Goal: Task Accomplishment & Management: Contribute content

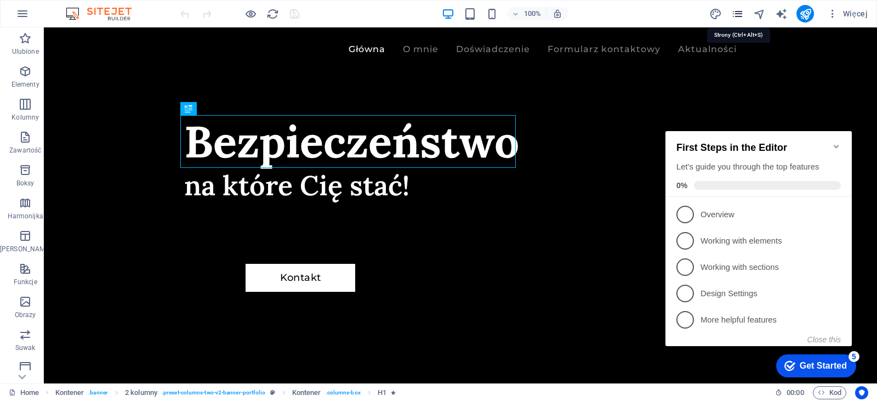
click at [732, 15] on icon "pages" at bounding box center [737, 14] width 13 height 13
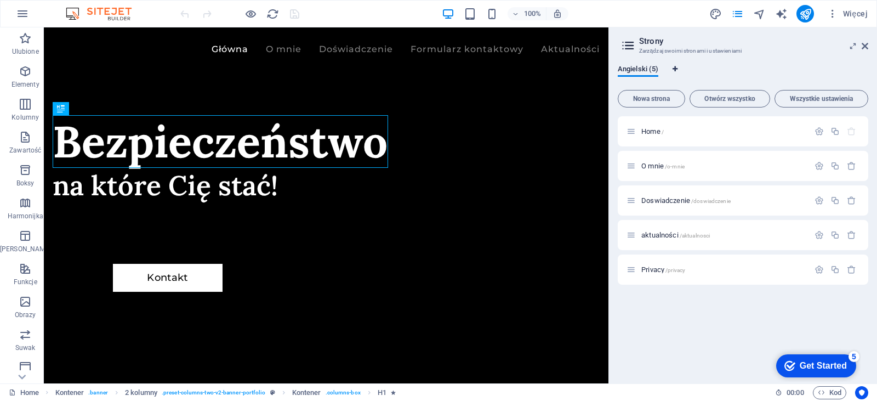
click at [675, 68] on icon "Zakładki językowe" at bounding box center [675, 69] width 5 height 7
select select "6"
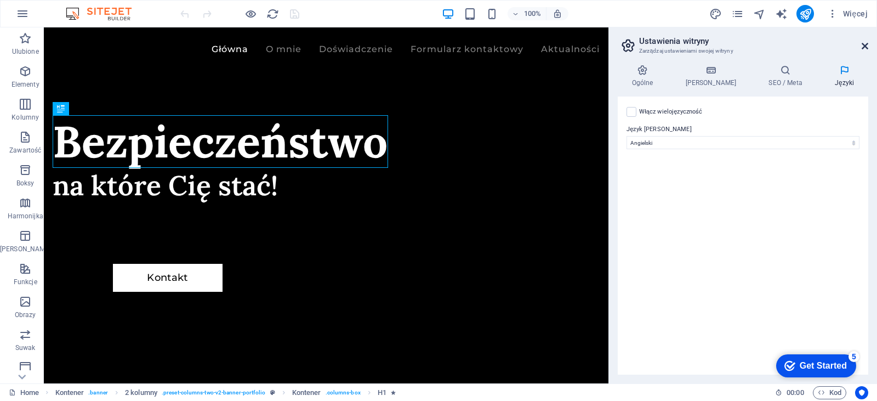
click at [862, 44] on icon at bounding box center [865, 46] width 7 height 9
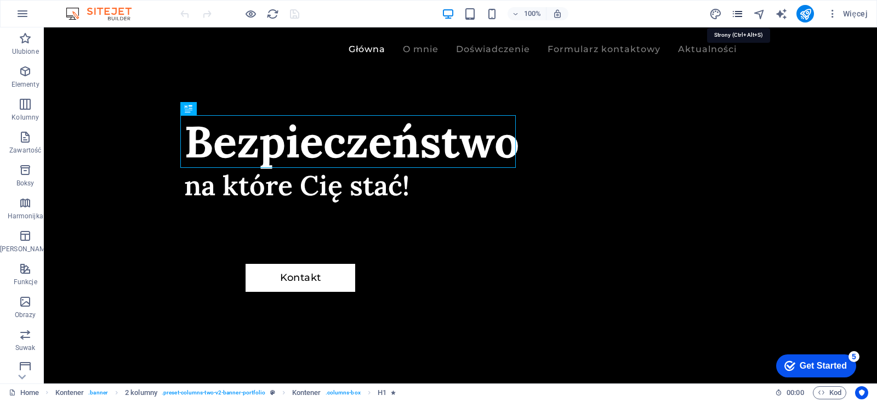
click at [733, 19] on icon "pages" at bounding box center [737, 14] width 13 height 13
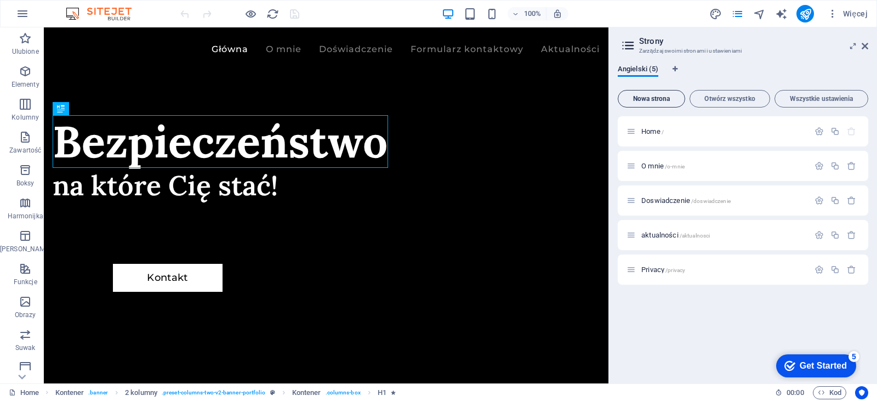
click at [668, 101] on span "Nowa strona" at bounding box center [652, 98] width 58 height 7
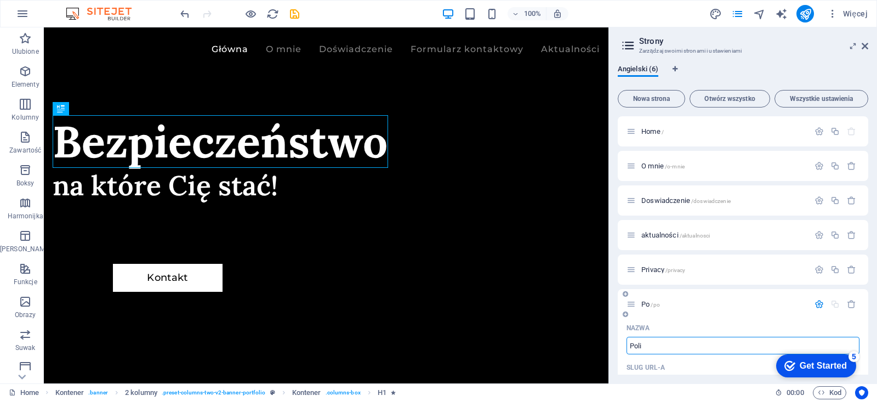
type input "Polit"
type input "/po"
type input "Polityka"
type input "/polityka"
click at [701, 272] on p "Privacy /privacy" at bounding box center [723, 269] width 164 height 7
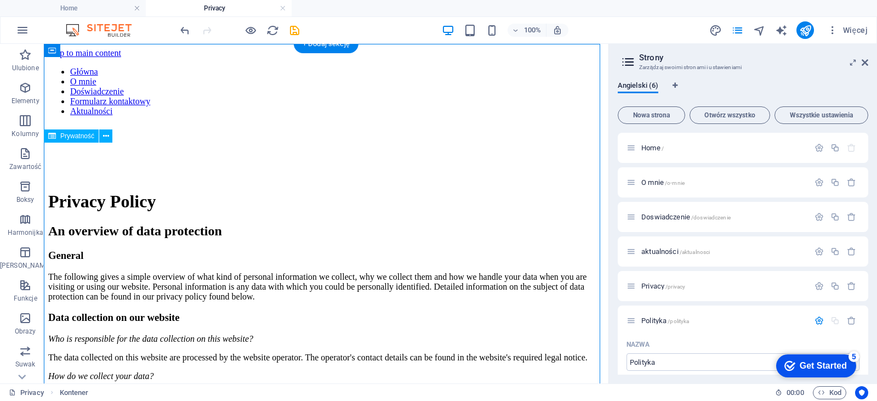
drag, startPoint x: 177, startPoint y: 166, endPoint x: 279, endPoint y: 171, distance: 102.1
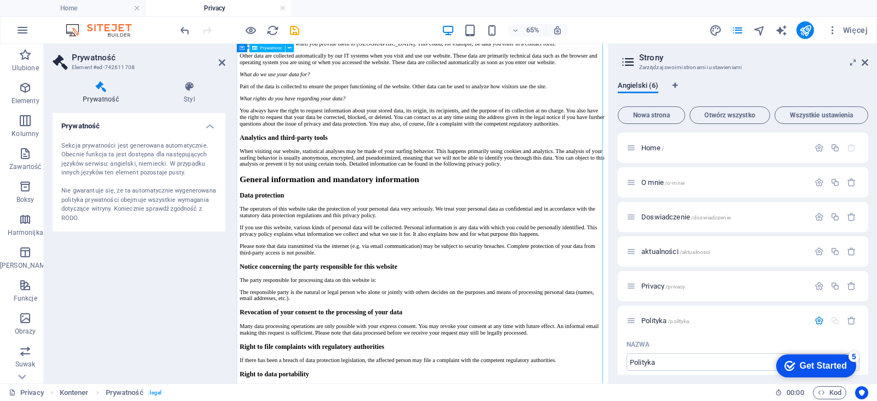
drag, startPoint x: 799, startPoint y: 160, endPoint x: 792, endPoint y: 273, distance: 113.2
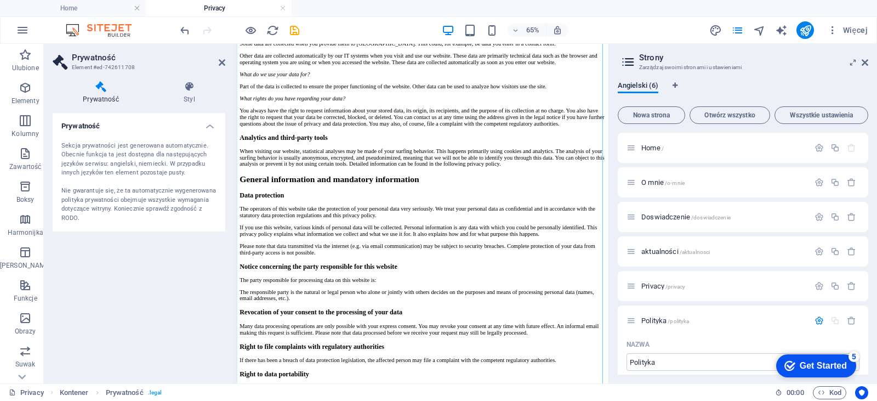
click at [148, 186] on div "Sekcja prywatności jest generowana automatycznie. Obecnie funkcja ta jest dostę…" at bounding box center [138, 182] width 155 height 82
click at [848, 285] on icon "button" at bounding box center [851, 285] width 9 height 9
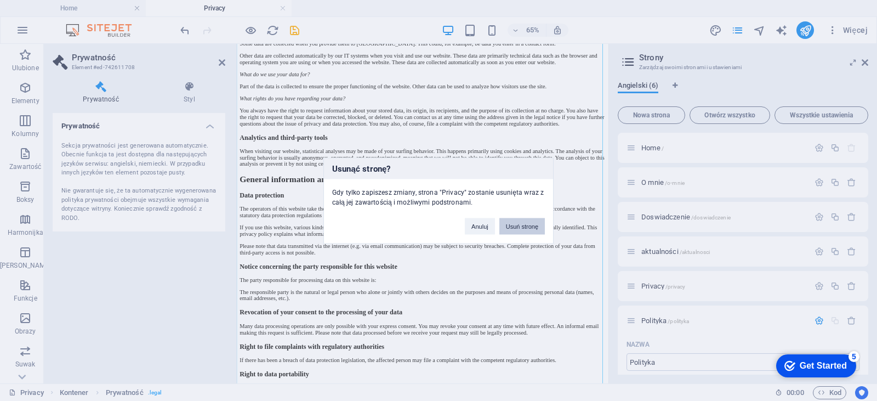
click at [505, 232] on button "Usuń stronę" at bounding box center [522, 226] width 46 height 16
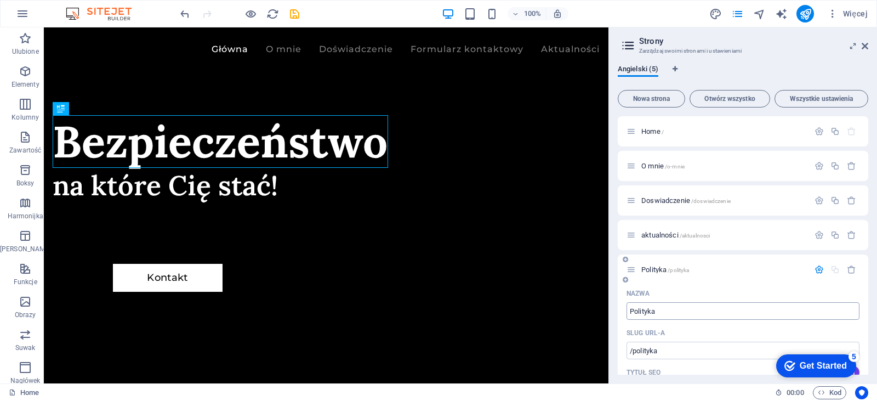
click at [704, 317] on input "Polityka" at bounding box center [743, 311] width 233 height 18
type input "Polityka_p"
type input "/polityka-p"
type input "Polityka_p"
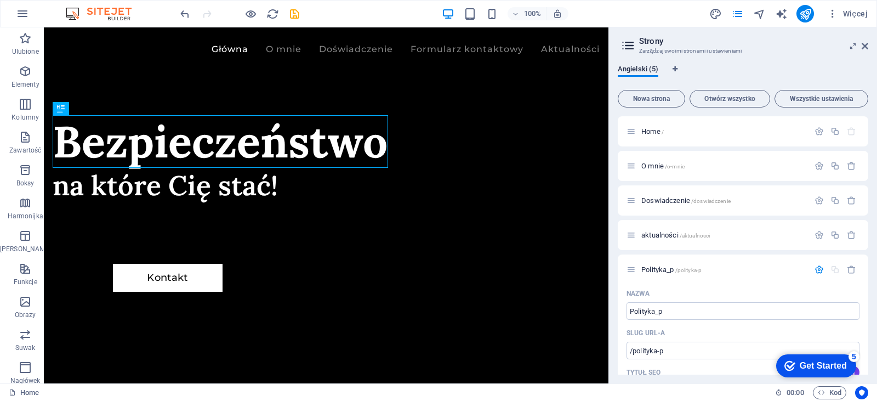
drag, startPoint x: 877, startPoint y: 178, endPoint x: 615, endPoint y: 303, distance: 290.1
click at [615, 303] on div "Angielski (5) Nowa strona Otwórz wszystko Wszystkie ustawienia Home / O mnie /o…" at bounding box center [743, 219] width 268 height 327
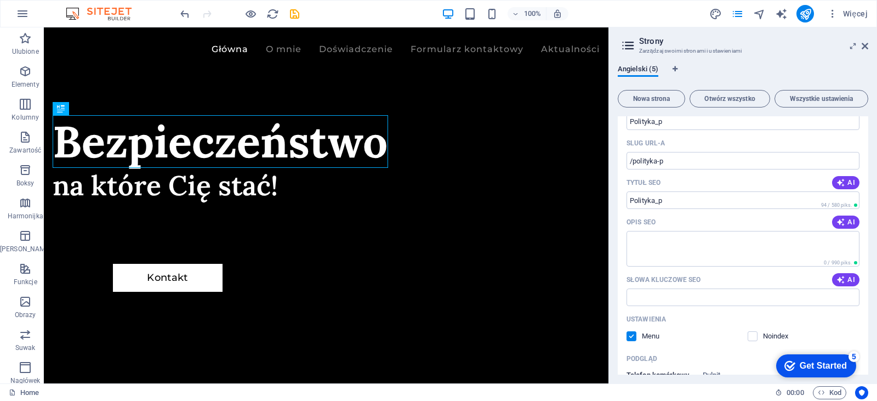
scroll to position [191, 0]
drag, startPoint x: 866, startPoint y: 232, endPoint x: 868, endPoint y: 263, distance: 30.8
drag, startPoint x: 868, startPoint y: 263, endPoint x: 868, endPoint y: 278, distance: 14.8
drag, startPoint x: 868, startPoint y: 278, endPoint x: 863, endPoint y: 300, distance: 23.0
click at [863, 300] on div "Angielski (5) Nowa strona Otwórz wszystko Wszystkie ustawienia Home / O mnie /o…" at bounding box center [743, 219] width 268 height 327
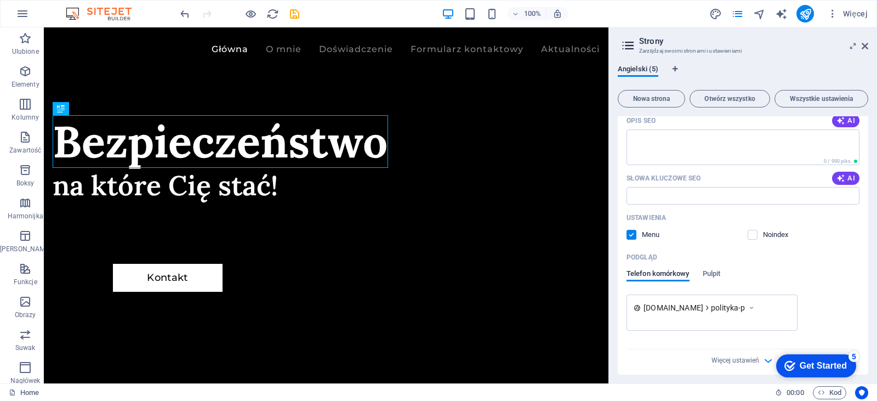
scroll to position [297, 0]
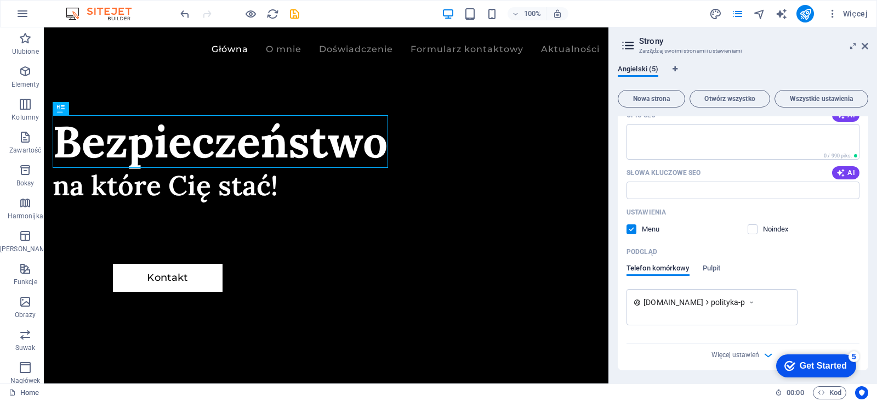
drag, startPoint x: 864, startPoint y: 382, endPoint x: 867, endPoint y: 341, distance: 40.7
click at [867, 341] on div "Angielski (5) Nowa strona Otwórz wszystko Wszystkie ustawienia Home / O mnie /o…" at bounding box center [743, 219] width 268 height 327
drag, startPoint x: 866, startPoint y: 329, endPoint x: 860, endPoint y: 281, distance: 48.1
click at [860, 281] on div "Nazwa Polityka_p ​ Slug URL-a /polityka-p ​ Tytuł SEO AI ​ 94 / 580 piks. Opis …" at bounding box center [743, 179] width 251 height 382
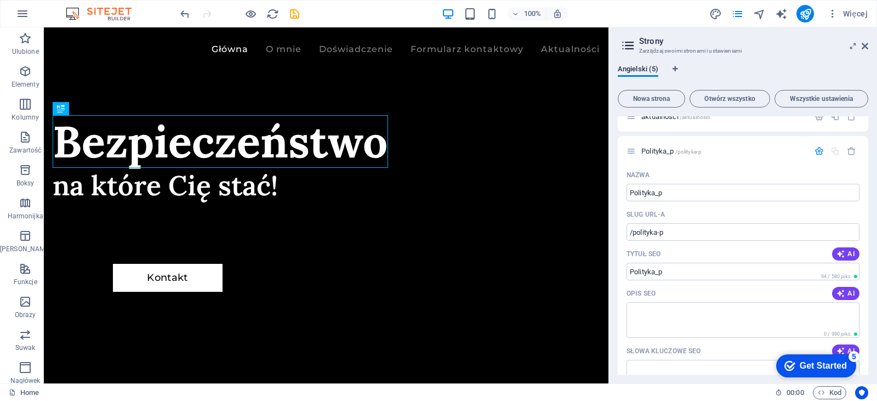
scroll to position [107, 0]
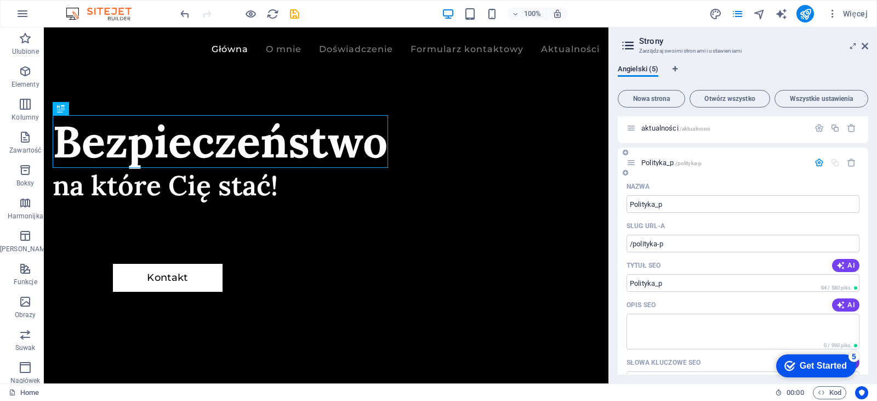
click at [666, 163] on span "Polityka_p /polityka-p" at bounding box center [671, 162] width 60 height 8
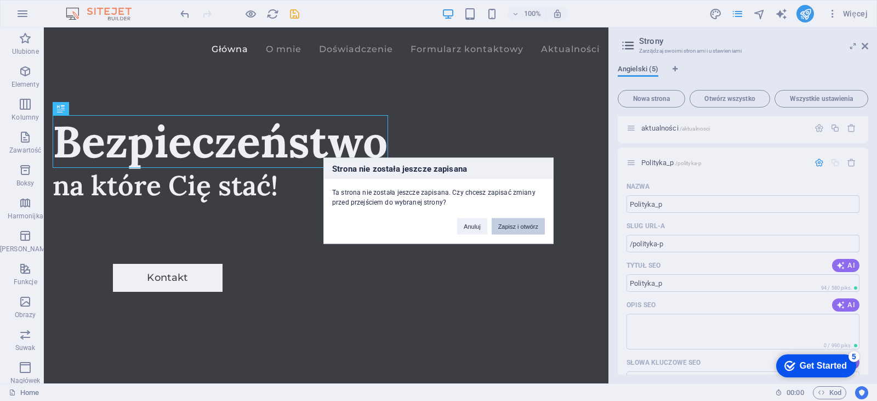
click at [513, 220] on button "Zapisz i otwórz" at bounding box center [518, 226] width 53 height 16
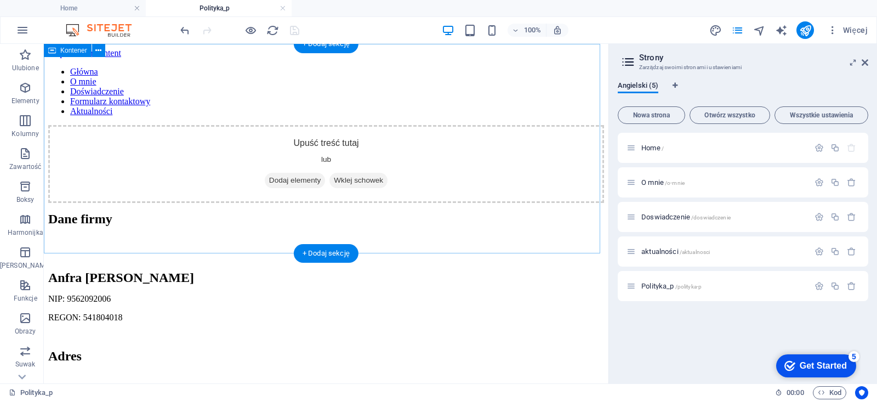
scroll to position [0, 0]
click at [354, 152] on div "Upuść treść tutaj lub Dodaj elementy Wklej schowek" at bounding box center [326, 164] width 556 height 78
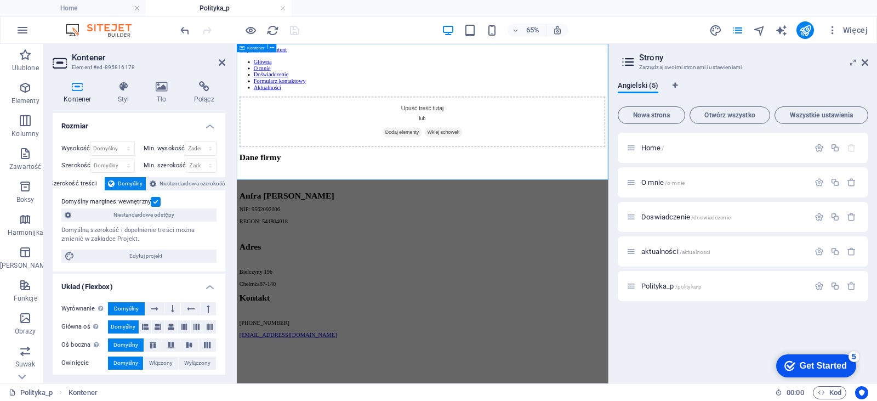
click at [513, 140] on div "Upuść treść tutaj lub Dodaj elementy Wklej schowek" at bounding box center [522, 164] width 563 height 78
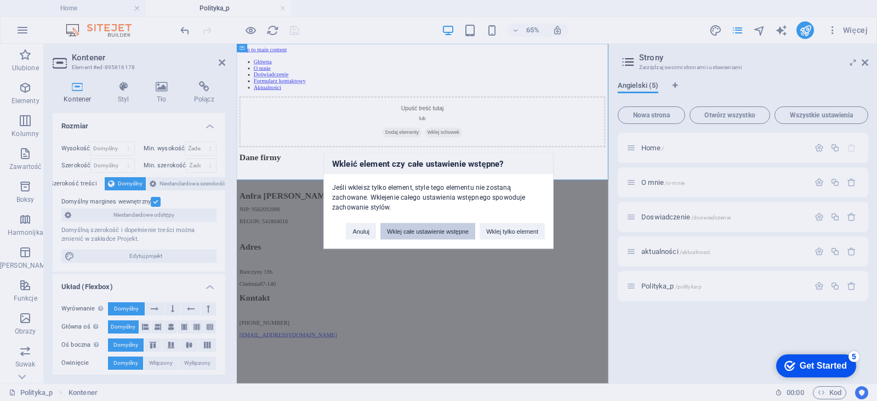
click at [402, 228] on button "Wklej całe ustawienie wstępne" at bounding box center [427, 231] width 95 height 16
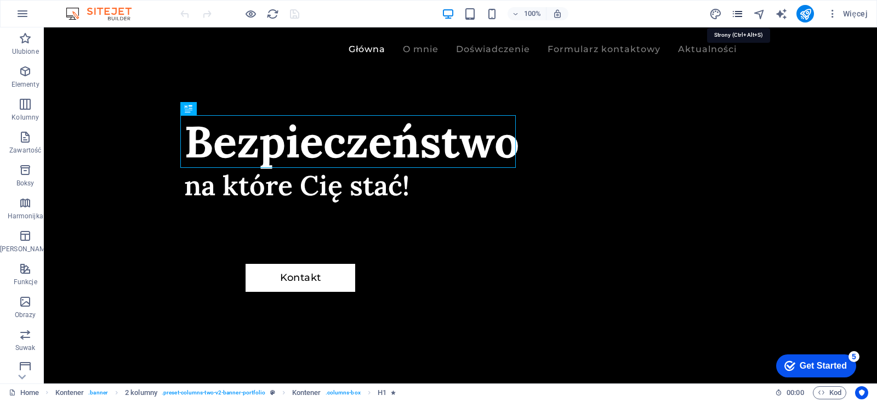
click at [733, 16] on icon "pages" at bounding box center [737, 14] width 13 height 13
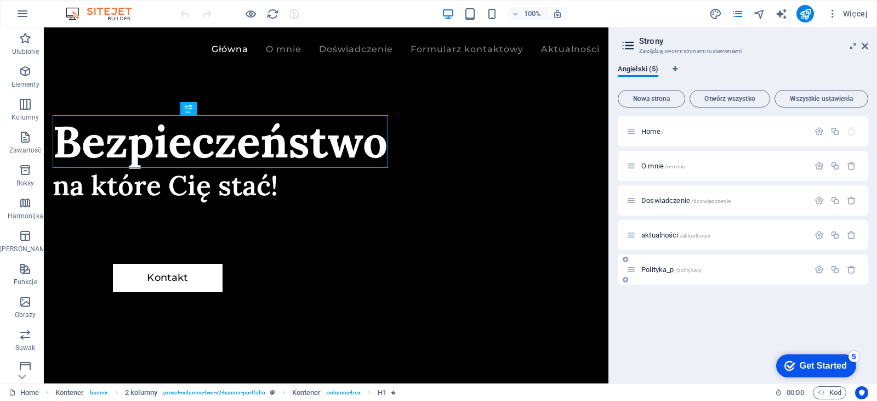
click at [759, 273] on div "Polityka_p /polityka-p" at bounding box center [718, 269] width 183 height 13
click at [669, 269] on span "Polityka_p /polityka-p" at bounding box center [671, 269] width 60 height 8
click at [669, 269] on div "Polityka_p /polityka-p" at bounding box center [743, 269] width 251 height 30
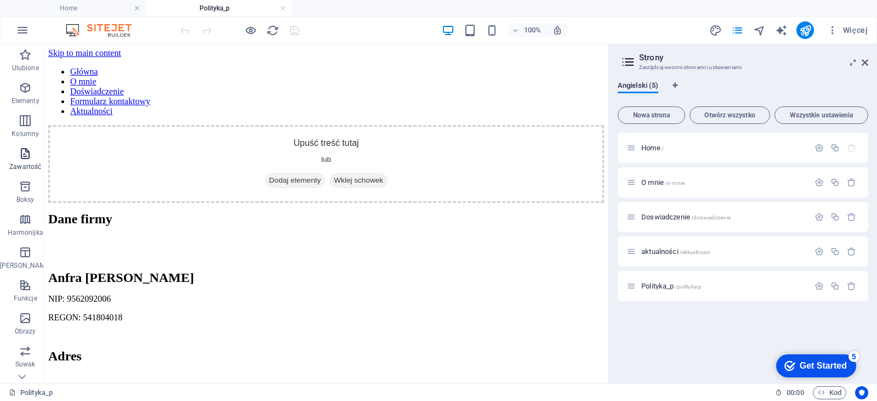
click at [22, 152] on icon "button" at bounding box center [25, 153] width 13 height 13
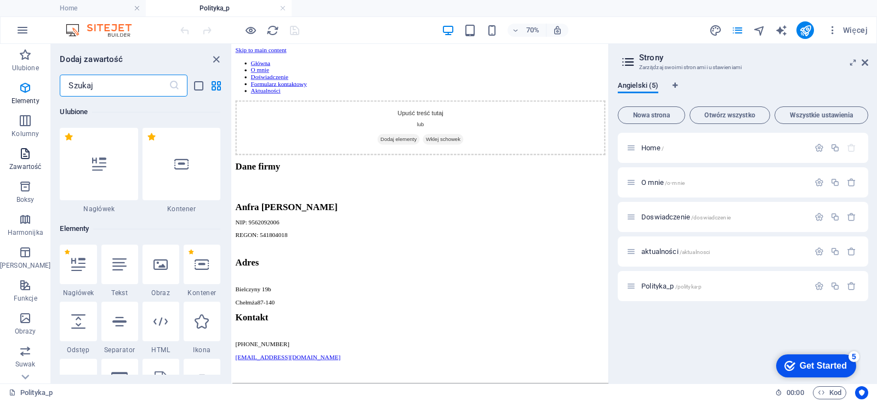
scroll to position [1918, 0]
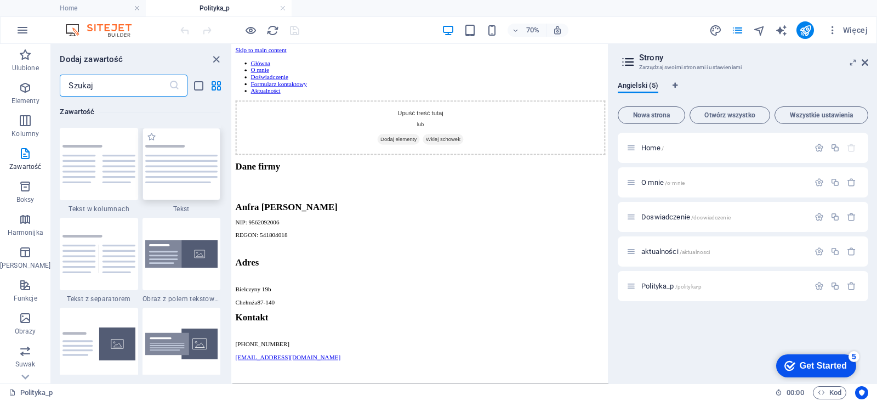
click at [176, 155] on img at bounding box center [181, 164] width 72 height 39
click at [176, 157] on img at bounding box center [181, 164] width 72 height 39
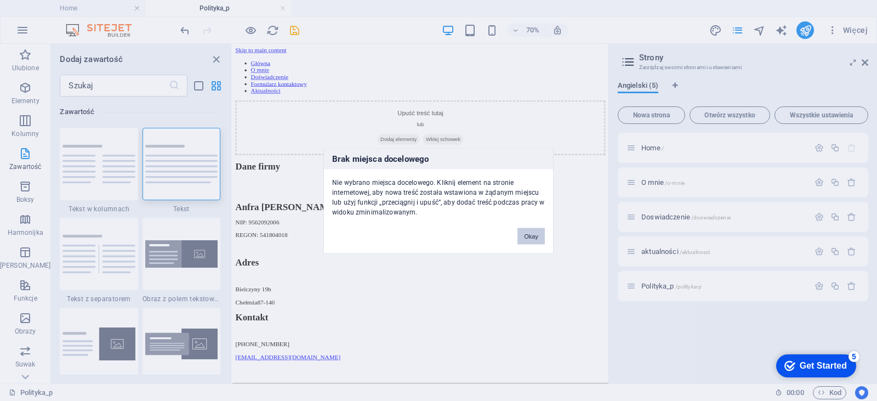
click at [532, 231] on button "Okay" at bounding box center [531, 236] width 27 height 16
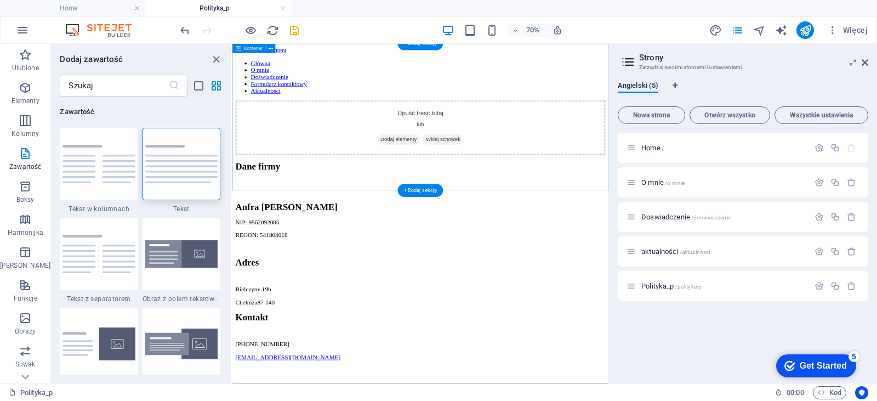
click at [502, 147] on div "Upuść treść tutaj lub Dodaj elementy Wklej schowek" at bounding box center [501, 164] width 529 height 78
click at [420, 192] on div "+ Dodaj sekcję" at bounding box center [421, 190] width 46 height 13
click at [451, 174] on div "Upuść treść tutaj lub Dodaj elementy Wklej schowek" at bounding box center [501, 164] width 529 height 78
click at [467, 184] on span "Dodaj elementy" at bounding box center [470, 180] width 60 height 15
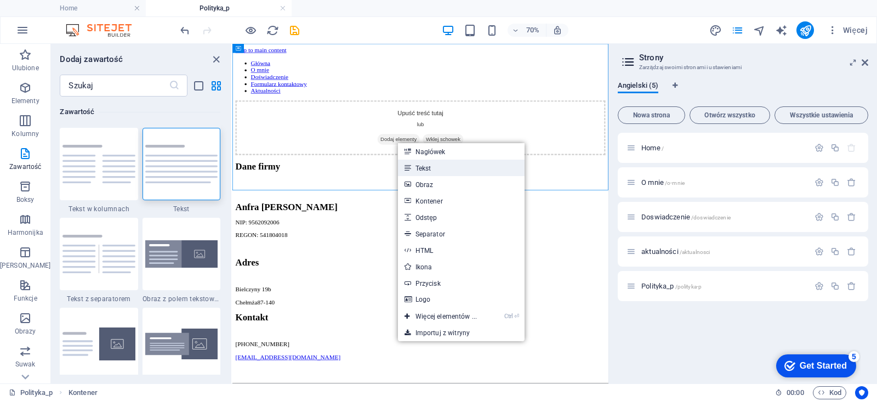
click at [425, 161] on link "Tekst" at bounding box center [461, 168] width 127 height 16
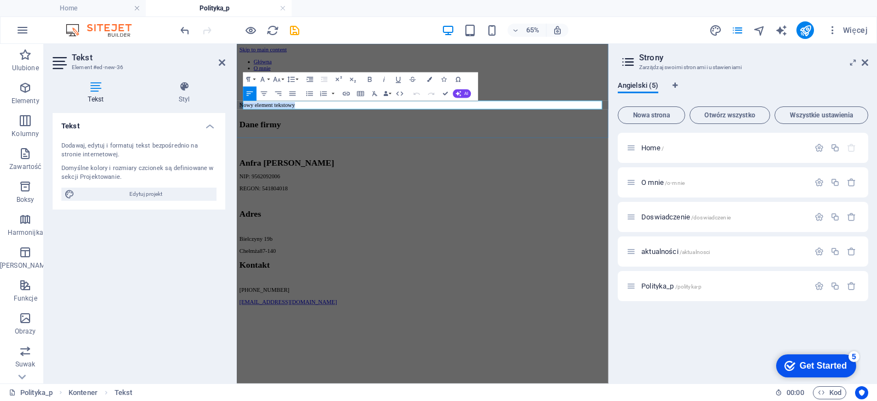
click at [434, 144] on div "Nowy element tekstowy" at bounding box center [522, 139] width 563 height 10
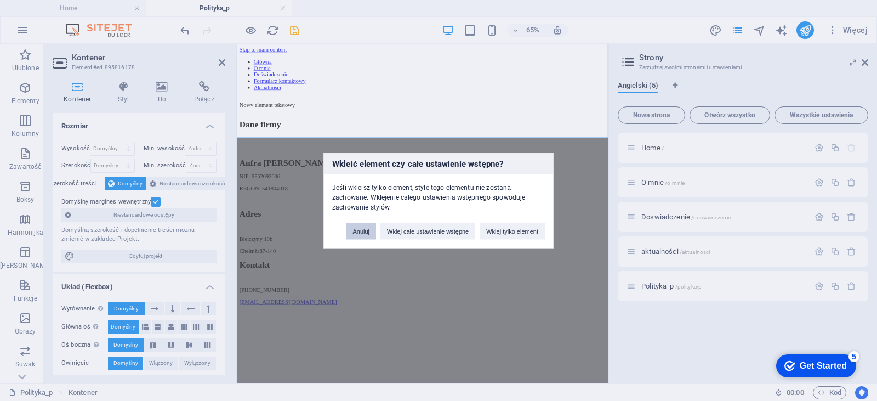
click at [365, 230] on button "Anuluj" at bounding box center [361, 231] width 30 height 16
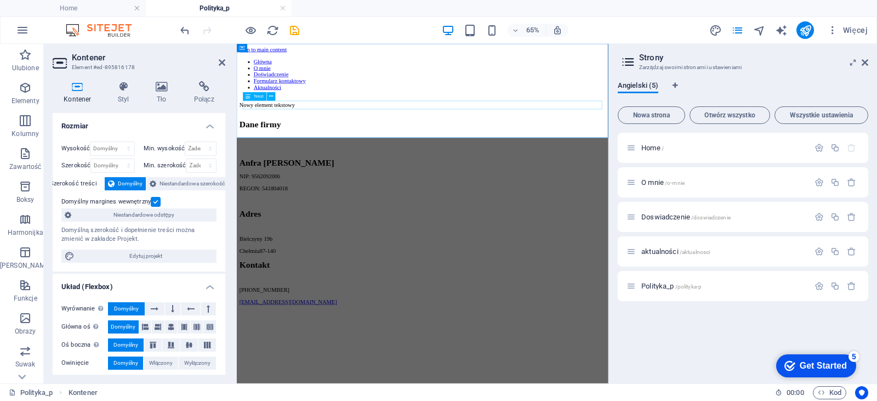
click at [388, 134] on div "Nowy element tekstowy" at bounding box center [522, 139] width 563 height 10
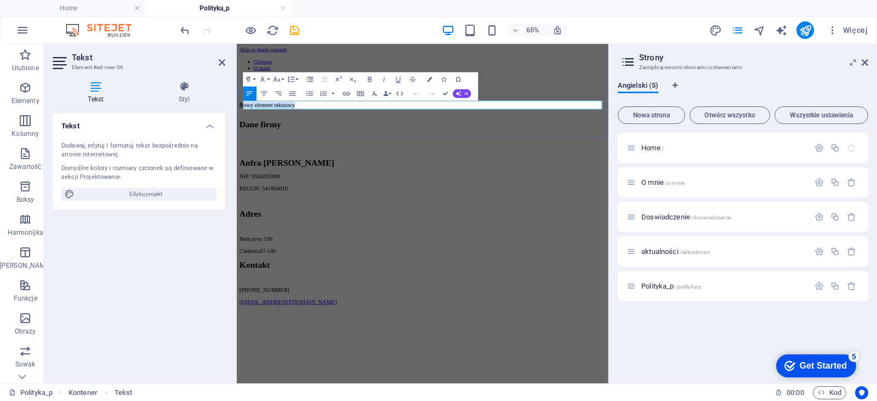
click at [382, 144] on div "Nowy element tekstowy" at bounding box center [522, 139] width 563 height 10
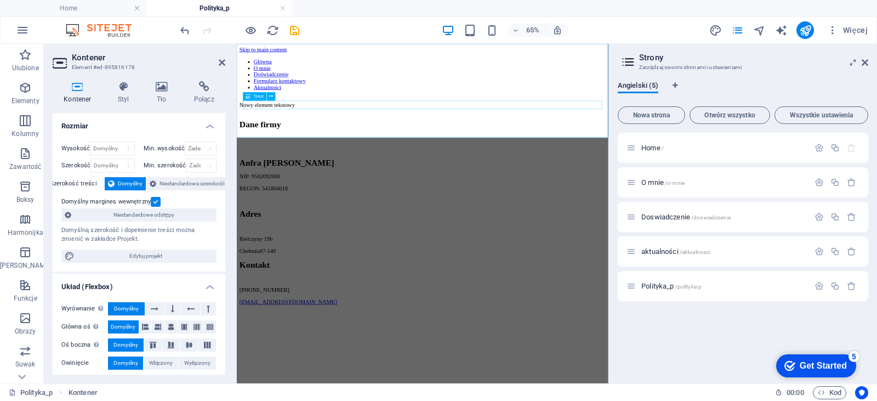
click at [388, 135] on div "Nowy element tekstowy" at bounding box center [522, 139] width 563 height 10
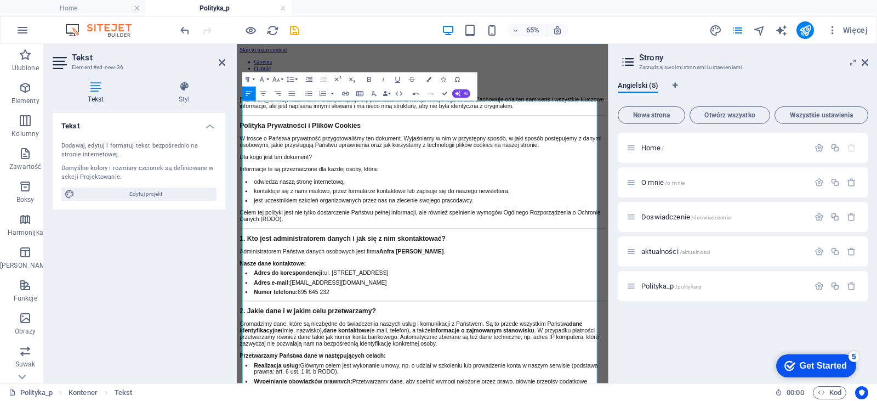
click at [670, 400] on p "Adres do korespondencji: ul. [STREET_ADDRESS]" at bounding box center [532, 396] width 543 height 10
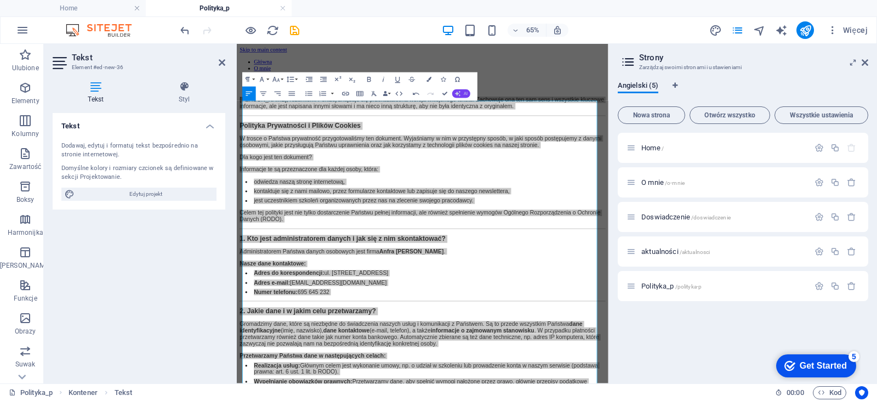
click at [458, 95] on icon "button" at bounding box center [457, 93] width 5 height 5
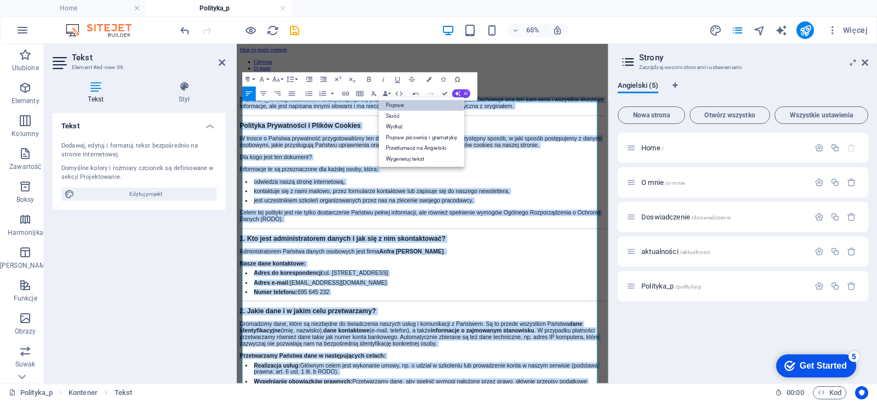
click at [422, 104] on link "Popraw" at bounding box center [422, 105] width 86 height 11
click at [628, 254] on p "odwiedza naszą stronę internetową," at bounding box center [532, 256] width 543 height 10
click at [626, 232] on p "Informacje te są przeznaczone dla każdej osoby, która:" at bounding box center [522, 237] width 563 height 10
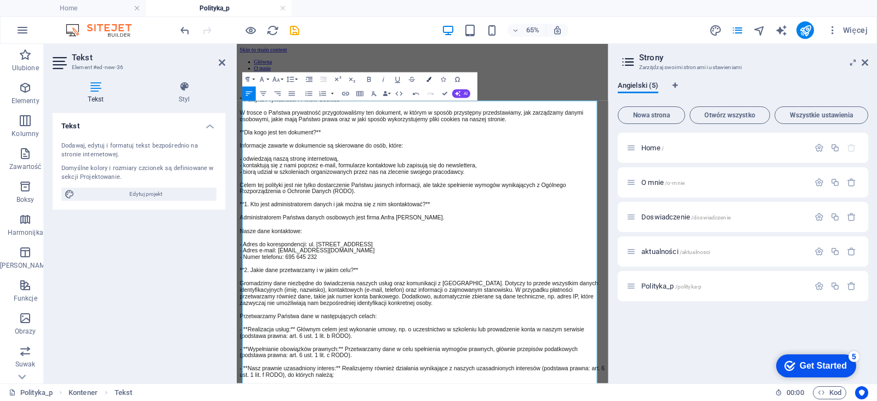
click at [429, 84] on button "Colors" at bounding box center [430, 79] width 14 height 14
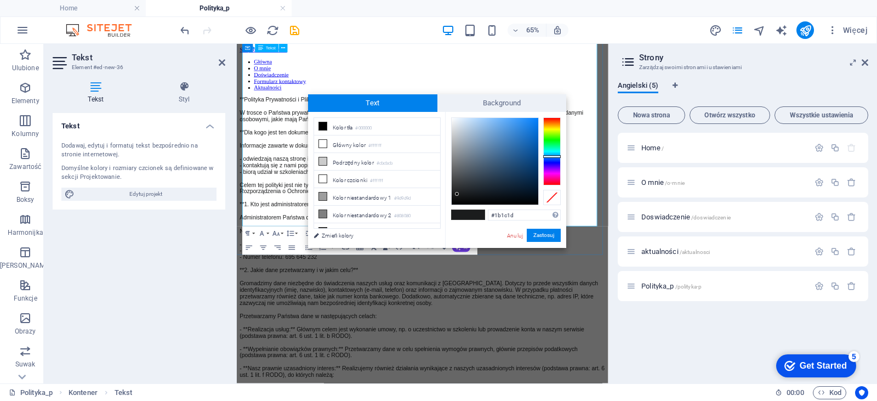
scroll to position [1116, 0]
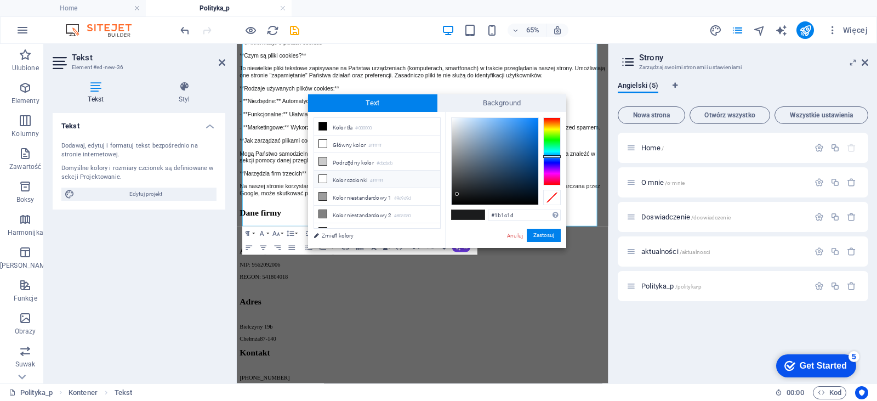
click at [347, 180] on li "Kolor czcionki #ffffff" at bounding box center [377, 180] width 126 height 18
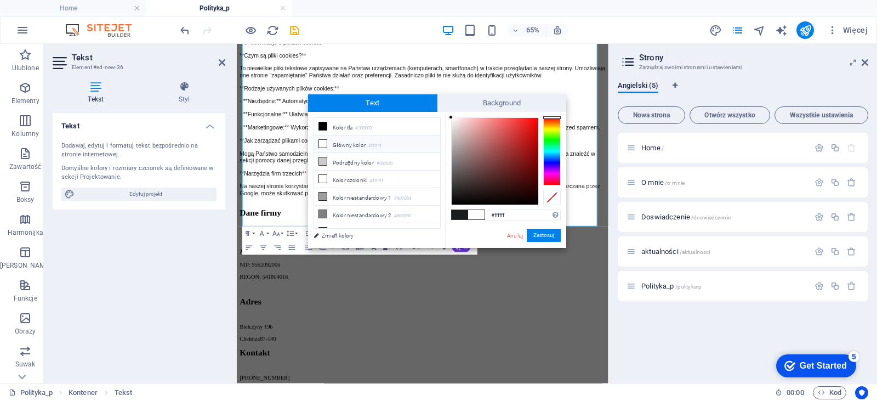
click at [478, 211] on span at bounding box center [476, 214] width 16 height 9
click at [554, 238] on button "Zastosuj" at bounding box center [544, 235] width 34 height 13
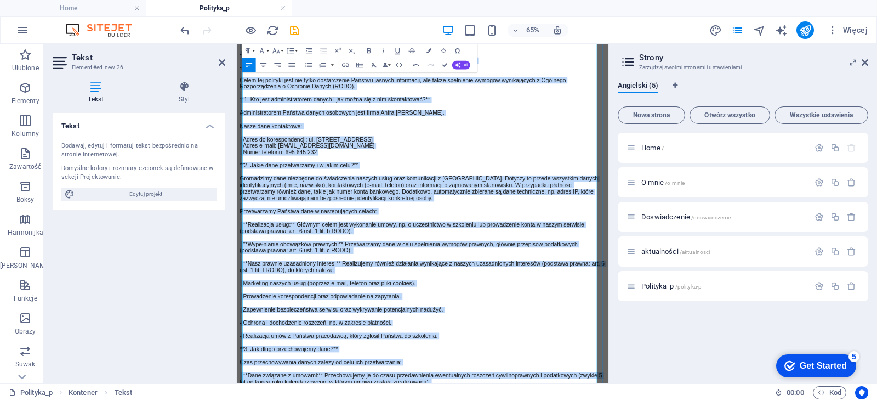
scroll to position [0, 0]
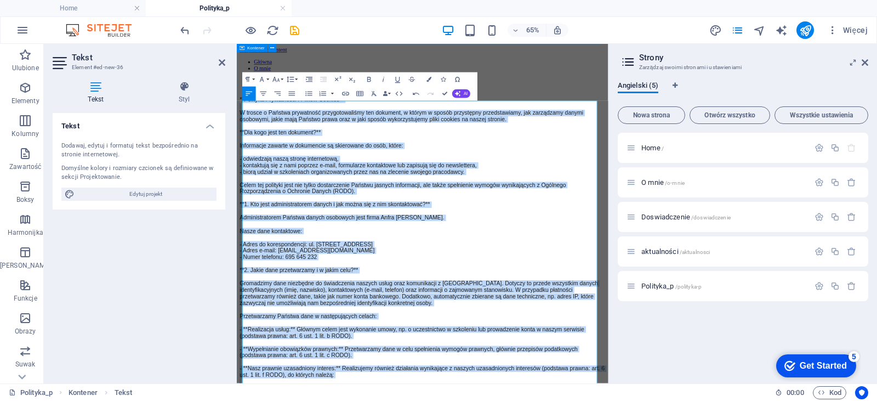
drag, startPoint x: 615, startPoint y: 311, endPoint x: 248, endPoint y: 130, distance: 408.2
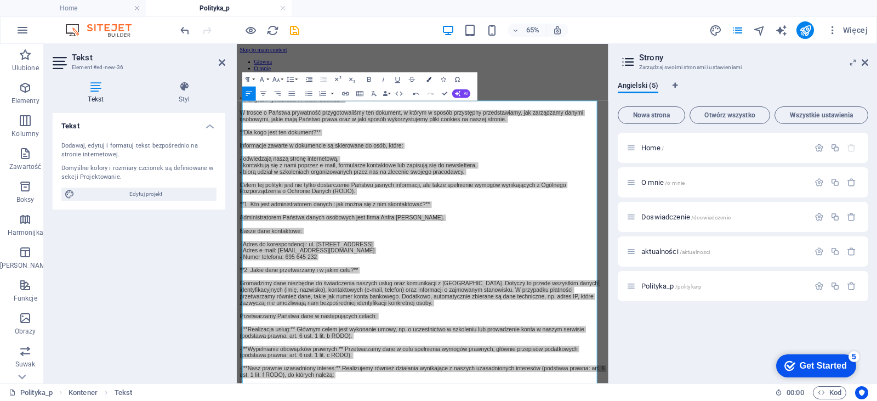
click at [424, 75] on button "Colors" at bounding box center [430, 79] width 14 height 14
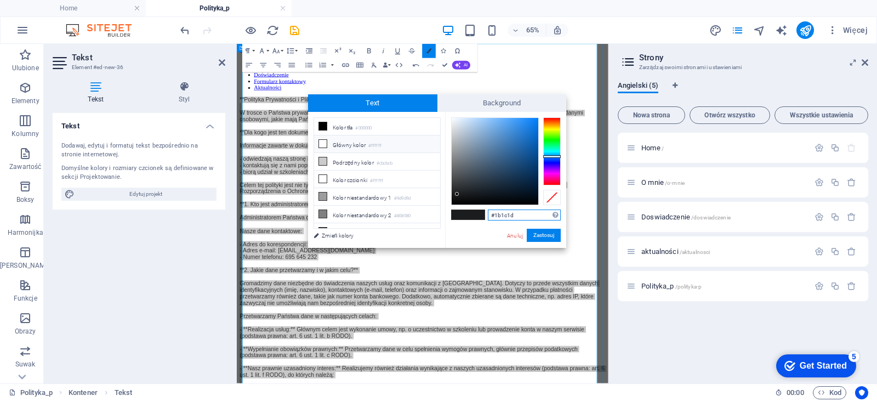
scroll to position [88, 0]
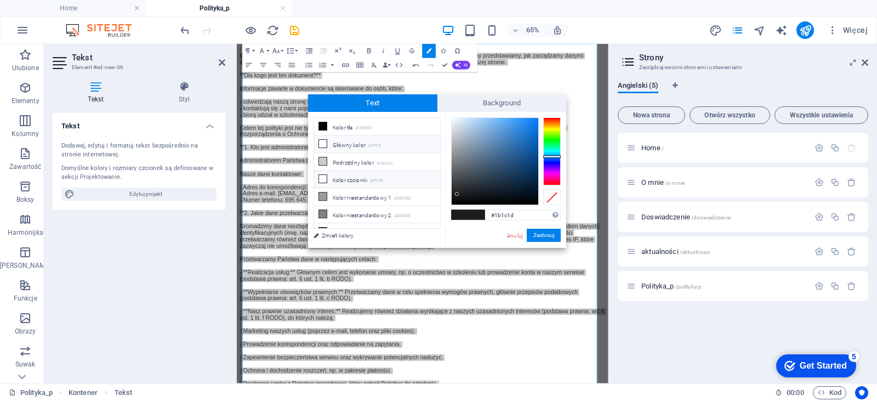
click at [357, 177] on li "Kolor czcionki #ffffff" at bounding box center [377, 180] width 126 height 18
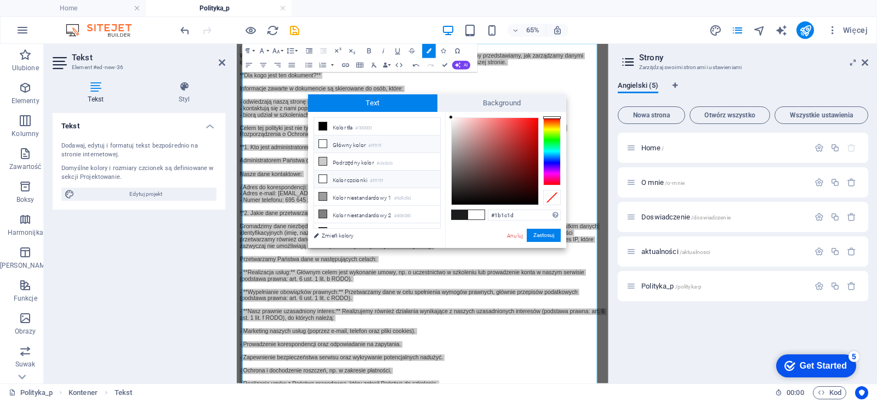
type input "#ffffff"
click at [357, 177] on li "Kolor czcionki #ffffff" at bounding box center [377, 180] width 126 height 18
click at [346, 144] on li "Główny kolor #ffffff" at bounding box center [377, 144] width 126 height 18
click at [372, 180] on li "Kolor czcionki #ffffff" at bounding box center [377, 180] width 126 height 18
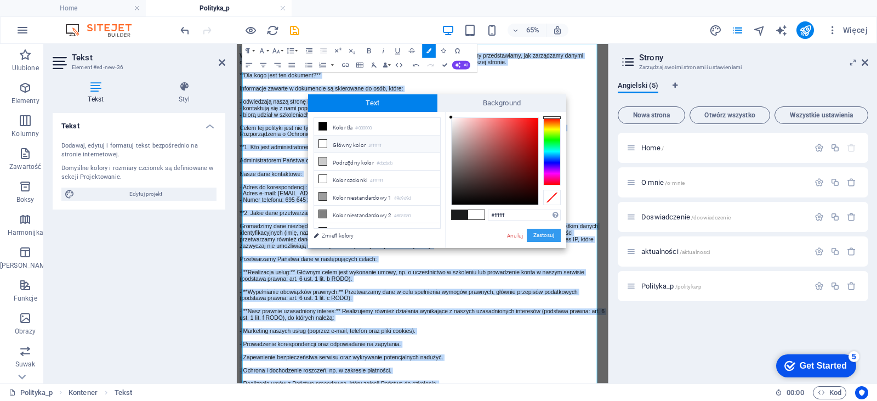
click at [545, 235] on button "Zastosuj" at bounding box center [544, 235] width 34 height 13
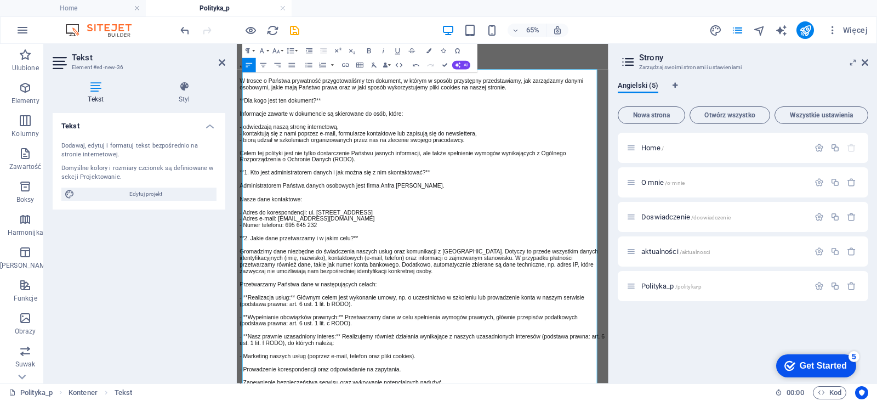
scroll to position [0, 0]
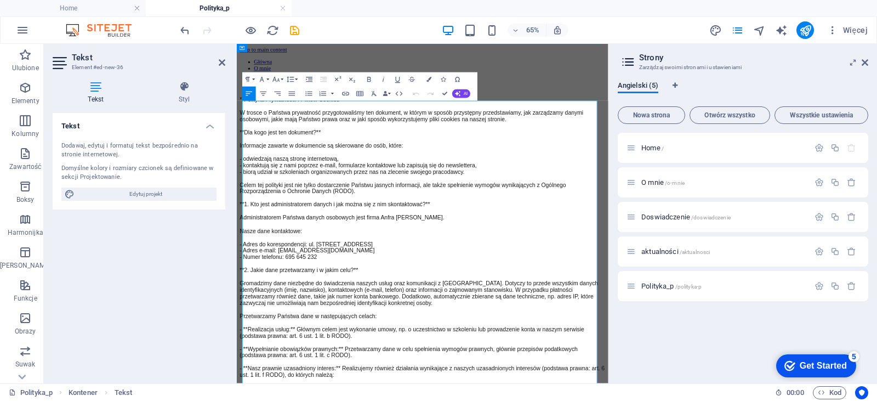
click at [322, 95] on icon "button" at bounding box center [323, 93] width 9 height 9
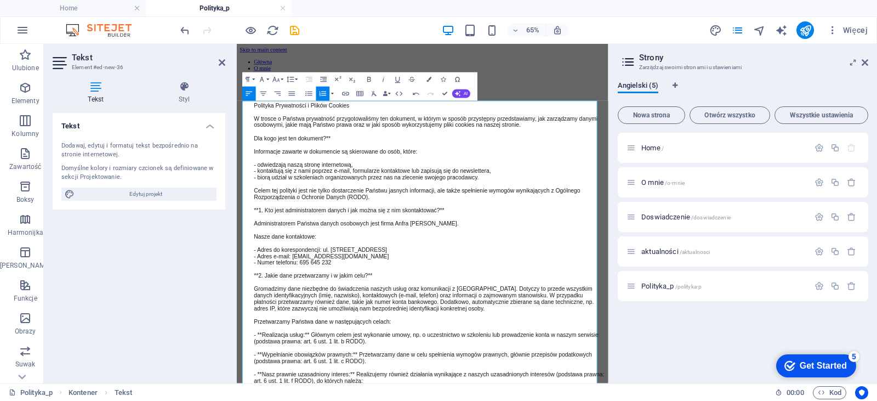
click at [322, 95] on icon "button" at bounding box center [323, 93] width 9 height 9
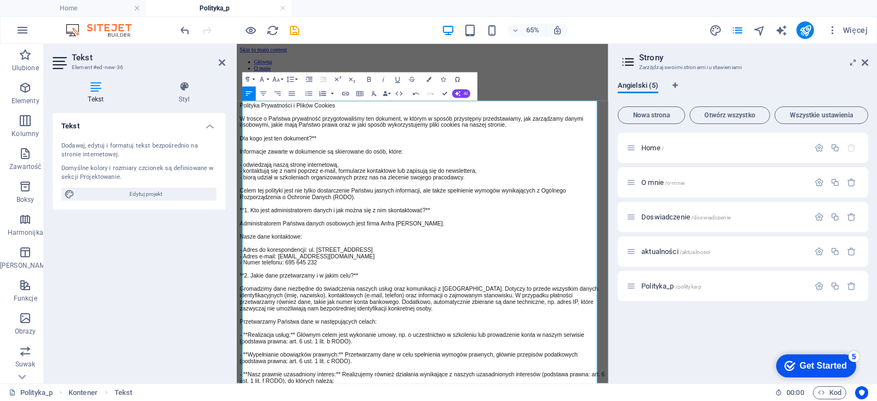
click at [333, 94] on button "button" at bounding box center [332, 94] width 5 height 14
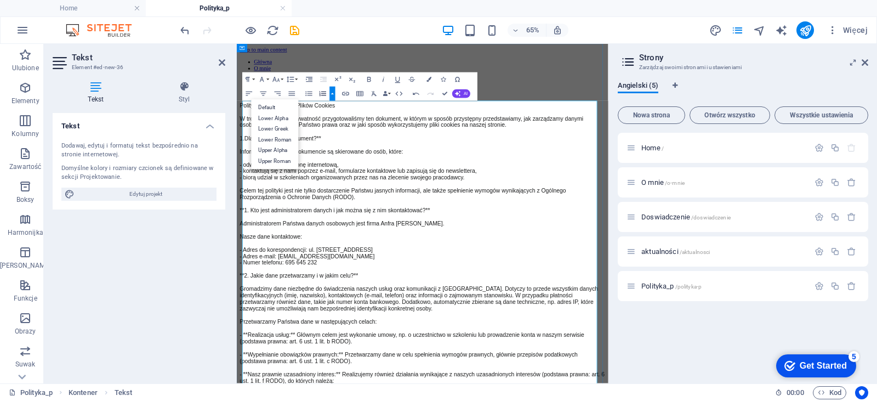
click at [332, 96] on button "button" at bounding box center [332, 94] width 5 height 14
drag, startPoint x: 394, startPoint y: 139, endPoint x: 254, endPoint y: 141, distance: 139.8
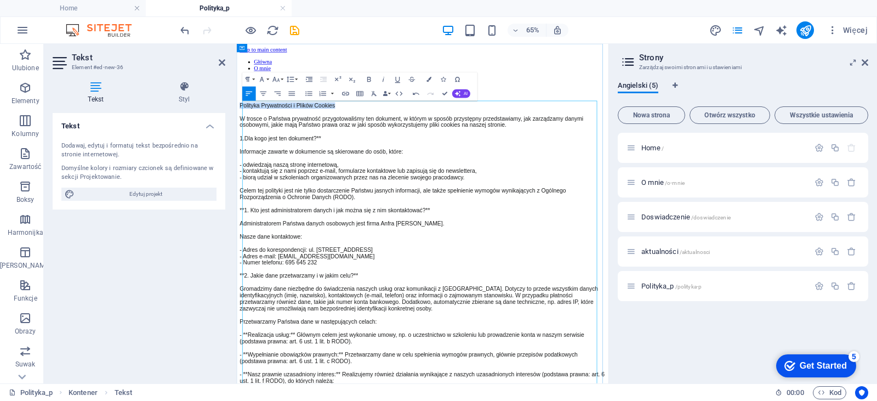
drag, startPoint x: 395, startPoint y: 137, endPoint x: 245, endPoint y: 140, distance: 150.3
click at [264, 81] on icon "button" at bounding box center [262, 79] width 9 height 9
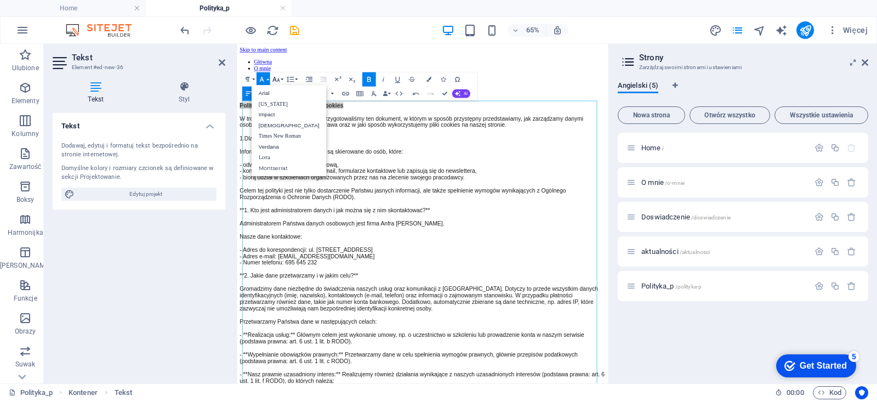
click at [280, 76] on icon "button" at bounding box center [276, 79] width 9 height 9
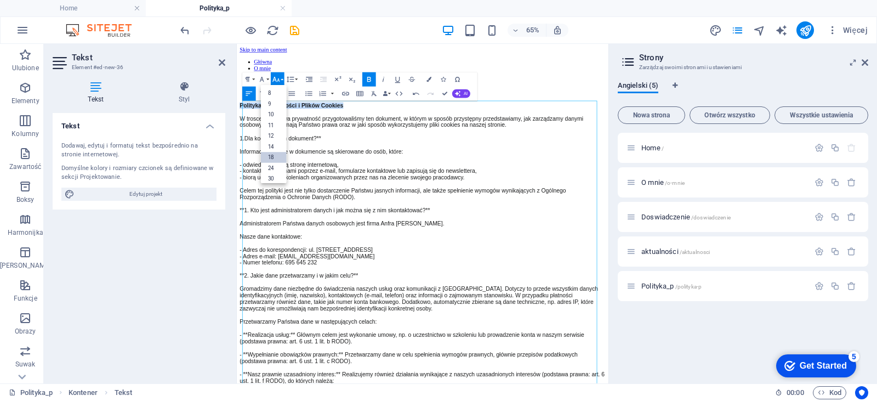
click at [278, 156] on link "18" at bounding box center [274, 157] width 26 height 11
click at [438, 275] on p "Polityka Prywatności i Plików Cookies W trosce o Państwa prywatność przygotowal…" at bounding box center [522, 210] width 563 height 152
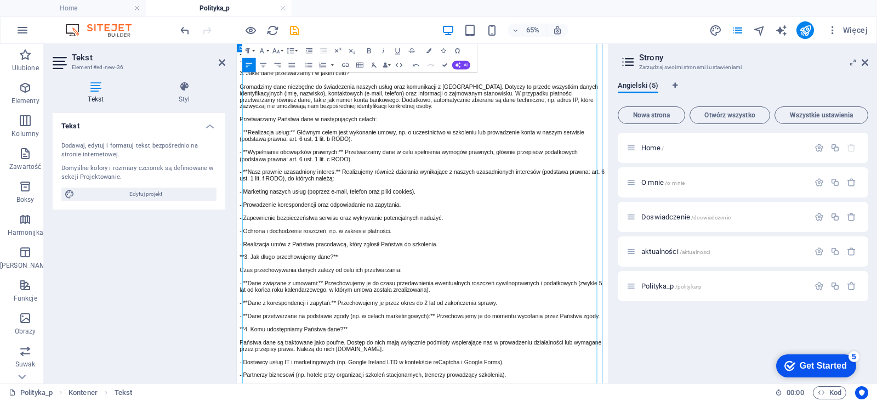
scroll to position [333, 0]
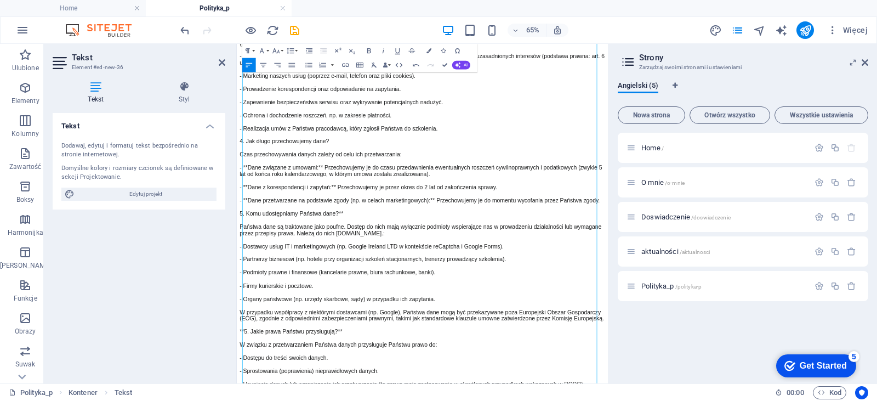
scroll to position [579, 0]
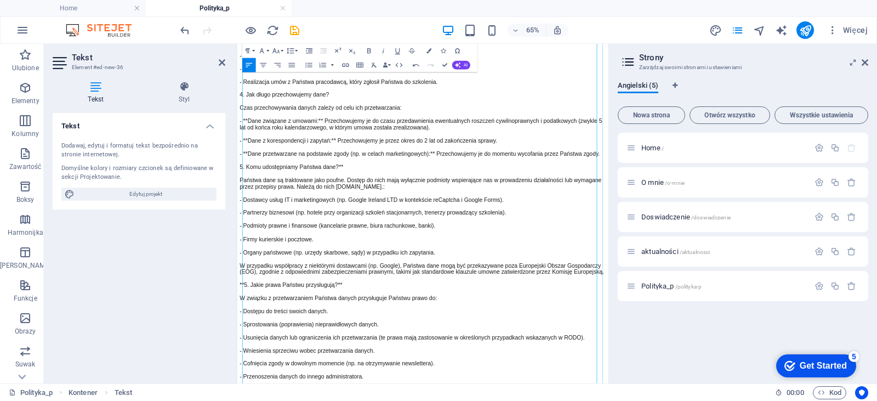
click at [430, 225] on p "2. Kto jest administratorem danych i jak można się z nim skontaktować? Administ…" at bounding box center [522, 289] width 563 height 1109
click at [256, 400] on span "2. Kto jest administratorem danych i jak można się z nim skontaktować? Administ…" at bounding box center [522, 289] width 562 height 1109
click at [414, 400] on p "2. Kto jest administratorem danych i jak można się z nim skontaktować? Administ…" at bounding box center [522, 289] width 563 height 1109
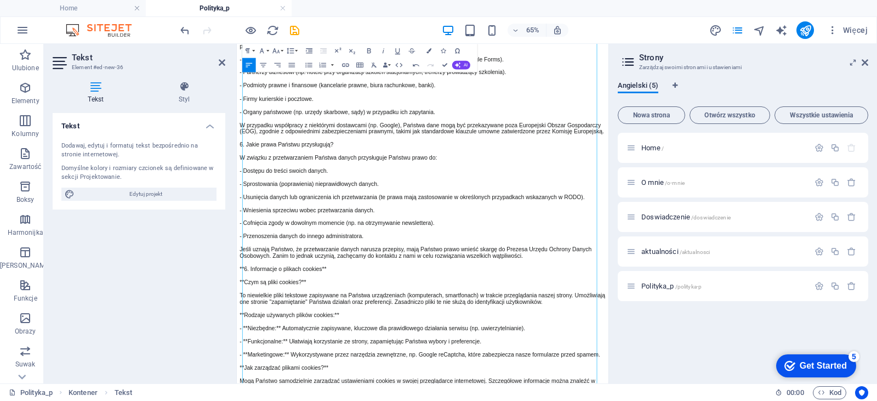
scroll to position [798, 0]
click at [256, 384] on span "2. Kto jest administratorem danych i jak można się z nim skontaktować? Administ…" at bounding box center [522, 70] width 562 height 1109
click at [399, 396] on p "2. Kto jest administratorem danych i jak można się z nim skontaktować? Administ…" at bounding box center [522, 70] width 563 height 1109
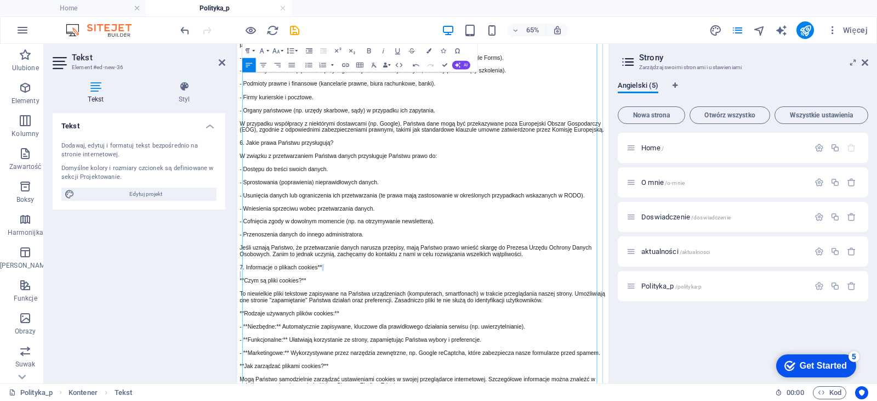
click at [402, 390] on p "2. Kto jest administratorem danych i jak można się z nim skontaktować? Administ…" at bounding box center [522, 70] width 563 height 1109
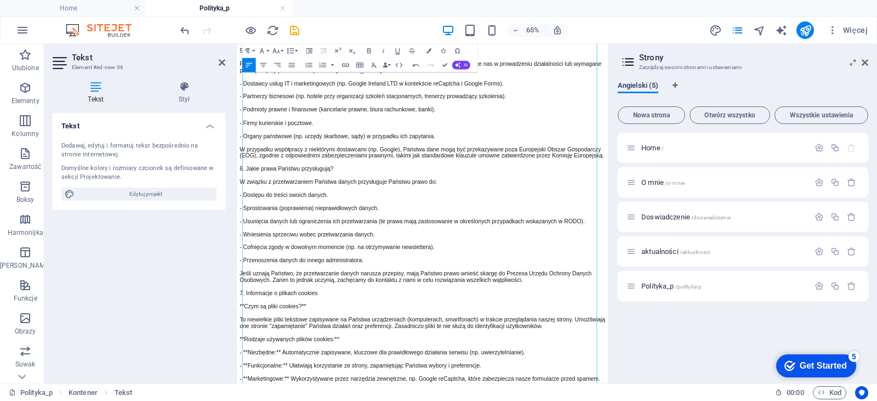
scroll to position [0, 0]
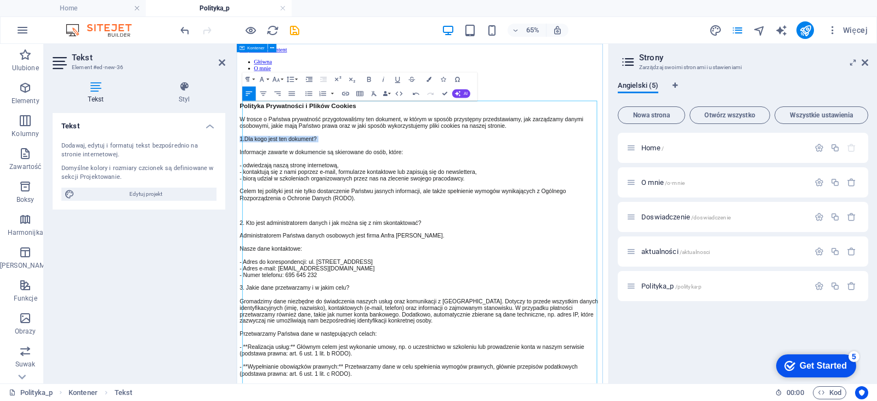
drag, startPoint x: 389, startPoint y: 194, endPoint x: 236, endPoint y: 189, distance: 153.0
drag, startPoint x: 549, startPoint y: 299, endPoint x: 244, endPoint y: 298, distance: 305.4
drag, startPoint x: 425, startPoint y: 403, endPoint x: 235, endPoint y: 400, distance: 190.8
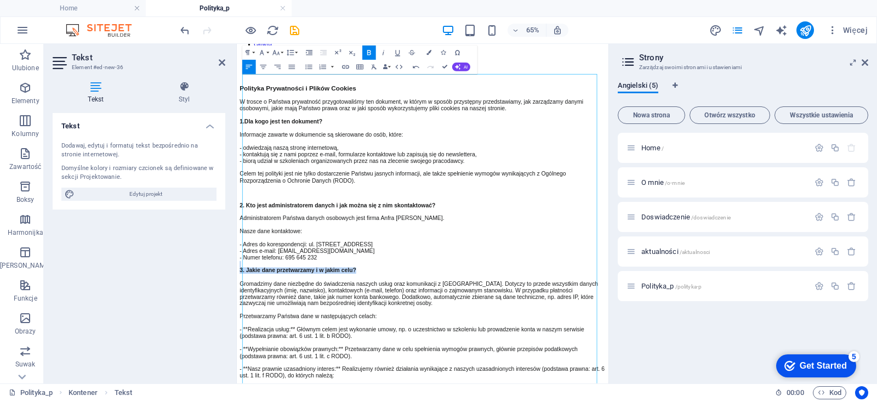
scroll to position [55, 0]
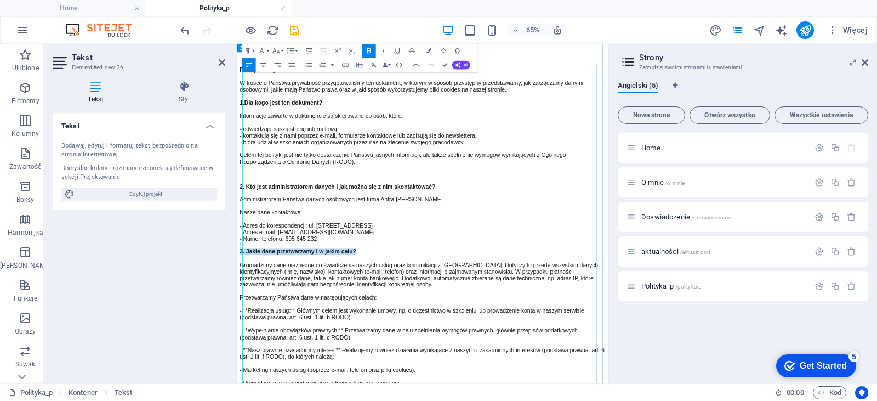
drag, startPoint x: 396, startPoint y: 129, endPoint x: 244, endPoint y: 133, distance: 151.9
click at [287, 47] on icon "button" at bounding box center [290, 51] width 9 height 9
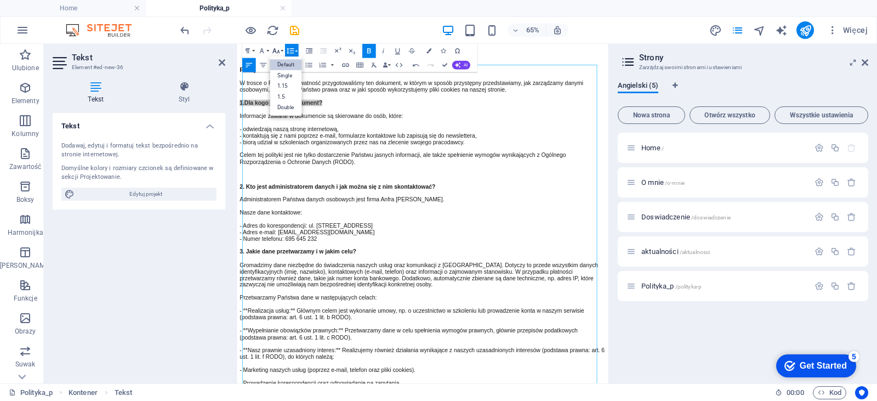
click at [282, 47] on button "Font Size" at bounding box center [278, 51] width 14 height 14
click at [276, 109] on link "12" at bounding box center [274, 108] width 26 height 11
click at [280, 52] on icon "button" at bounding box center [276, 51] width 9 height 9
click at [280, 89] on link "24" at bounding box center [274, 88] width 26 height 11
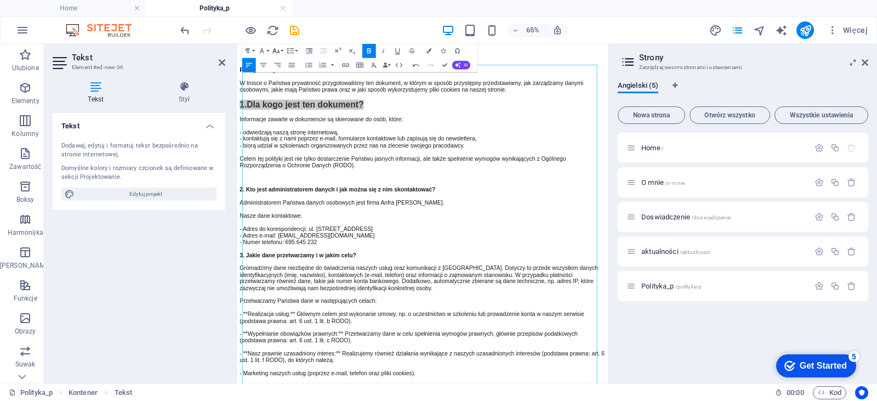
click at [281, 52] on button "Font Size" at bounding box center [278, 51] width 14 height 14
click at [277, 75] on link "18" at bounding box center [274, 71] width 26 height 11
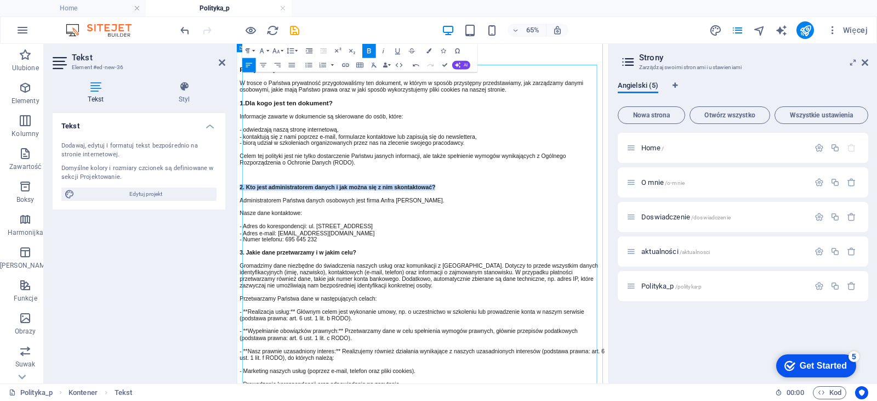
drag, startPoint x: 556, startPoint y: 245, endPoint x: 242, endPoint y: 242, distance: 314.2
click at [276, 47] on icon "button" at bounding box center [276, 51] width 9 height 9
click at [275, 72] on link "18" at bounding box center [274, 71] width 26 height 11
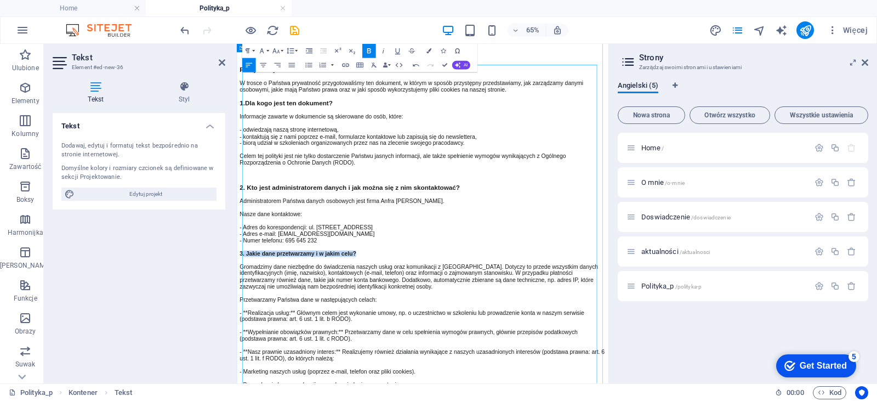
drag, startPoint x: 429, startPoint y: 349, endPoint x: 248, endPoint y: 344, distance: 180.4
click at [280, 50] on icon "button" at bounding box center [276, 51] width 9 height 9
click at [277, 73] on link "18" at bounding box center [274, 71] width 26 height 11
drag, startPoint x: 258, startPoint y: 342, endPoint x: 248, endPoint y: 347, distance: 11.3
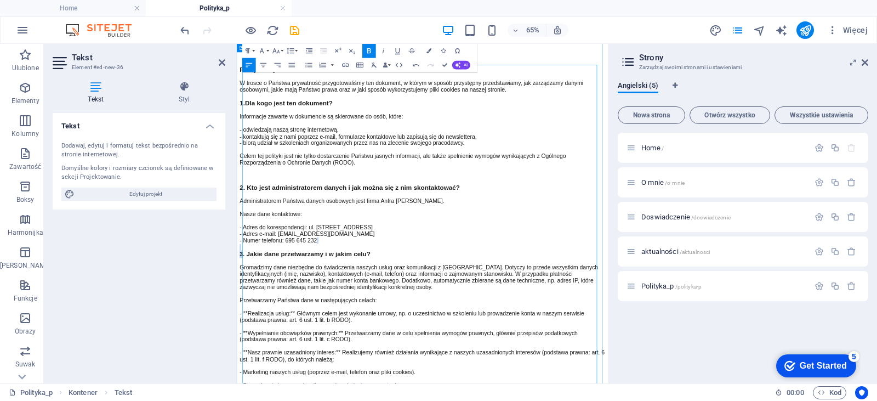
click at [248, 363] on strong "3 . Jakie dane przetwarzamy i w jakim celu?" at bounding box center [341, 367] width 201 height 9
click at [280, 51] on icon "button" at bounding box center [276, 51] width 9 height 9
click at [283, 71] on link "18" at bounding box center [274, 71] width 26 height 11
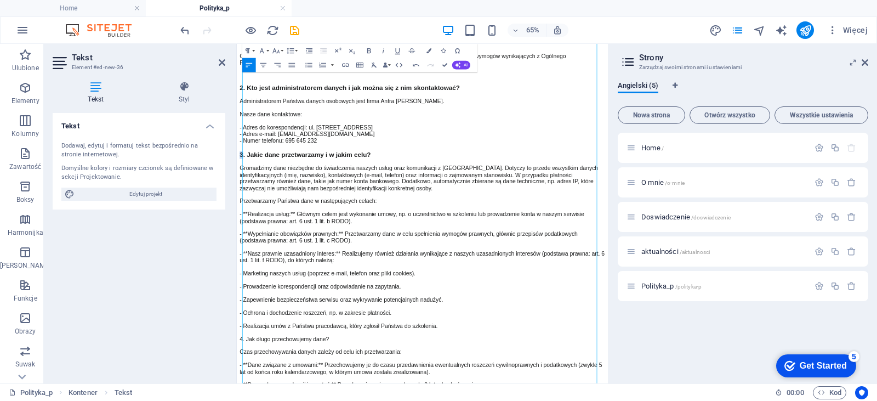
scroll to position [213, 0]
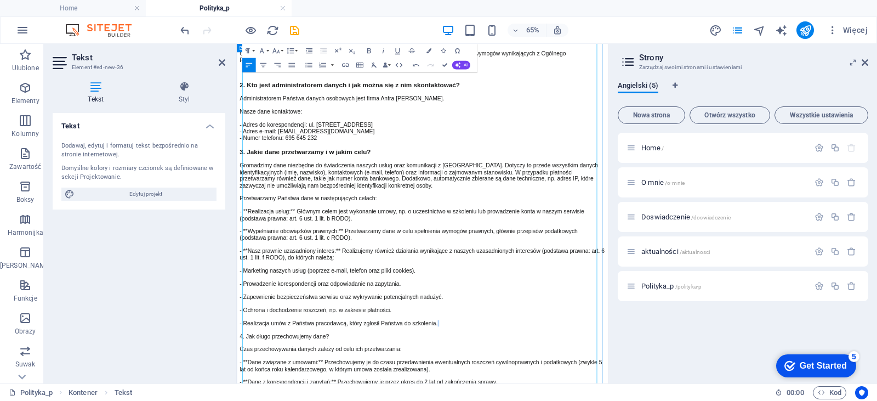
drag, startPoint x: 383, startPoint y: 464, endPoint x: 242, endPoint y: 471, distance: 141.1
drag, startPoint x: 396, startPoint y: 477, endPoint x: 240, endPoint y: 475, distance: 155.7
click at [264, 50] on icon "button" at bounding box center [262, 51] width 9 height 9
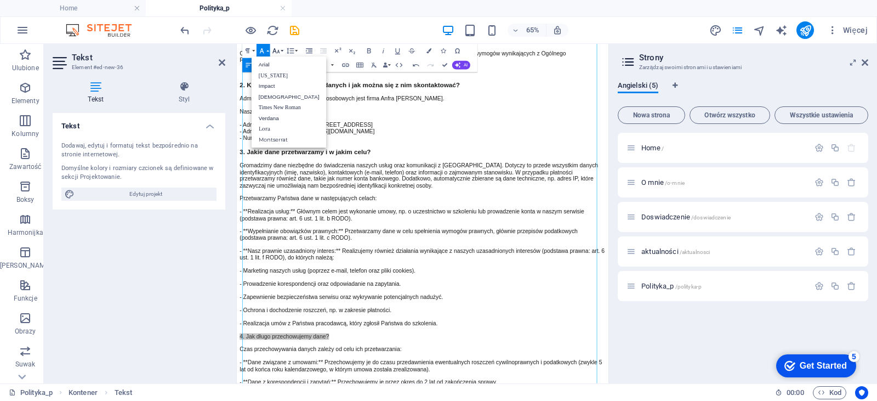
click at [275, 54] on icon "button" at bounding box center [276, 51] width 9 height 9
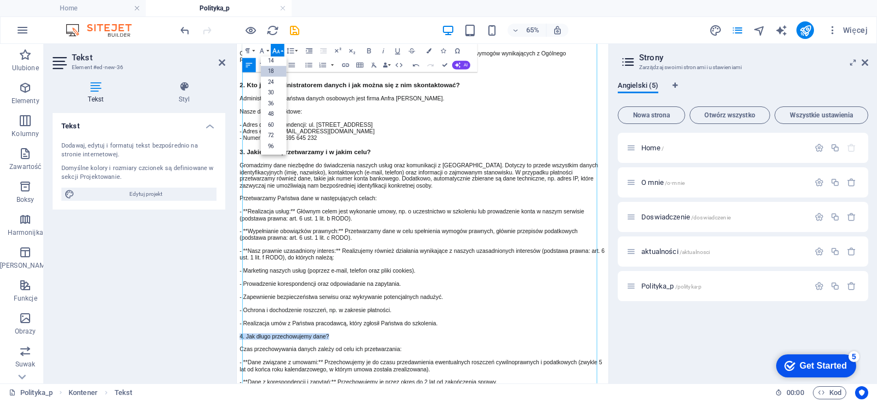
click at [272, 75] on link "18" at bounding box center [274, 71] width 26 height 11
drag, startPoint x: 798, startPoint y: 259, endPoint x: 794, endPoint y: 202, distance: 57.2
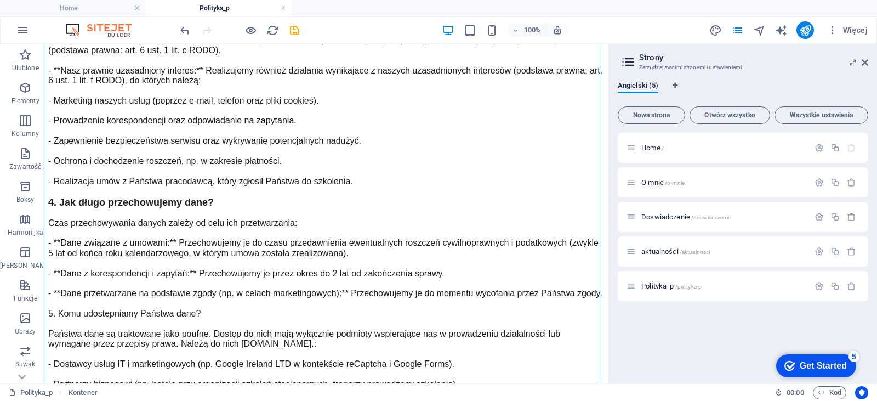
scroll to position [520, 0]
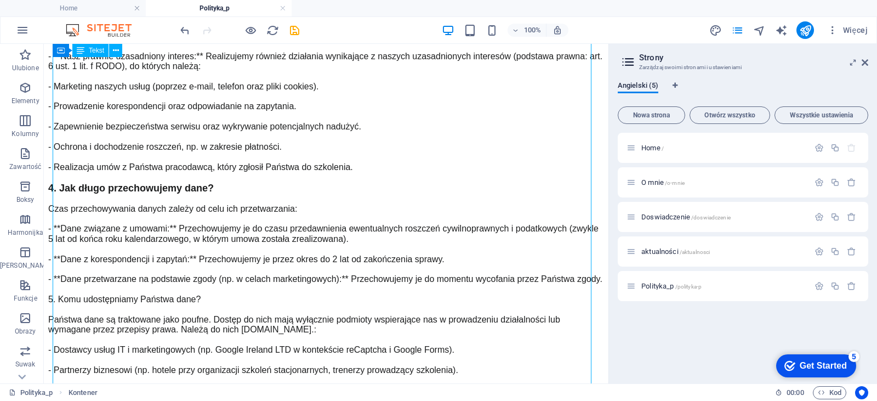
drag, startPoint x: 207, startPoint y: 288, endPoint x: 138, endPoint y: 289, distance: 69.1
click at [138, 289] on div "Polityka Prywatności i Plików Cookies W trosce o Państwa prywatność przygotowal…" at bounding box center [326, 266] width 556 height 1305
click at [201, 295] on div "Polityka Prywatności i Plików Cookies W trosce o Państwa prywatność przygotowal…" at bounding box center [326, 266] width 556 height 1305
click at [194, 292] on div "Polityka Prywatności i Plików Cookies W trosce o Państwa prywatność przygotowal…" at bounding box center [326, 266] width 556 height 1305
click at [868, 66] on icon at bounding box center [865, 62] width 7 height 9
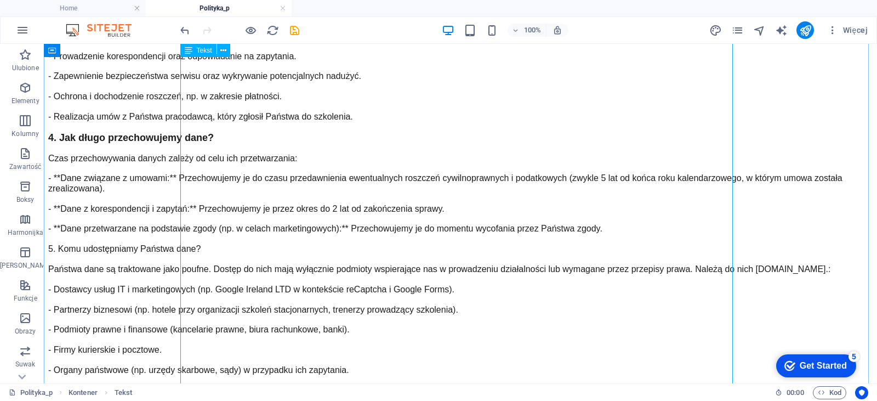
click at [353, 292] on div "Polityka Prywatności i Plików Cookies W trosce o Państwa prywatność przygotowal…" at bounding box center [460, 226] width 825 height 1225
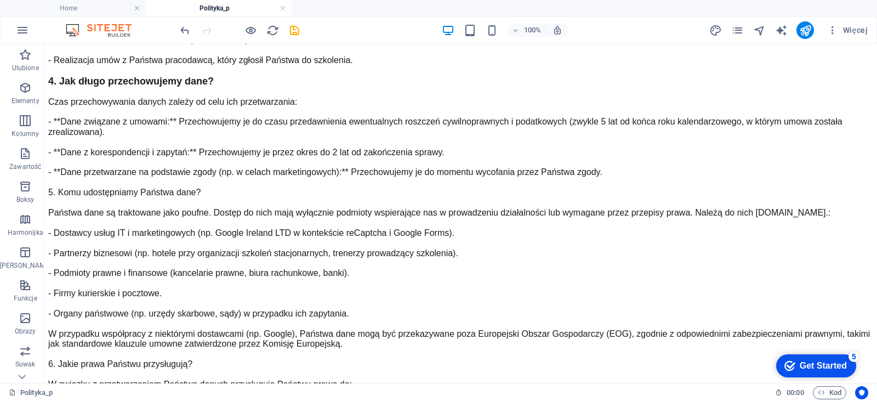
scroll to position [573, 0]
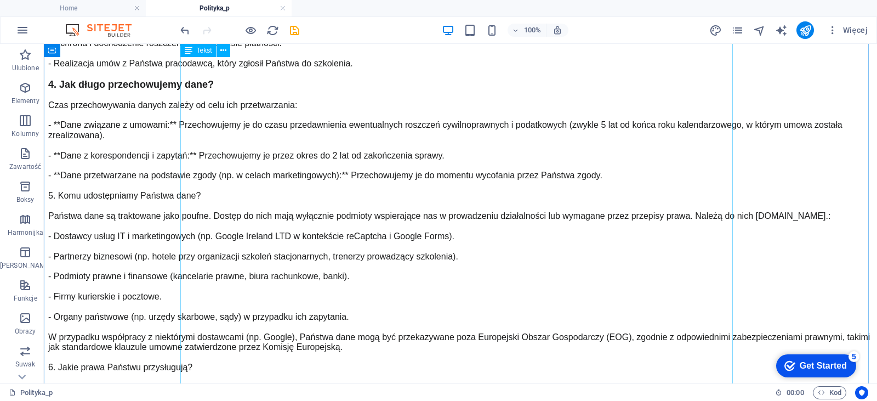
click at [326, 236] on div "Polityka Prywatności i Plików Cookies W trosce o Państwa prywatność przygotowal…" at bounding box center [460, 173] width 825 height 1225
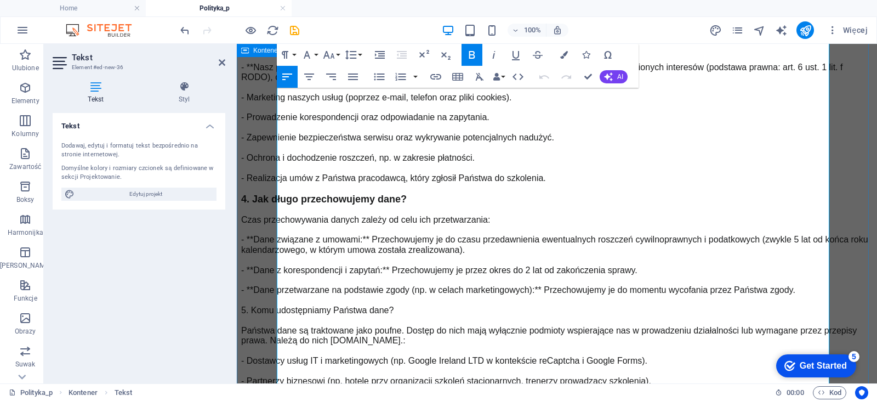
scroll to position [512, 0]
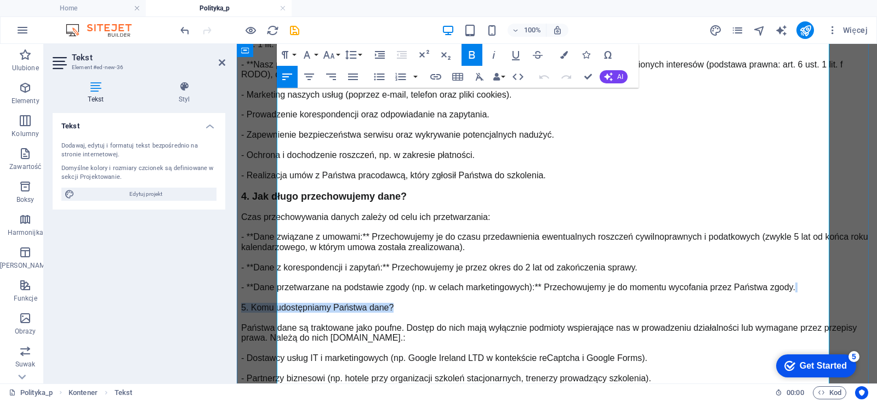
drag, startPoint x: 434, startPoint y: 292, endPoint x: 429, endPoint y: 298, distance: 7.4
click at [429, 298] on p "2. Kto jest administratorem danych i jak można się z nim skontaktować? Administ…" at bounding box center [557, 361] width 632 height 1114
click at [361, 58] on button "Line Height" at bounding box center [353, 55] width 21 height 22
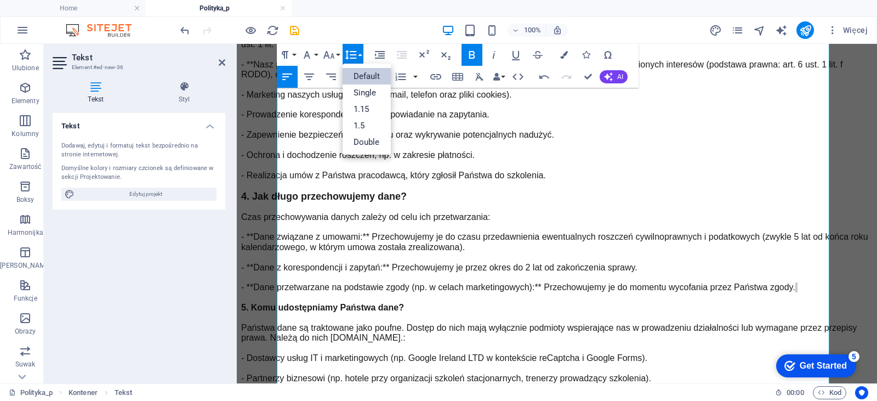
scroll to position [0, 0]
click at [337, 56] on button "Font Size" at bounding box center [331, 55] width 21 height 22
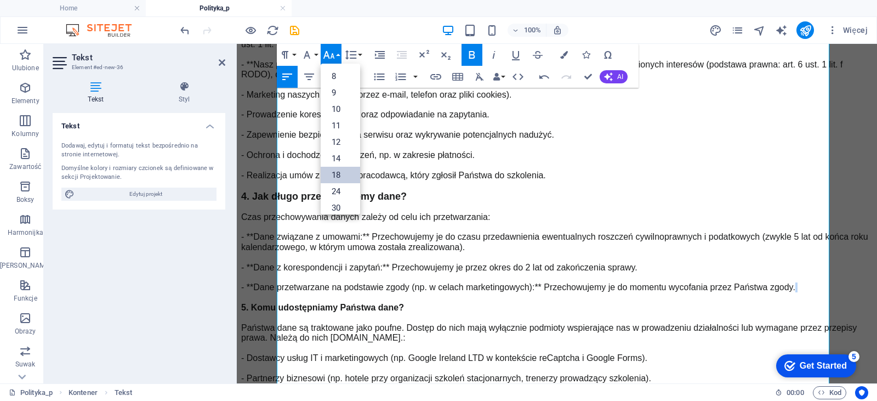
click at [327, 175] on link "18" at bounding box center [340, 175] width 39 height 16
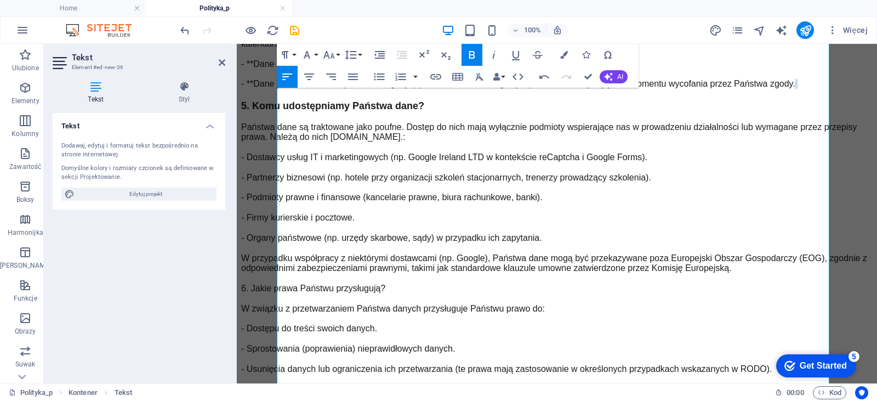
scroll to position [754, 0]
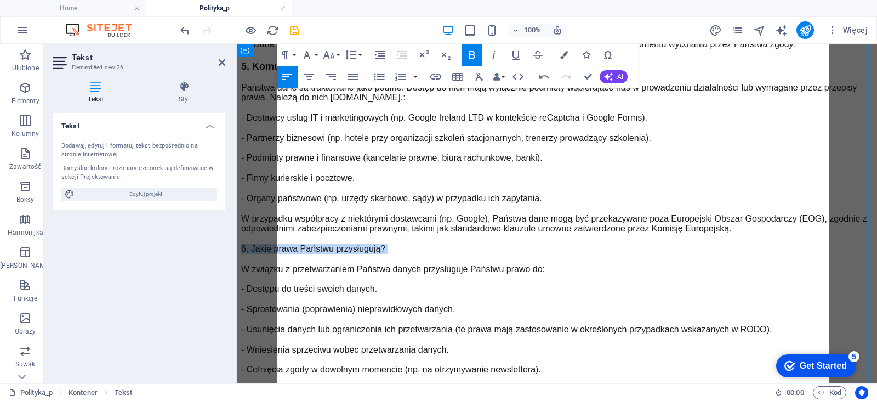
drag, startPoint x: 420, startPoint y: 254, endPoint x: 278, endPoint y: 253, distance: 142.0
click at [278, 253] on p "2. Kto jest administratorem danych i jak można się z nim skontaktować? Administ…" at bounding box center [557, 119] width 632 height 1117
click at [337, 54] on button "Font Size" at bounding box center [331, 55] width 21 height 22
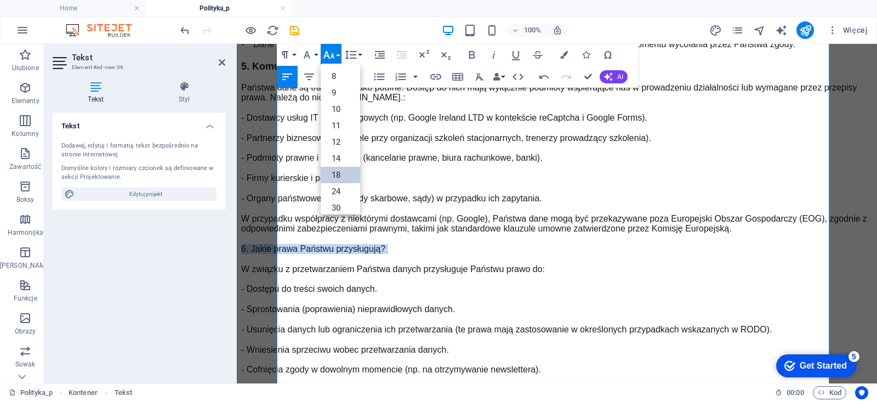
click at [338, 172] on link "18" at bounding box center [340, 175] width 39 height 16
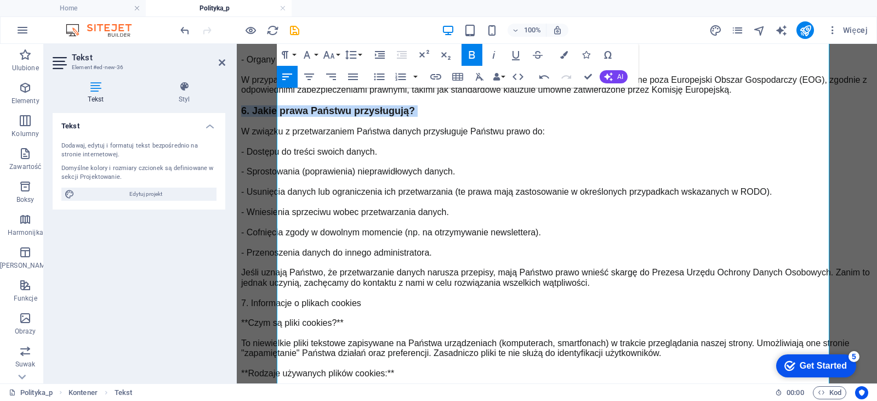
scroll to position [952, 0]
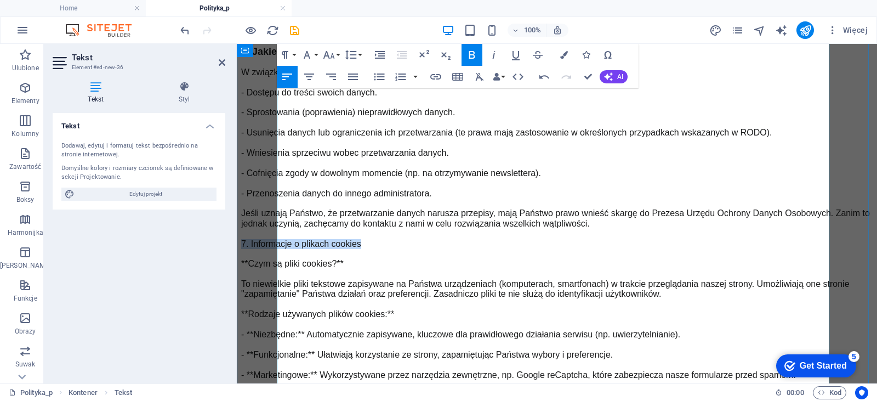
drag, startPoint x: 405, startPoint y: 244, endPoint x: 279, endPoint y: 240, distance: 126.2
click at [333, 56] on icon "button" at bounding box center [329, 55] width 12 height 8
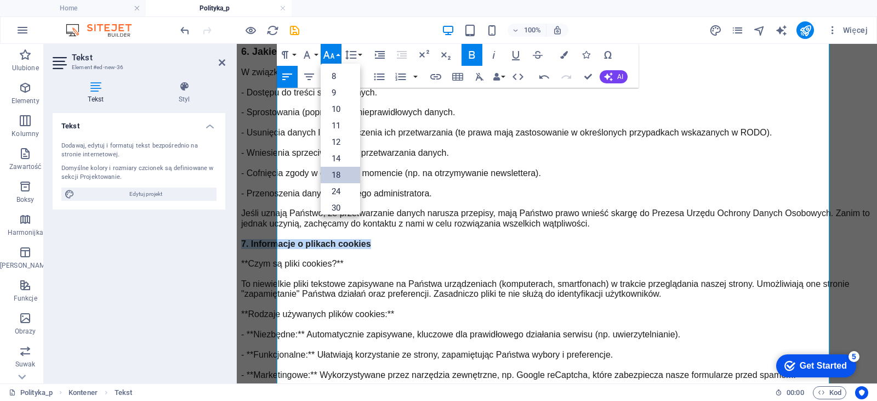
click at [333, 173] on link "18" at bounding box center [340, 175] width 39 height 16
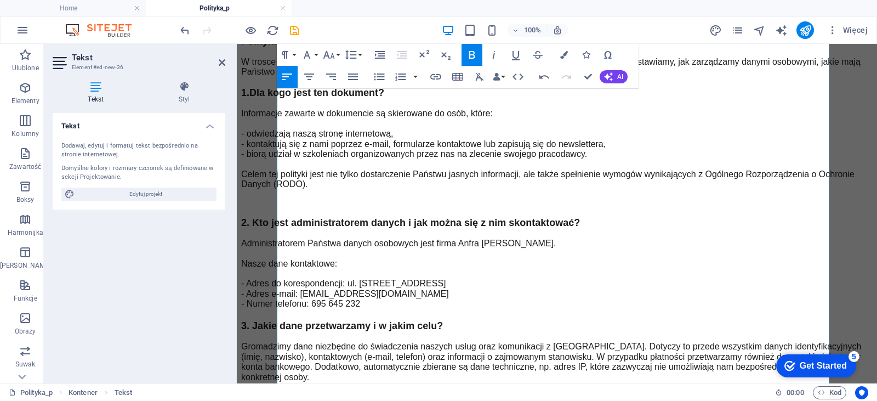
scroll to position [0, 0]
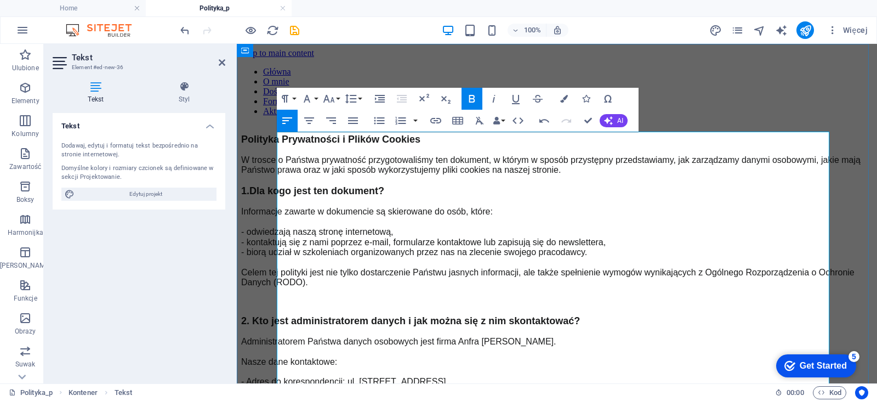
click at [490, 145] on p "Polityka Prywatności i Plików Cookies W trosce o Państwa prywatność przygotowal…" at bounding box center [557, 211] width 632 height 154
drag, startPoint x: 490, startPoint y: 145, endPoint x: 281, endPoint y: 140, distance: 208.9
click at [281, 140] on p "Polityka Prywatności i Plików Cookies W trosce o Państwa prywatność przygotowal…" at bounding box center [557, 211] width 632 height 154
click at [331, 100] on icon "button" at bounding box center [329, 99] width 12 height 8
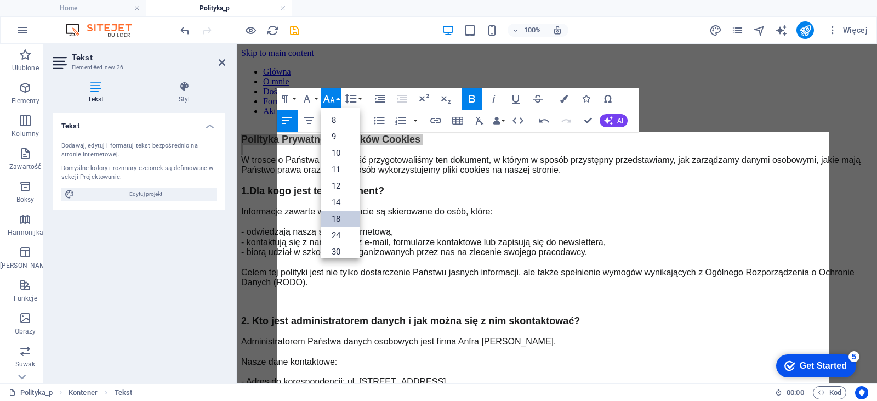
scroll to position [88, 0]
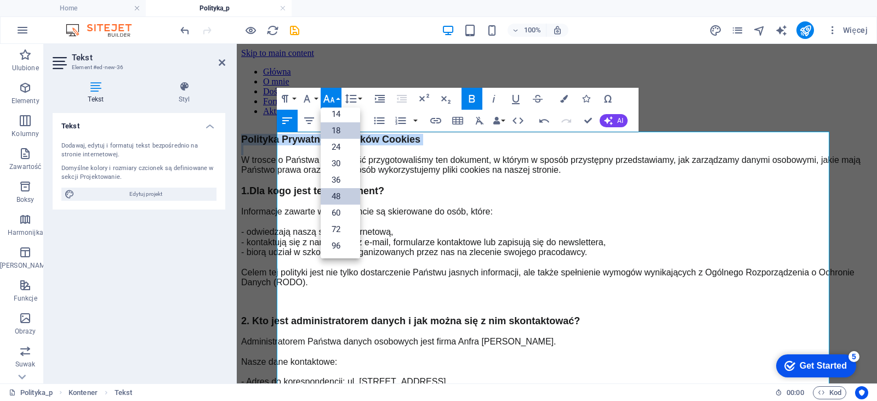
click at [338, 189] on link "48" at bounding box center [340, 196] width 39 height 16
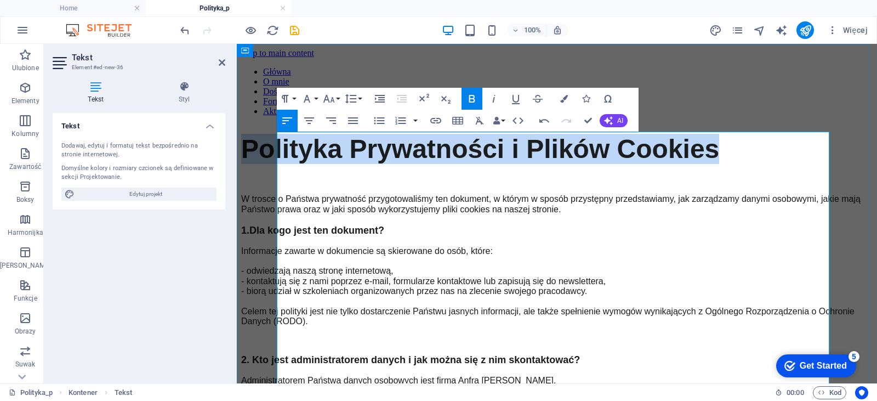
click at [419, 177] on p "Polityka Prywatności i Plików Cookies W trosce o Państwa prywatność przygotowal…" at bounding box center [557, 230] width 632 height 193
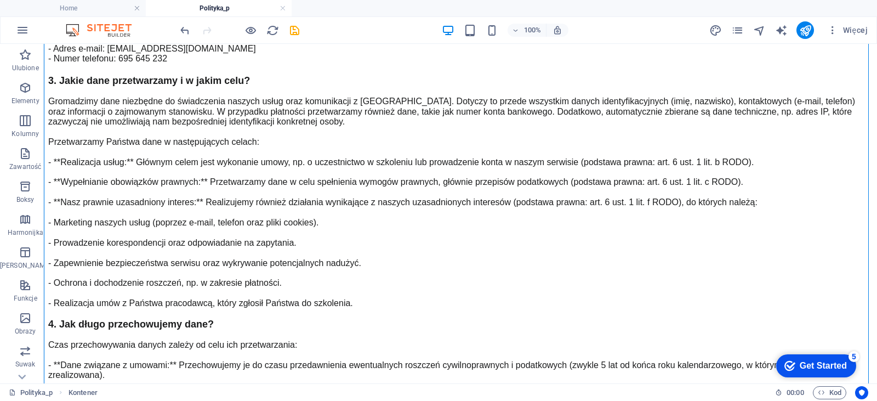
scroll to position [0, 0]
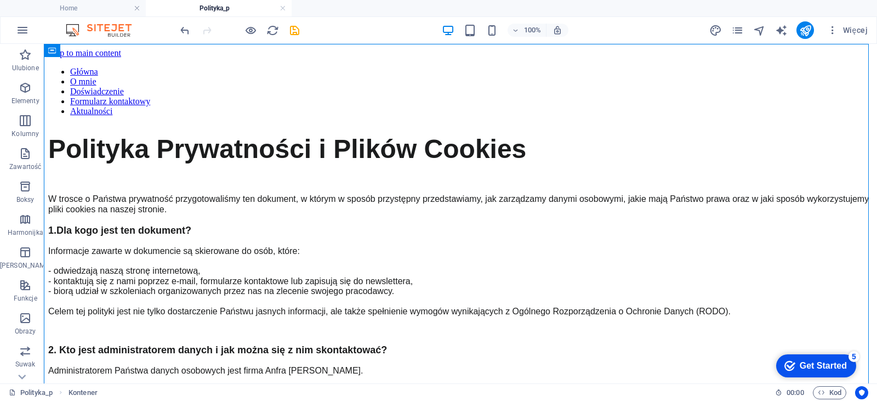
drag, startPoint x: 872, startPoint y: 114, endPoint x: 846, endPoint y: 69, distance: 52.3
click at [732, 30] on icon "pages" at bounding box center [737, 30] width 13 height 13
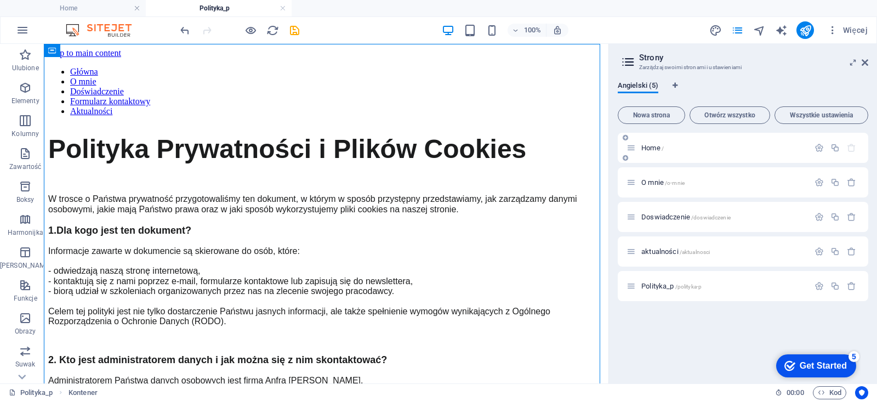
click at [664, 142] on div "Home /" at bounding box center [718, 147] width 183 height 13
click at [667, 149] on p "Home /" at bounding box center [723, 147] width 164 height 7
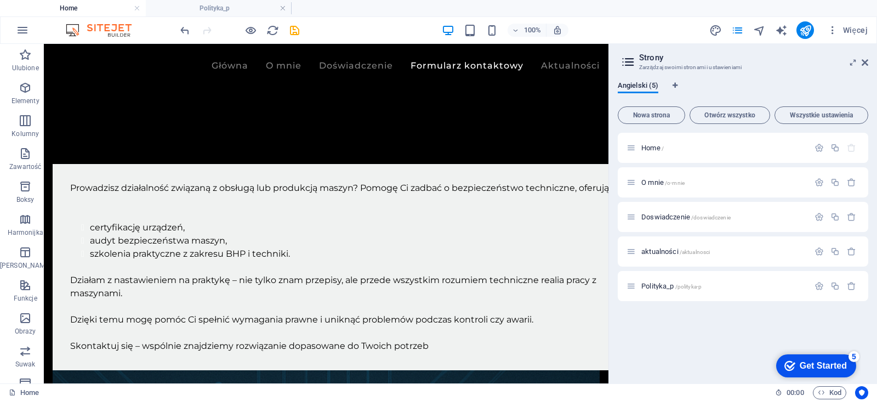
scroll to position [1069, 0]
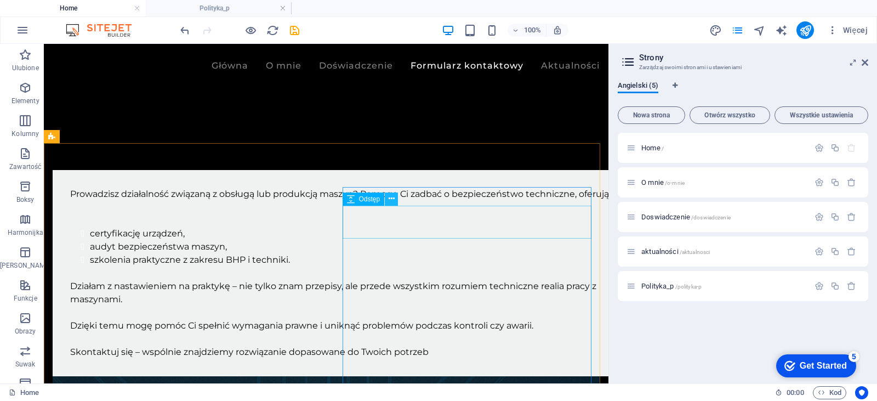
click at [394, 199] on icon at bounding box center [392, 199] width 6 height 12
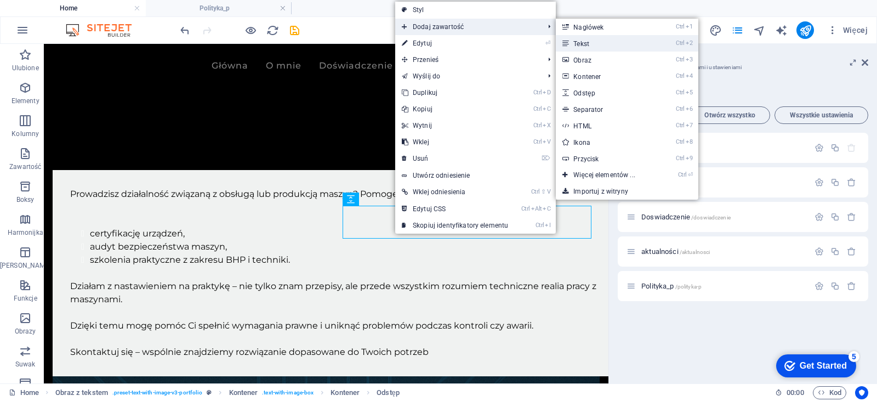
click at [581, 39] on link "Ctrl 2 Tekst" at bounding box center [606, 43] width 101 height 16
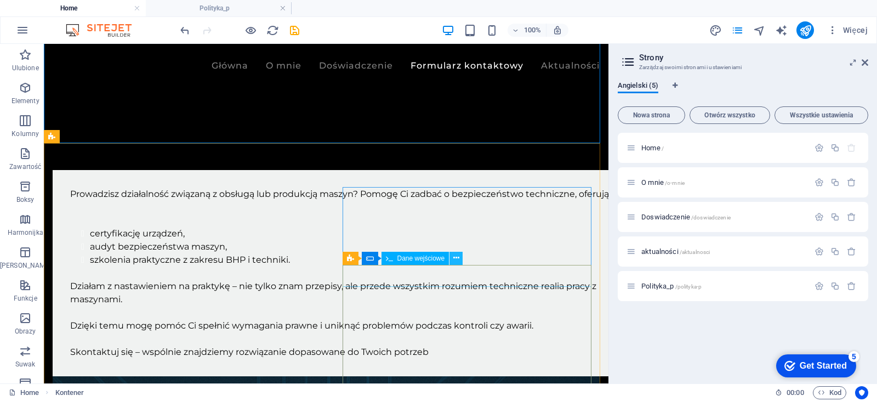
click at [461, 258] on button at bounding box center [456, 258] width 13 height 13
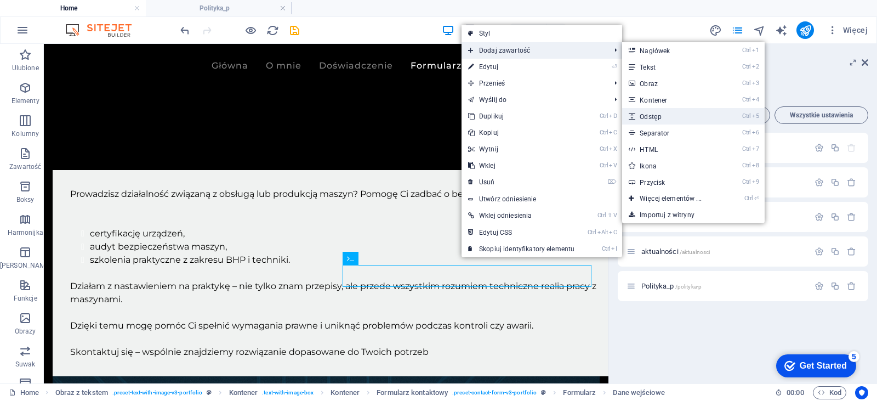
click at [701, 123] on link "Ctrl 5 Odstęp" at bounding box center [672, 116] width 101 height 16
select select "px"
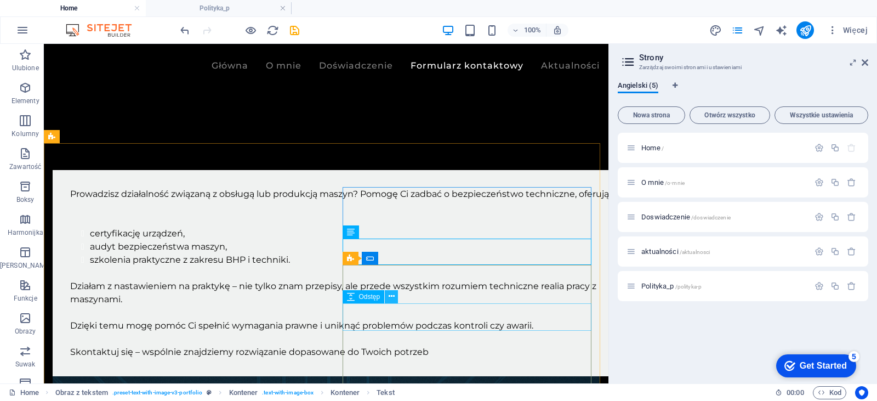
click at [394, 297] on icon at bounding box center [392, 297] width 6 height 12
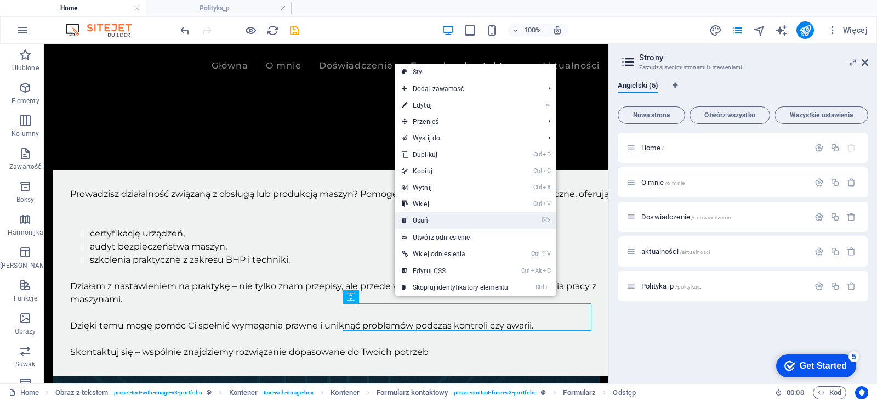
click at [422, 215] on link "⌦ Usuń" at bounding box center [455, 220] width 120 height 16
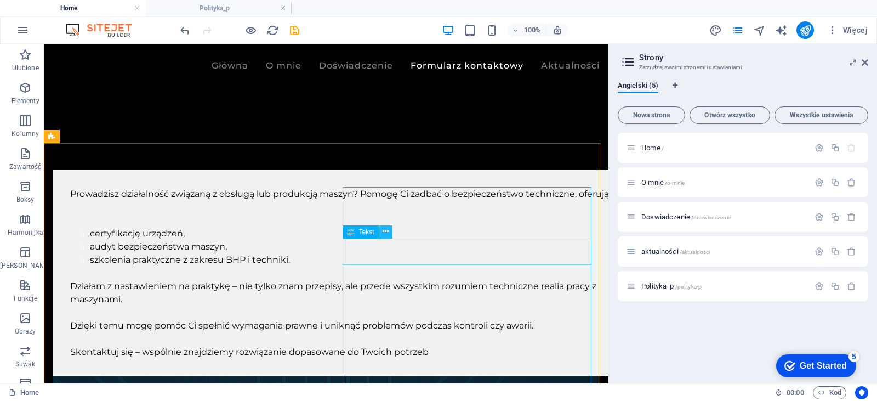
click at [383, 236] on icon at bounding box center [386, 232] width 6 height 12
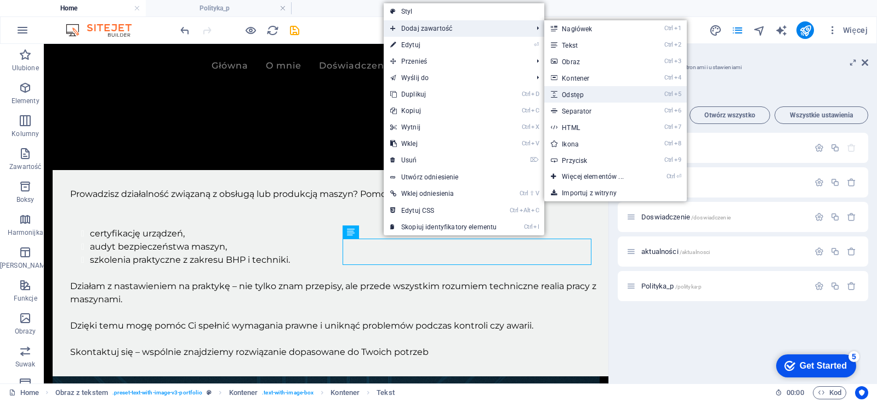
click at [605, 93] on link "Ctrl 5 Odstęp" at bounding box center [594, 94] width 101 height 16
select select "px"
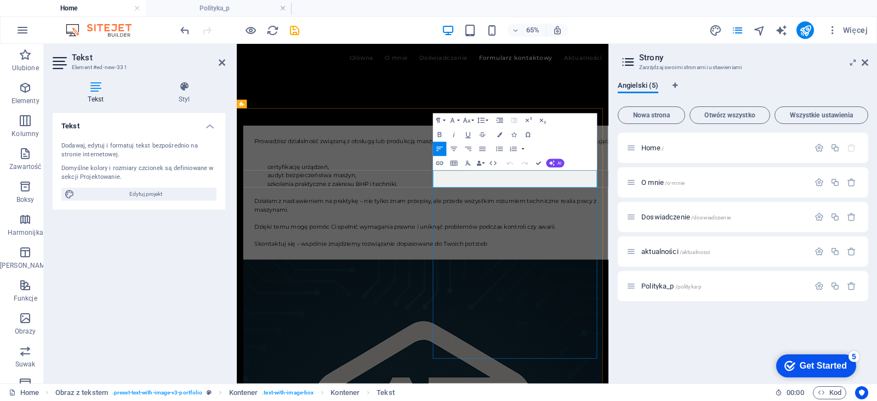
drag, startPoint x: 615, startPoint y: 257, endPoint x: 593, endPoint y: 256, distance: 22.5
drag, startPoint x: 628, startPoint y: 257, endPoint x: 540, endPoint y: 259, distance: 87.7
click at [441, 165] on icon "button" at bounding box center [440, 163] width 9 height 9
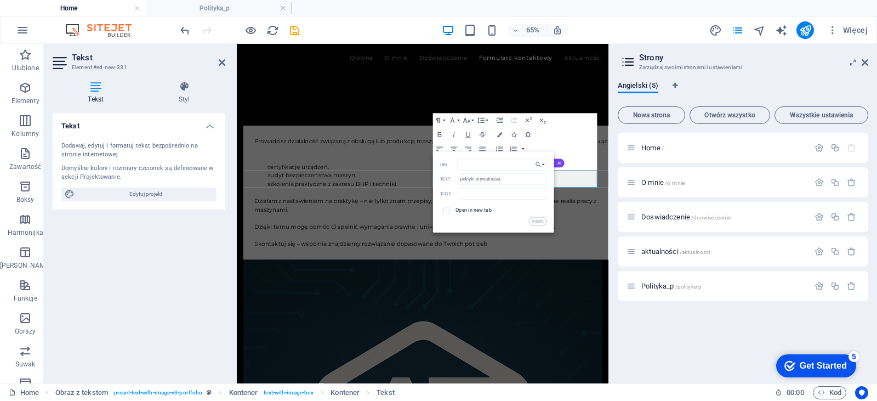
click at [450, 208] on span at bounding box center [447, 210] width 7 height 7
click at [447, 210] on input "checkbox" at bounding box center [446, 209] width 7 height 7
checkbox input "true"
click at [691, 287] on span "/polityka-p" at bounding box center [688, 286] width 27 height 6
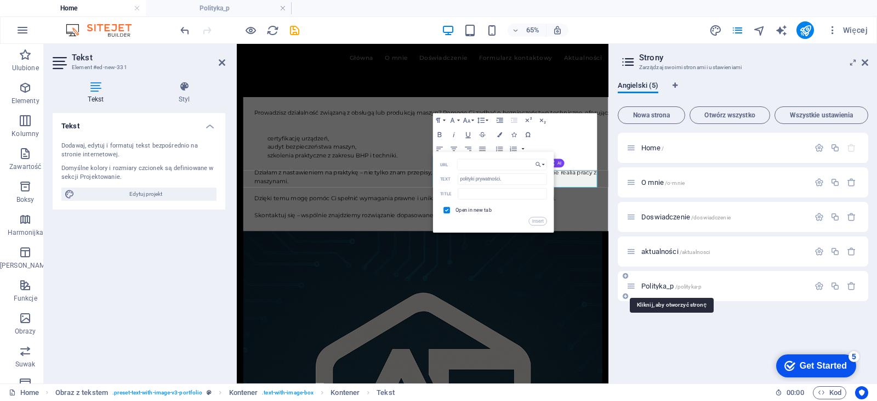
scroll to position [0, 0]
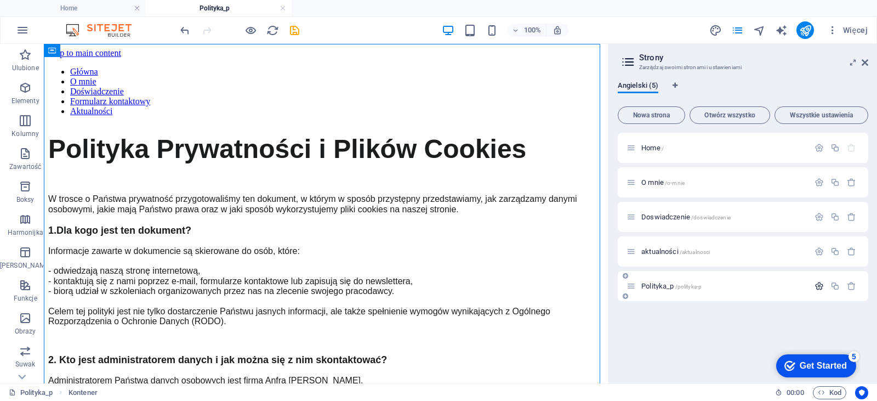
click at [825, 284] on button "button" at bounding box center [819, 285] width 16 height 9
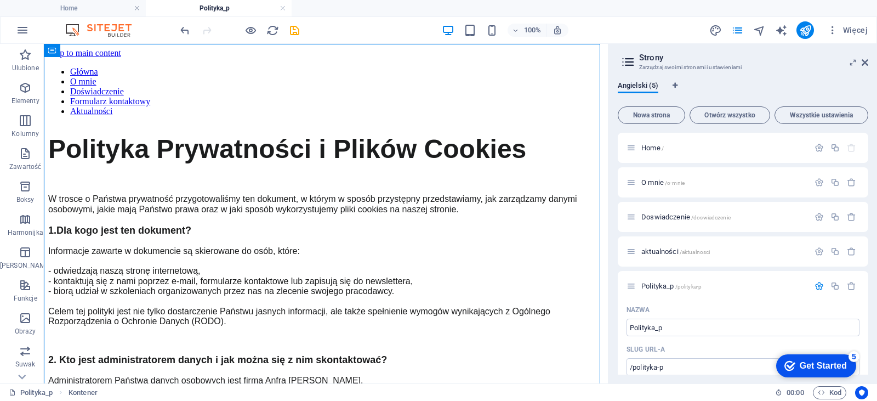
drag, startPoint x: 866, startPoint y: 206, endPoint x: 877, endPoint y: 244, distance: 39.9
click at [877, 244] on div "Angielski (5) Nowa strona Otwórz wszystko Wszystkie ustawienia Home / O mnie /o…" at bounding box center [743, 227] width 268 height 311
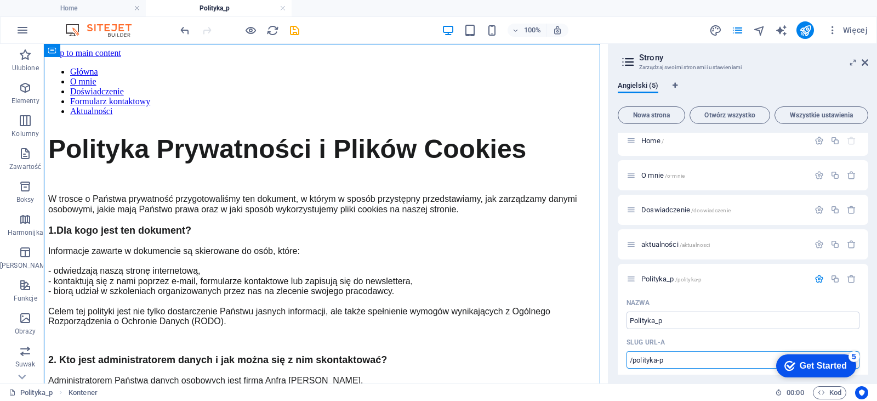
drag, startPoint x: 675, startPoint y: 365, endPoint x: 617, endPoint y: 359, distance: 57.9
click at [617, 359] on div "Angielski (5) Nowa strona Otwórz wszystko Wszystkie ustawienia Home / O mnie /o…" at bounding box center [743, 227] width 268 height 311
click at [104, 6] on h4 "Home" at bounding box center [73, 8] width 146 height 12
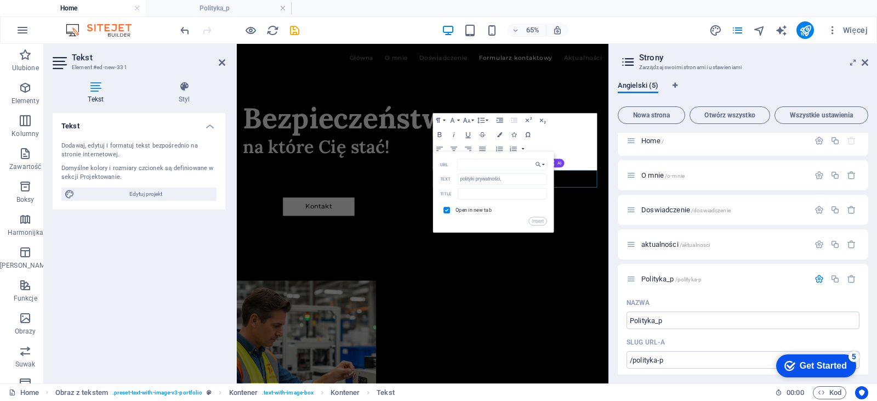
scroll to position [1069, 0]
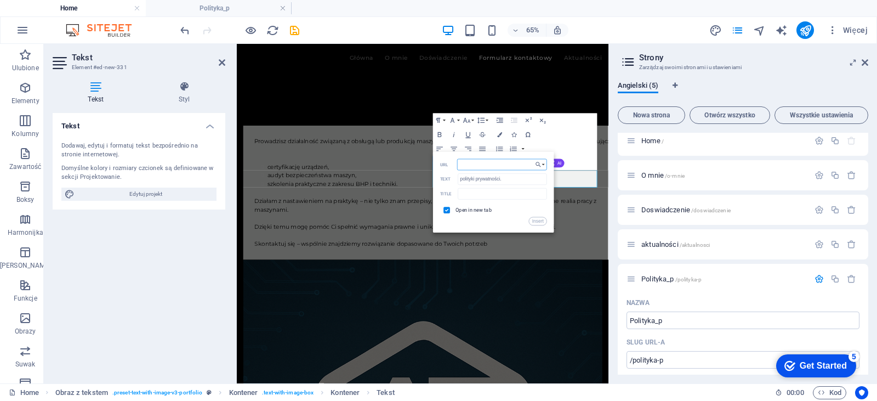
click at [475, 166] on input "URL" at bounding box center [503, 165] width 90 height 12
paste input "/polityka-p"
type input "/polityka-p"
click at [541, 224] on button "Insert" at bounding box center [538, 221] width 18 height 9
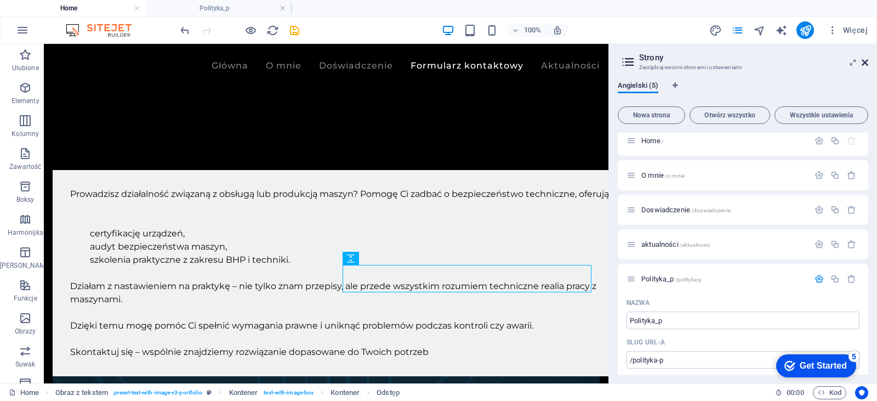
click at [864, 61] on icon at bounding box center [865, 62] width 7 height 9
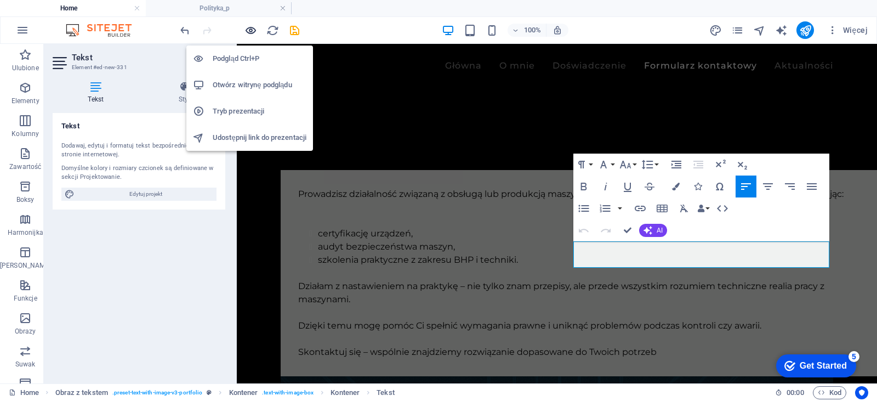
click at [253, 32] on icon "button" at bounding box center [251, 30] width 13 height 13
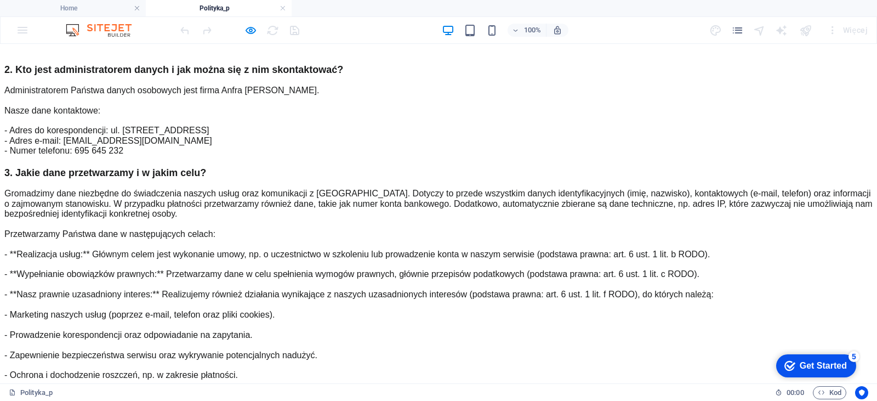
scroll to position [0, 0]
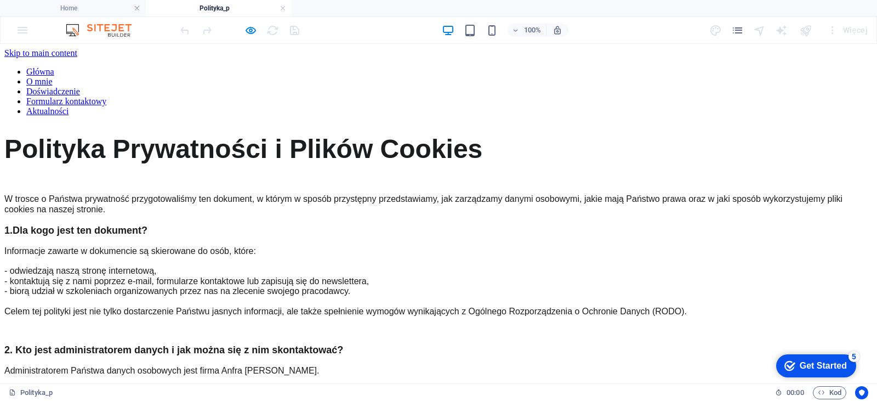
click at [54, 67] on link "Główna" at bounding box center [40, 71] width 28 height 9
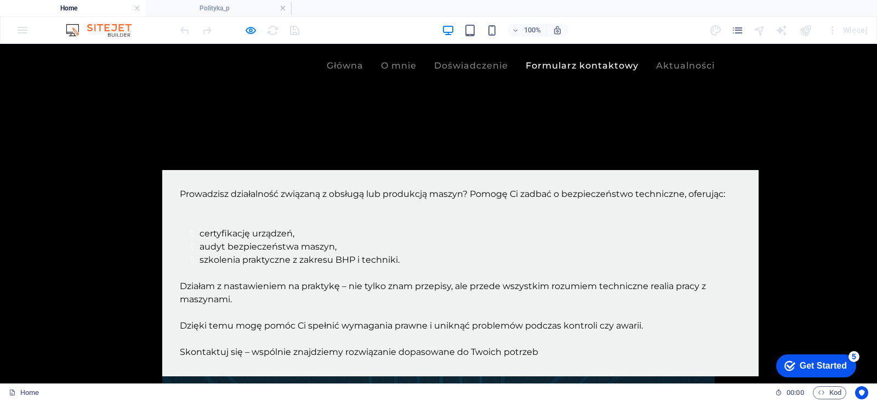
click at [351, 66] on link "Główna" at bounding box center [345, 65] width 37 height 9
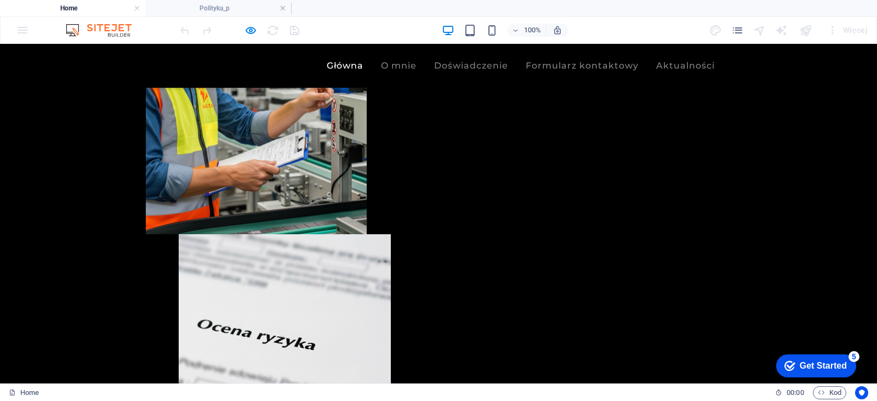
scroll to position [441, 0]
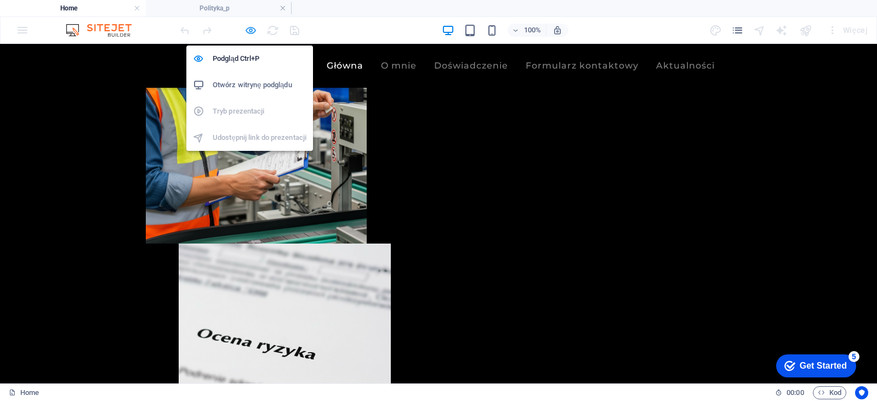
click at [253, 30] on icon "button" at bounding box center [251, 30] width 13 height 13
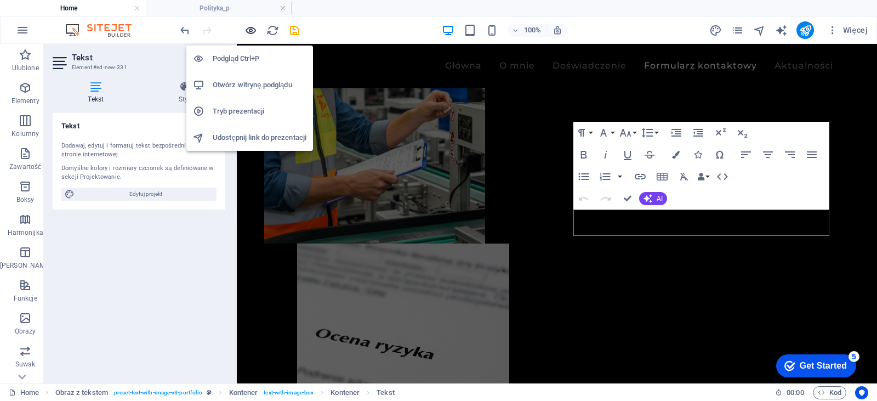
scroll to position [1101, 0]
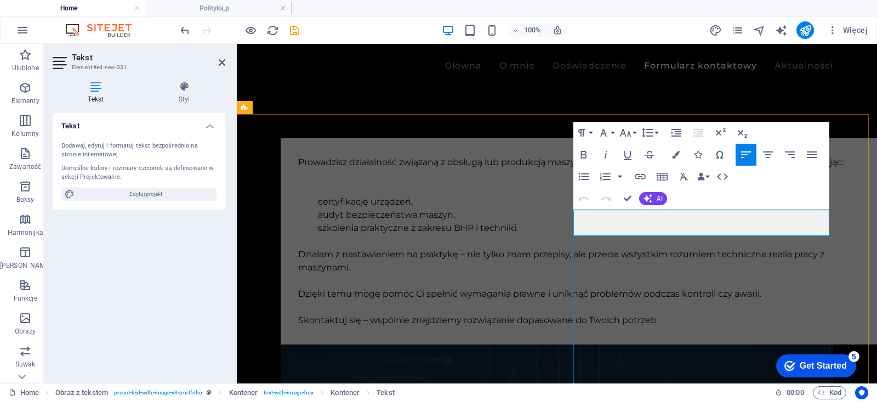
click link "polityki prywatności."
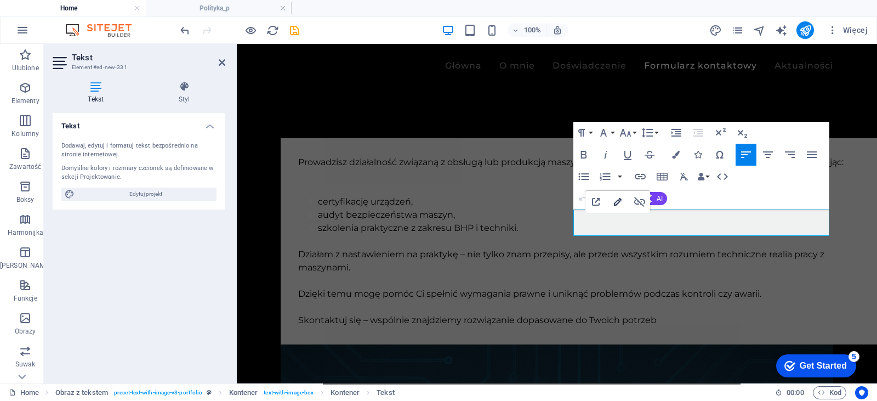
click at [621, 202] on icon "button" at bounding box center [617, 201] width 13 height 13
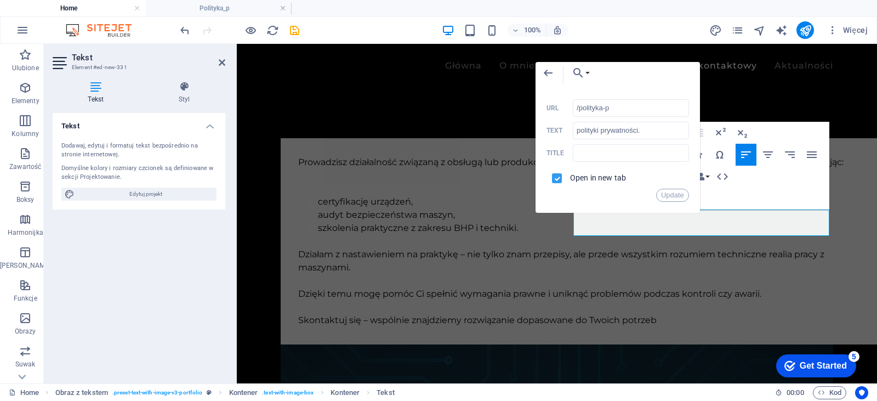
click at [554, 180] on input "checkbox" at bounding box center [555, 177] width 10 height 10
checkbox input "true"
click at [596, 152] on input "text" at bounding box center [631, 153] width 116 height 18
click at [677, 198] on button "Update" at bounding box center [672, 195] width 33 height 13
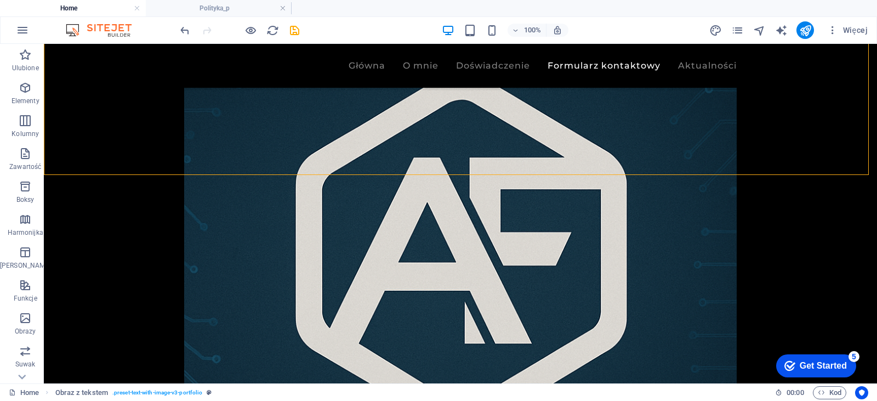
scroll to position [1488, 0]
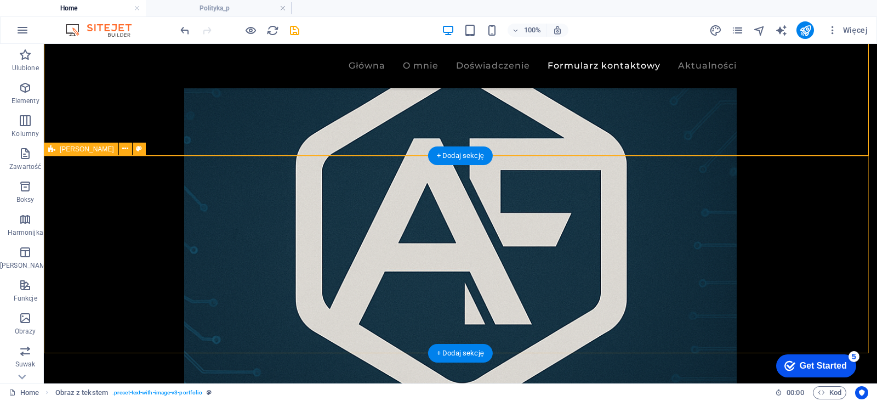
click at [456, 349] on div "+ Dodaj sekcję" at bounding box center [460, 353] width 65 height 19
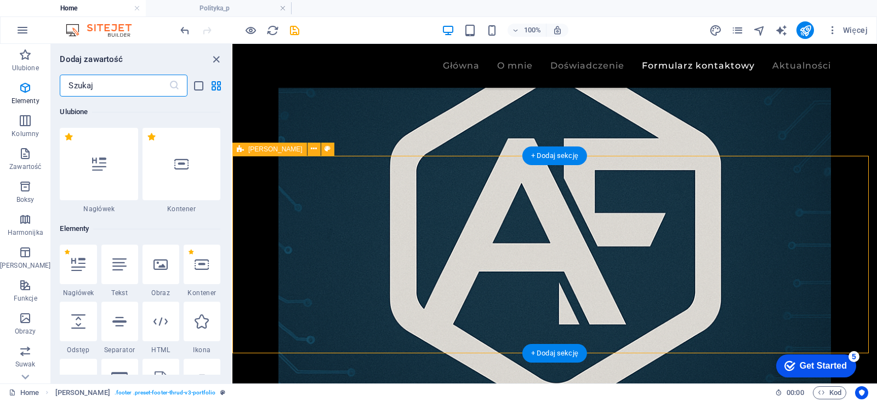
scroll to position [1918, 0]
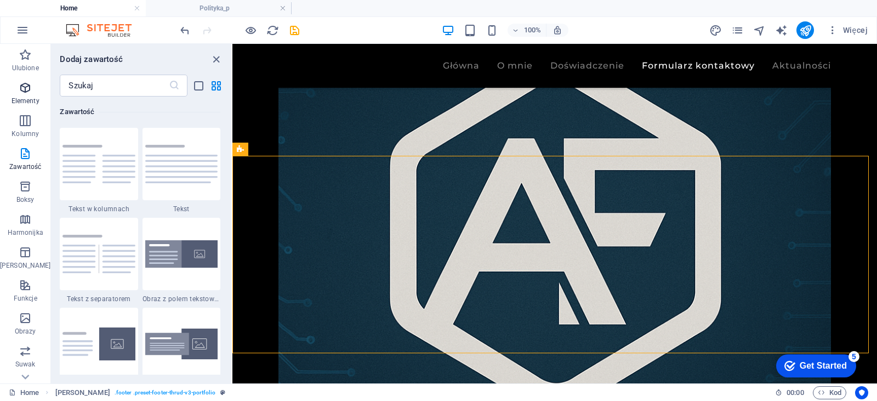
click at [24, 97] on p "Elementy" at bounding box center [26, 100] width 28 height 9
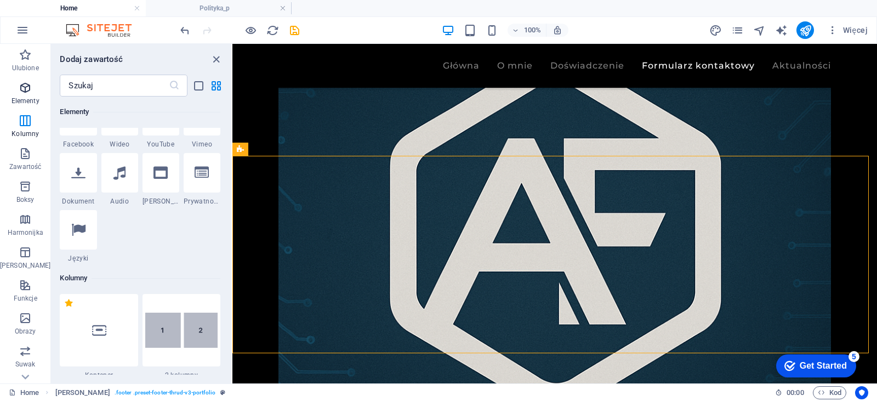
scroll to position [117, 0]
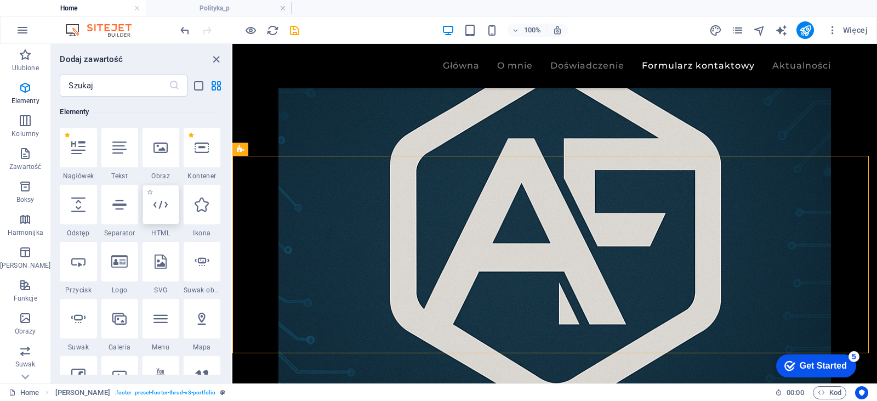
click at [163, 216] on div at bounding box center [161, 204] width 37 height 39
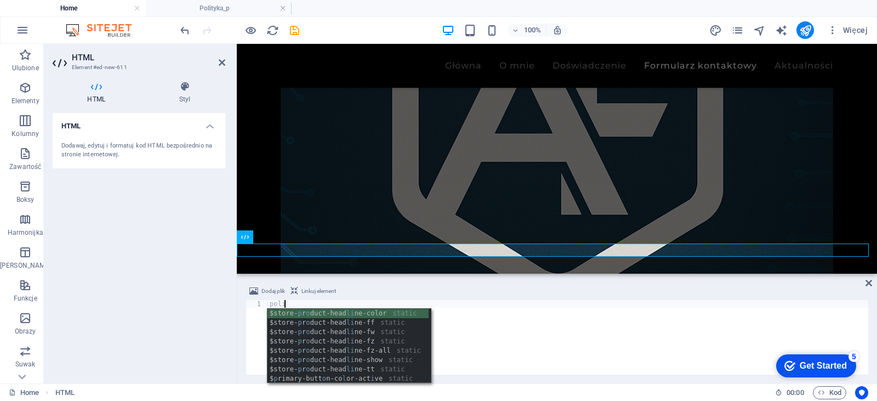
scroll to position [0, 1]
type textarea "poli"
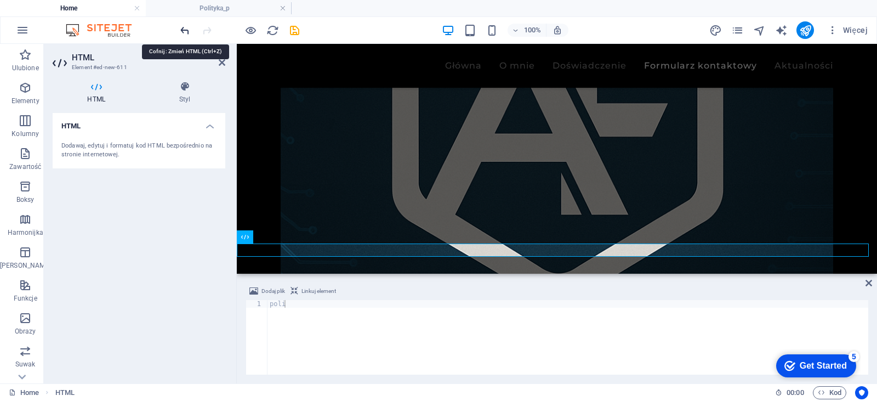
click at [183, 30] on icon "undo" at bounding box center [185, 30] width 13 height 13
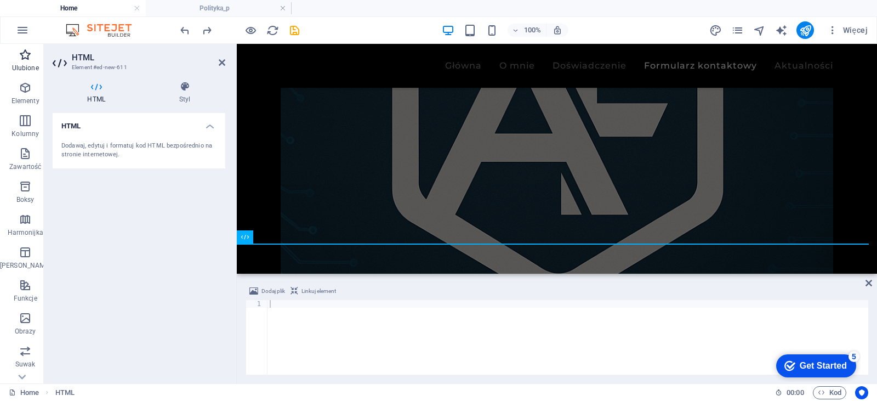
click at [24, 58] on icon "button" at bounding box center [25, 54] width 13 height 13
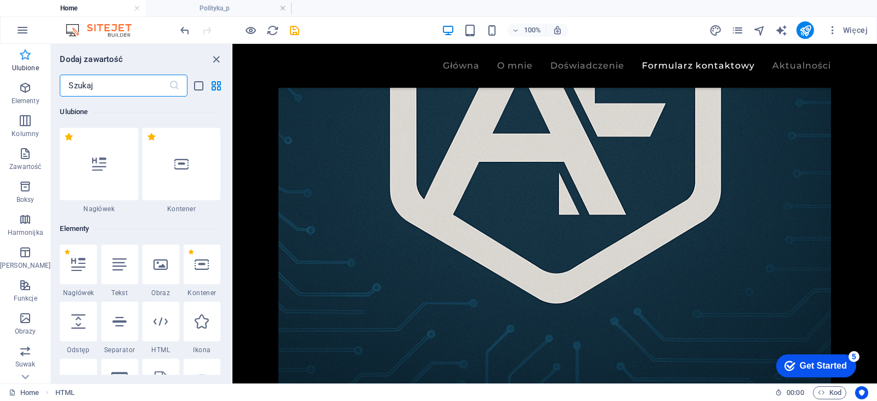
click at [24, 58] on icon "button" at bounding box center [25, 54] width 13 height 13
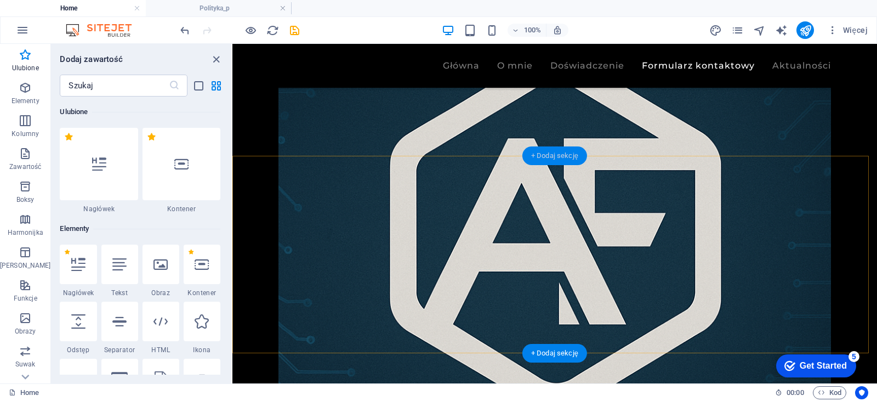
click at [559, 152] on div "+ Dodaj sekcję" at bounding box center [554, 155] width 65 height 19
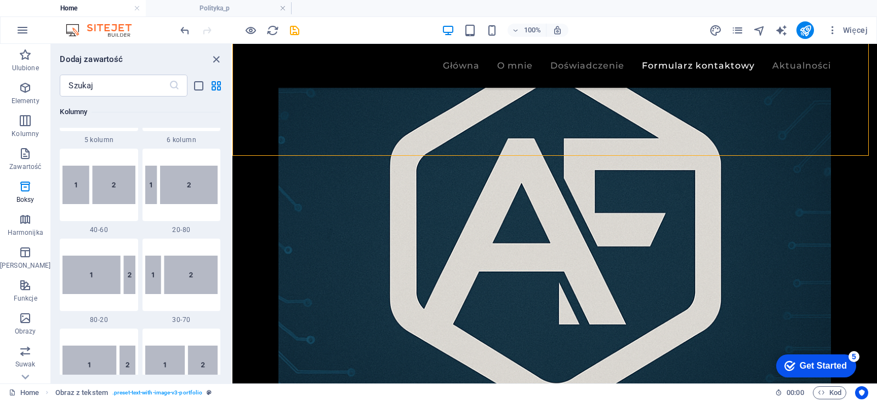
scroll to position [0, 0]
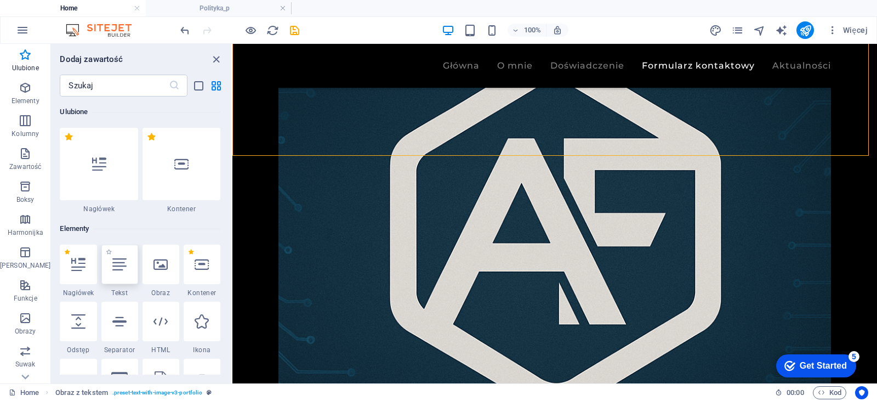
click at [121, 270] on icon at bounding box center [119, 264] width 14 height 14
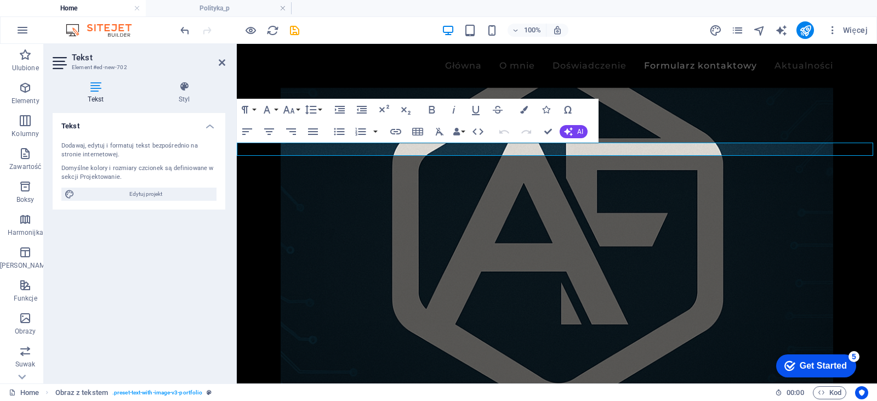
scroll to position [1501, 0]
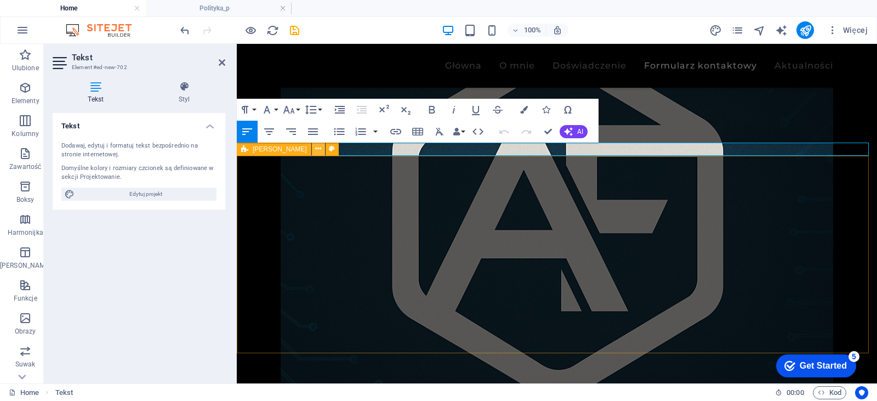
click at [312, 149] on button at bounding box center [318, 149] width 13 height 13
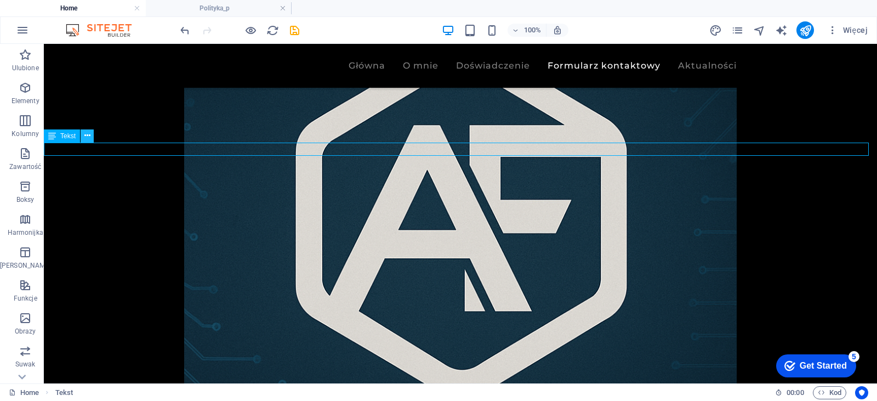
click at [86, 136] on icon at bounding box center [87, 136] width 6 height 12
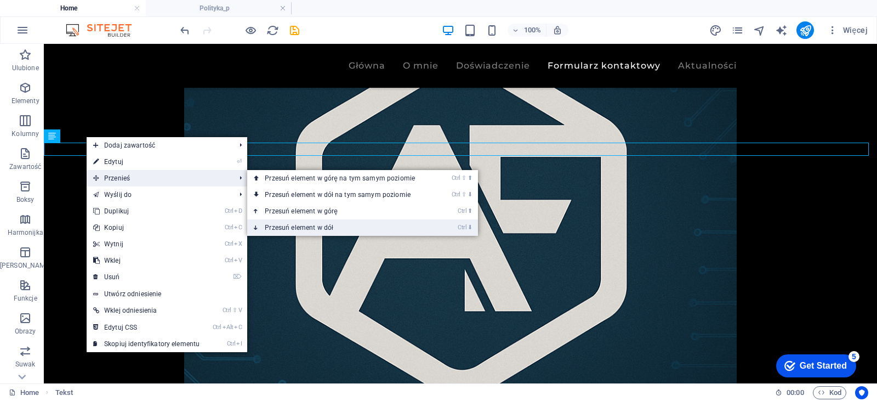
click at [329, 228] on link "Ctrl ⬇ Przesuń element w dół" at bounding box center [342, 227] width 190 height 16
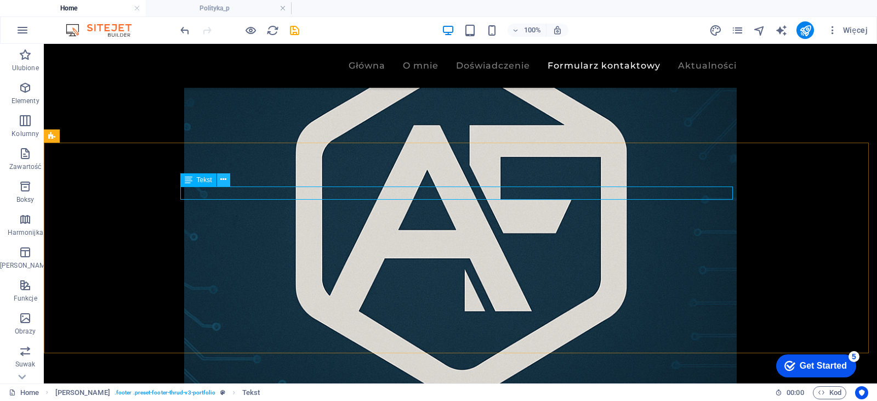
click at [226, 184] on icon at bounding box center [223, 180] width 6 height 12
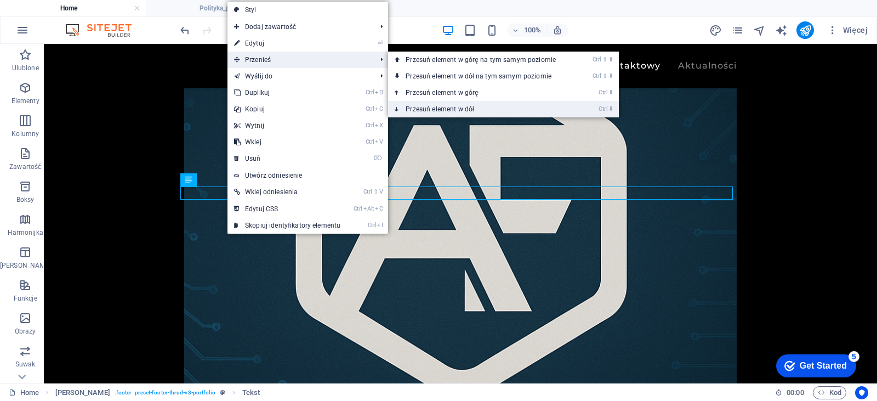
click at [432, 107] on link "Ctrl ⬇ Przesuń element w dół" at bounding box center [483, 109] width 190 height 16
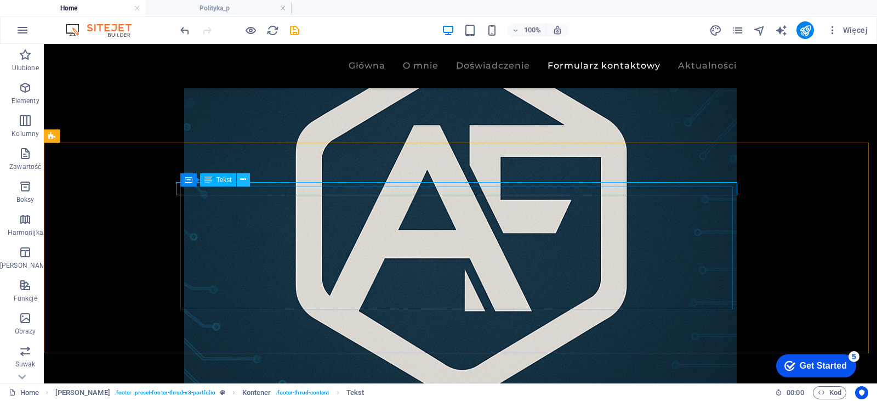
click at [247, 177] on button at bounding box center [243, 179] width 13 height 13
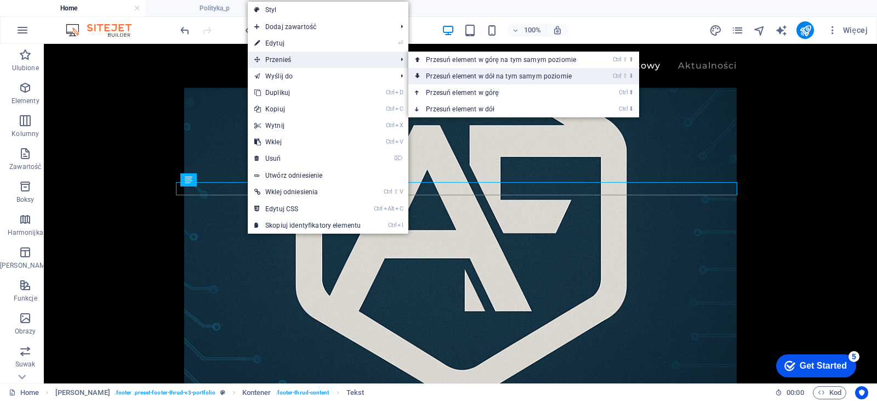
click at [482, 79] on link "Ctrl ⇧ ⬇ Przesuń element w dół na tym samym poziomie" at bounding box center [503, 76] width 190 height 16
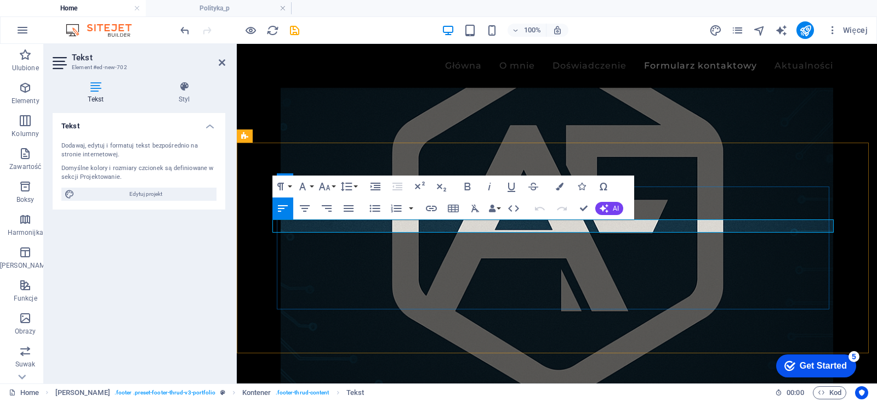
drag, startPoint x: 436, startPoint y: 224, endPoint x: 240, endPoint y: 218, distance: 196.9
drag, startPoint x: 368, startPoint y: 225, endPoint x: 269, endPoint y: 223, distance: 99.2
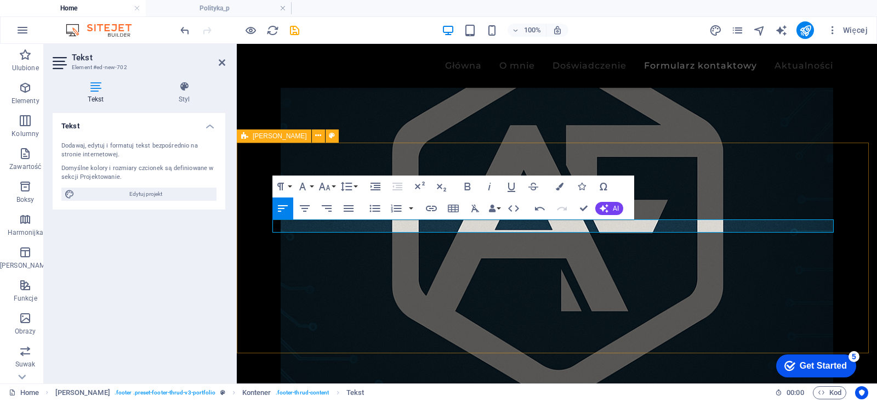
click at [434, 205] on icon "button" at bounding box center [431, 208] width 13 height 13
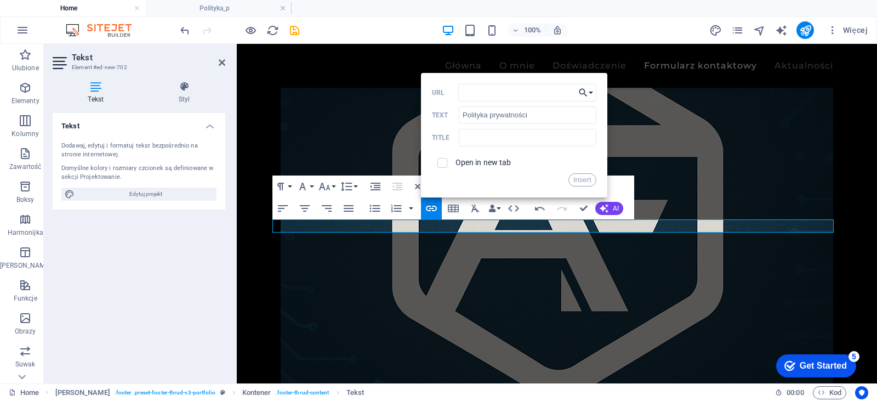
click at [593, 93] on button "Choose Link" at bounding box center [586, 93] width 21 height 18
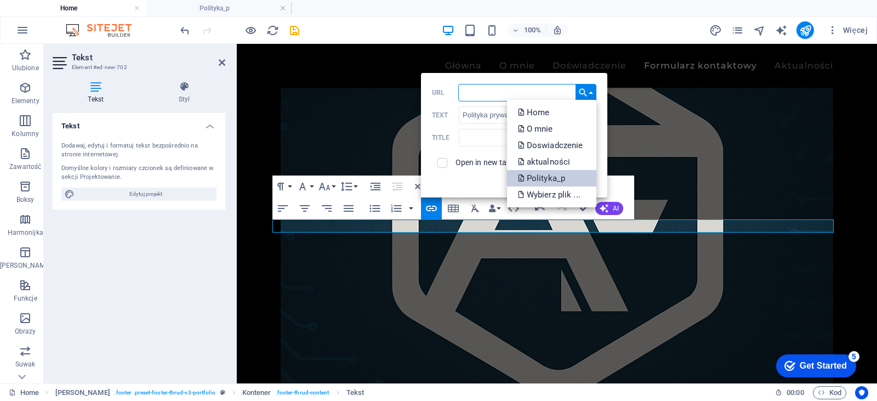
click at [550, 179] on p "Polityka_p" at bounding box center [542, 178] width 49 height 16
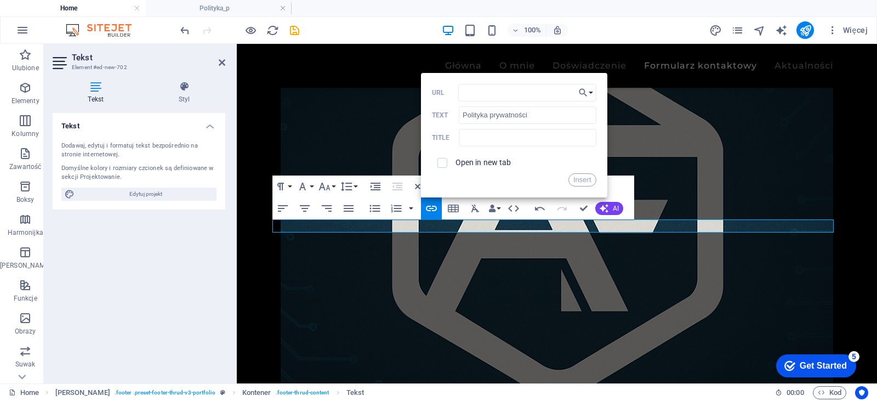
click at [493, 162] on label "Open in new tab" at bounding box center [484, 162] width 56 height 9
click at [583, 182] on button "Insert" at bounding box center [583, 179] width 28 height 13
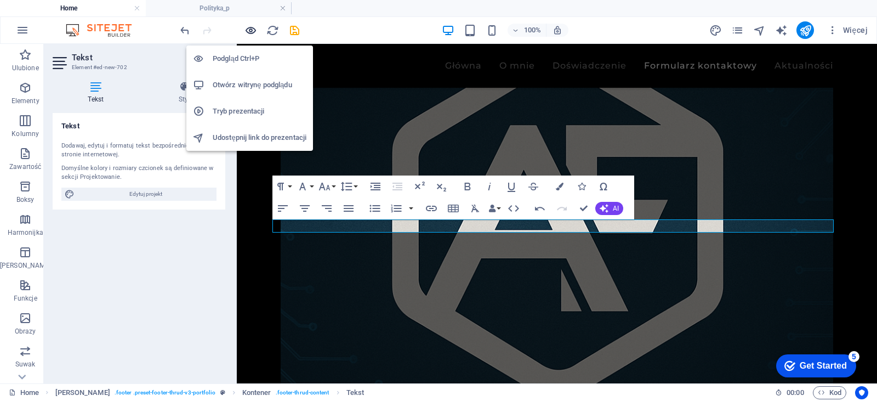
click at [257, 26] on icon "button" at bounding box center [251, 30] width 13 height 13
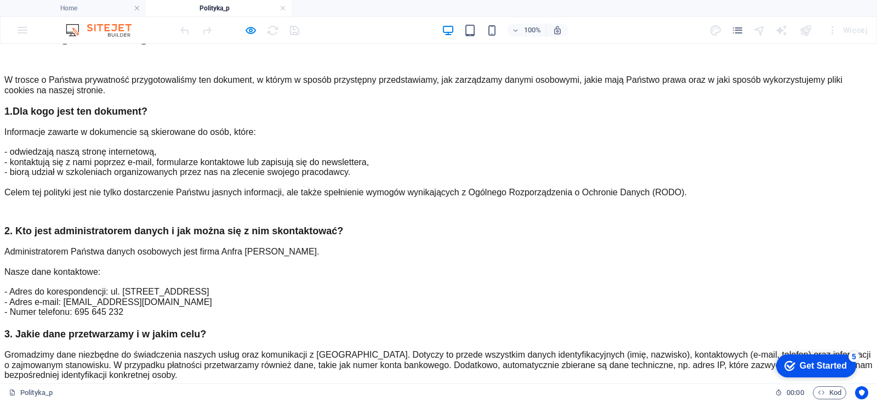
scroll to position [0, 0]
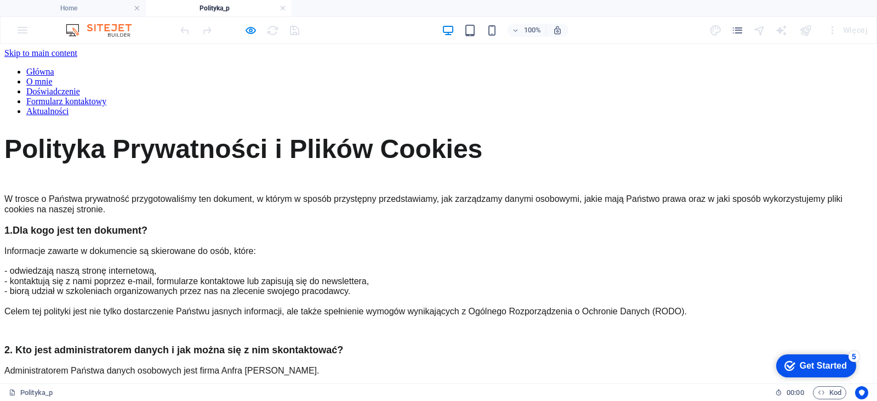
click at [54, 67] on link "Główna" at bounding box center [40, 71] width 28 height 9
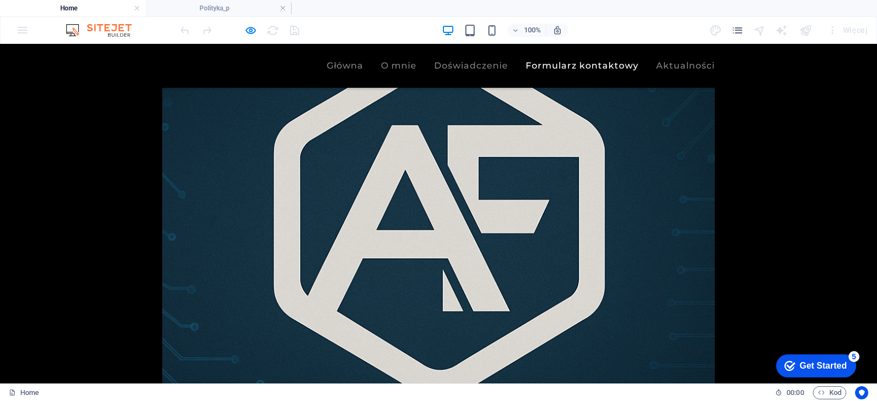
click at [335, 65] on link "Główna" at bounding box center [345, 65] width 37 height 9
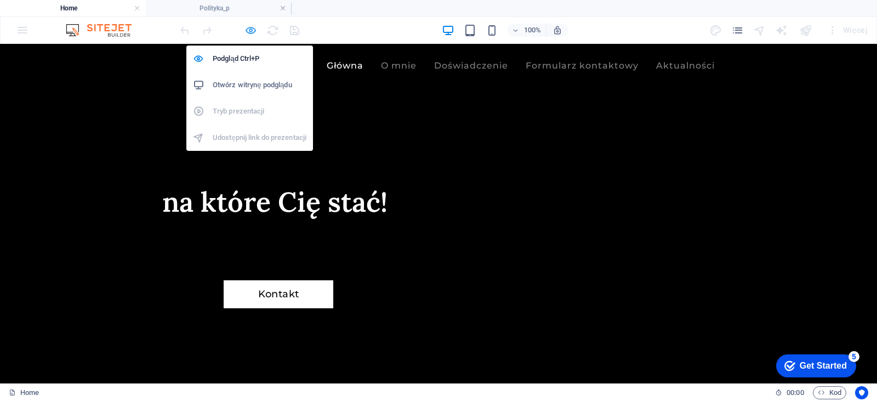
click at [249, 35] on icon "button" at bounding box center [251, 30] width 13 height 13
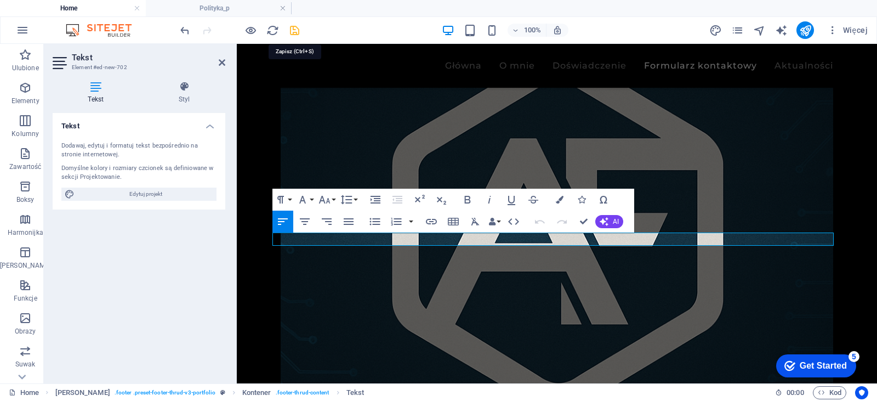
click at [293, 35] on icon "save" at bounding box center [294, 30] width 13 height 13
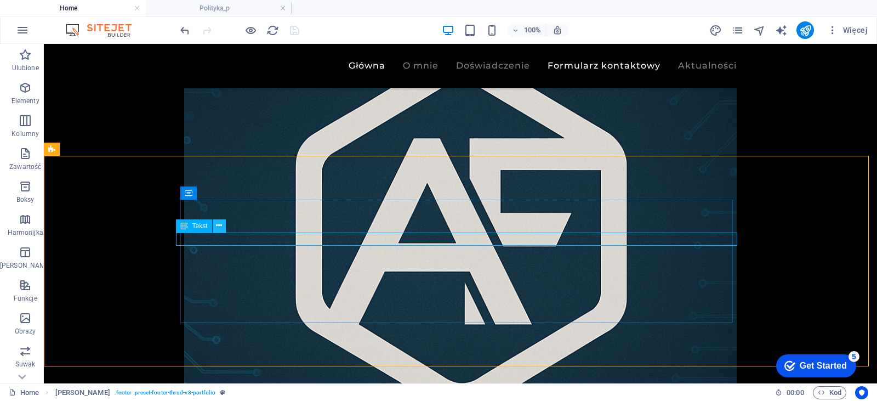
click at [217, 224] on icon at bounding box center [219, 226] width 6 height 12
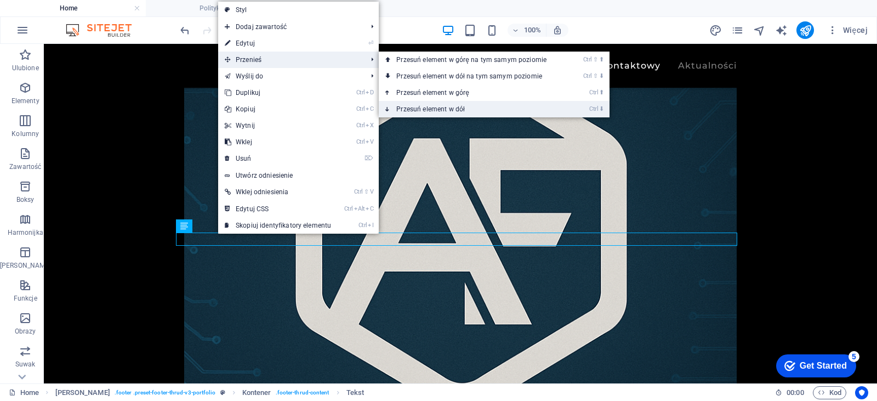
click at [444, 104] on link "Ctrl ⬇ Przesuń element w dół" at bounding box center [474, 109] width 190 height 16
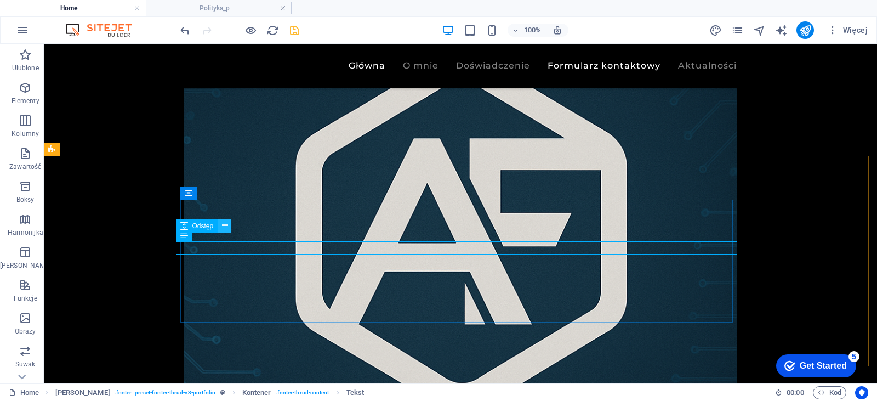
click at [229, 223] on button at bounding box center [224, 225] width 13 height 13
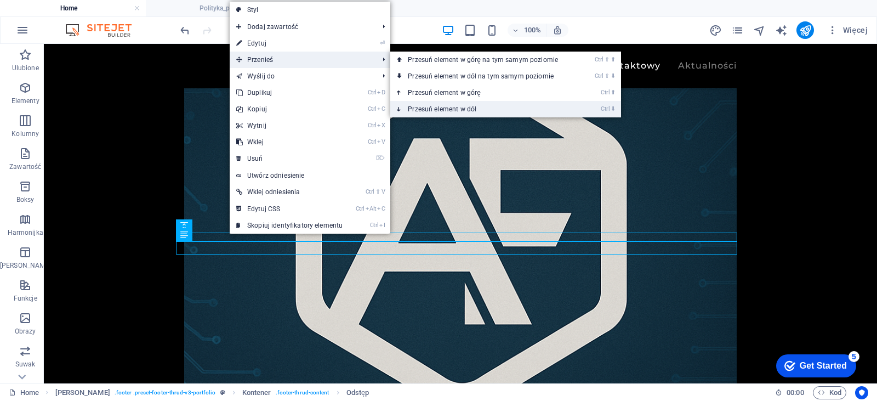
click at [463, 112] on link "Ctrl ⬇ Przesuń element w dół" at bounding box center [485, 109] width 190 height 16
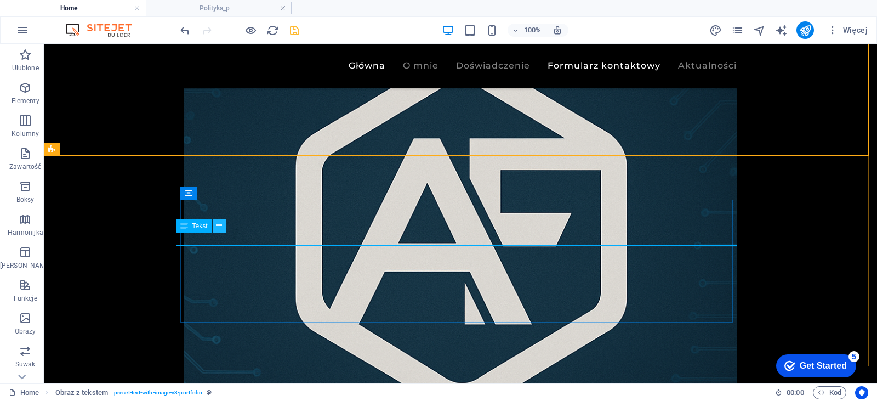
click at [219, 224] on icon at bounding box center [219, 226] width 6 height 12
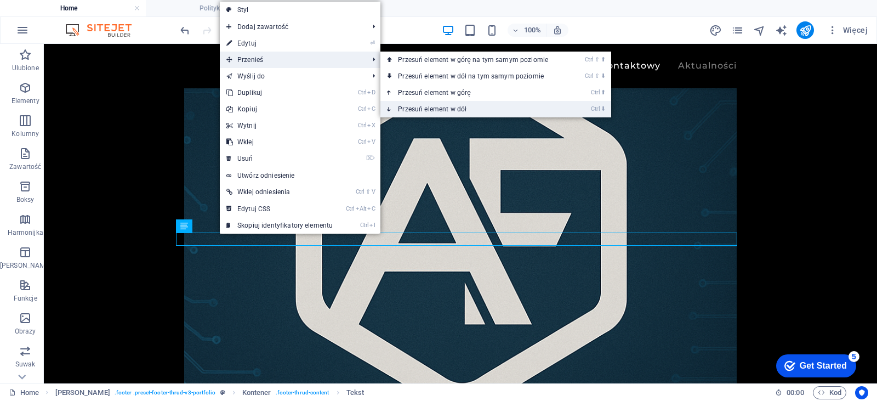
click at [452, 103] on link "Ctrl ⬇ Przesuń element w dół" at bounding box center [475, 109] width 190 height 16
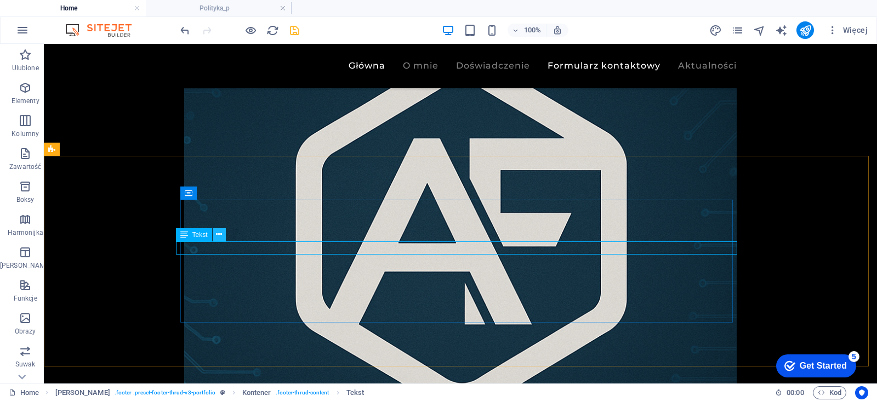
click at [224, 235] on button at bounding box center [219, 234] width 13 height 13
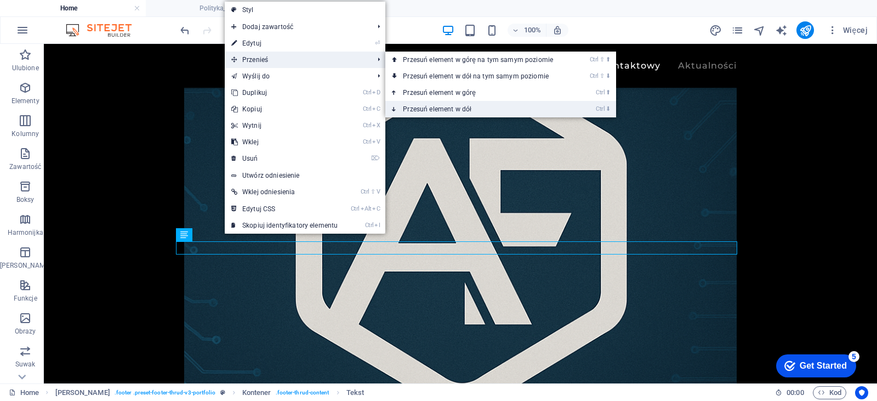
click at [449, 104] on link "Ctrl ⬇ Przesuń element w dół" at bounding box center [480, 109] width 190 height 16
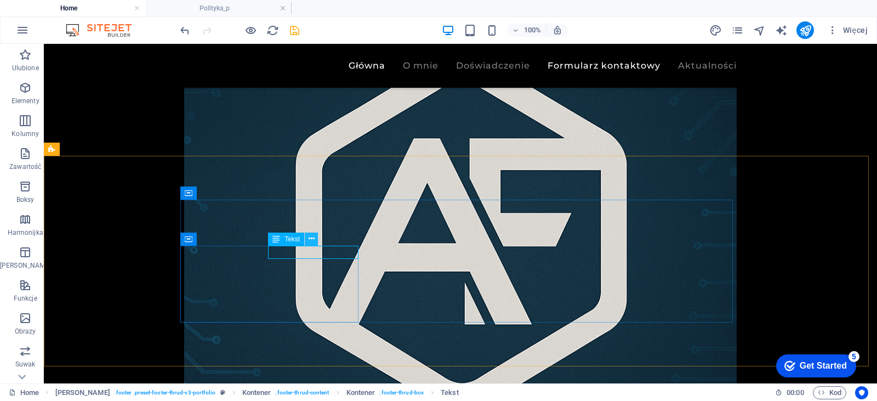
click at [315, 239] on button at bounding box center [311, 238] width 13 height 13
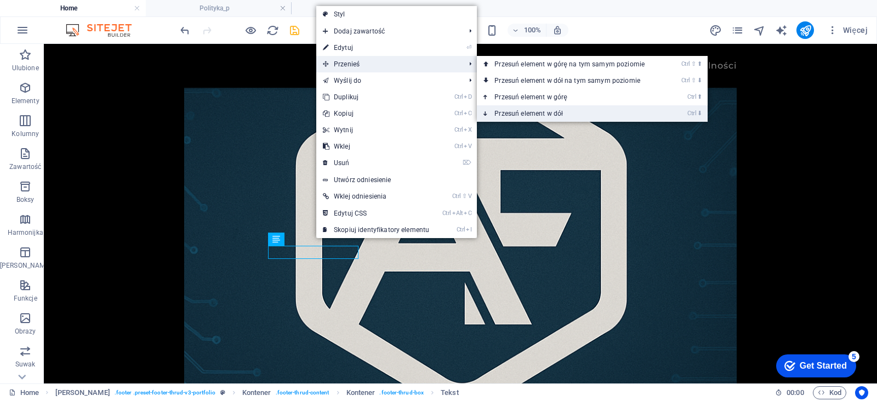
click at [520, 108] on link "Ctrl ⬇ Przesuń element w dół" at bounding box center [572, 113] width 190 height 16
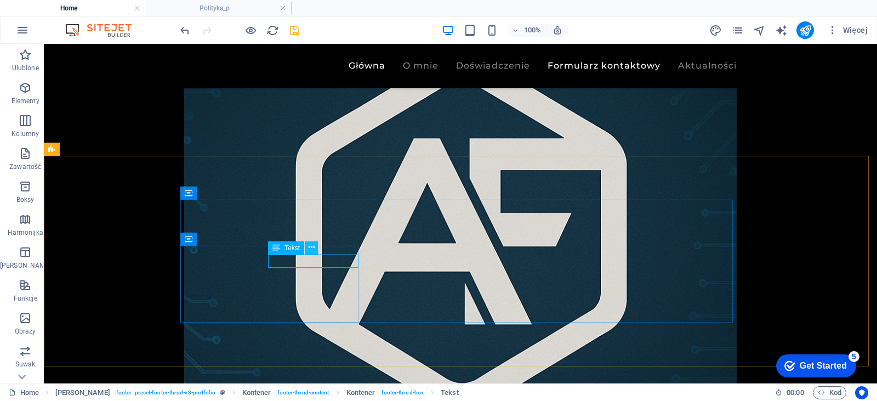
click at [315, 246] on button at bounding box center [311, 247] width 13 height 13
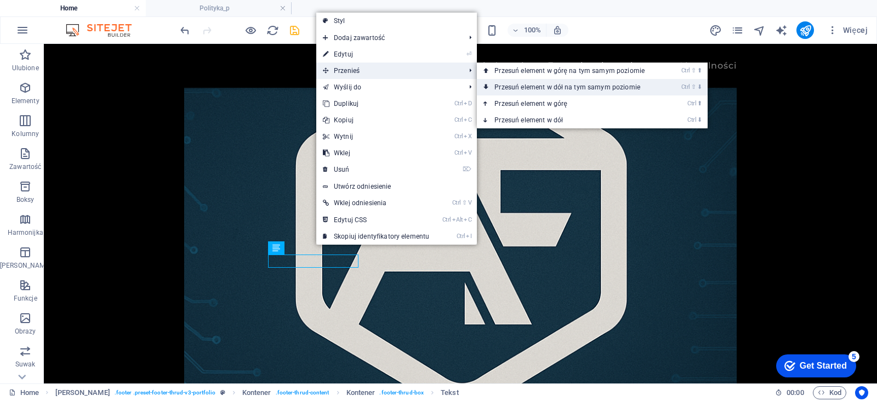
click at [527, 86] on link "Ctrl ⇧ ⬇ Przesuń element w dół na tym samym poziomie" at bounding box center [572, 87] width 190 height 16
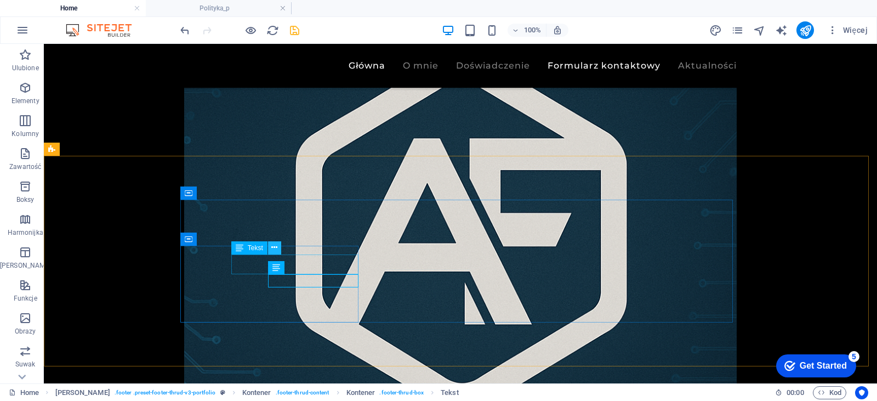
click at [276, 246] on icon at bounding box center [274, 248] width 6 height 12
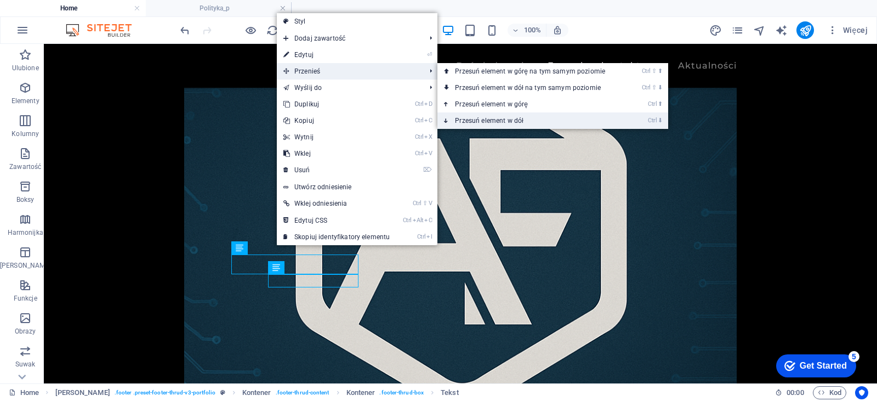
click at [501, 118] on link "Ctrl ⬇ Przesuń element w dół" at bounding box center [532, 120] width 190 height 16
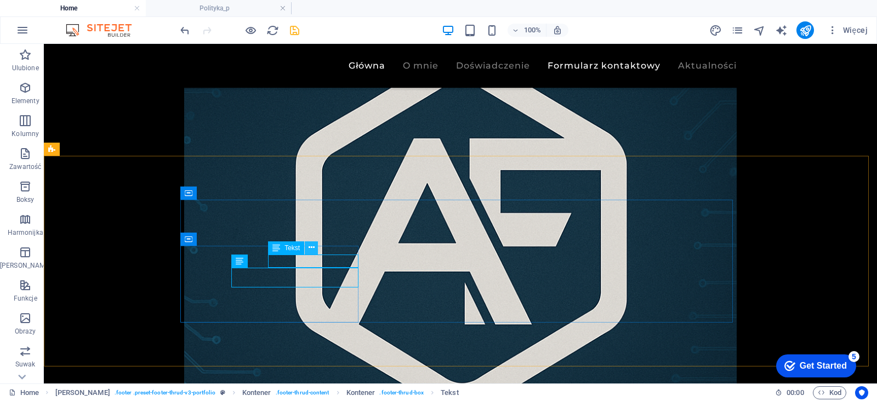
click at [314, 249] on icon at bounding box center [312, 248] width 6 height 12
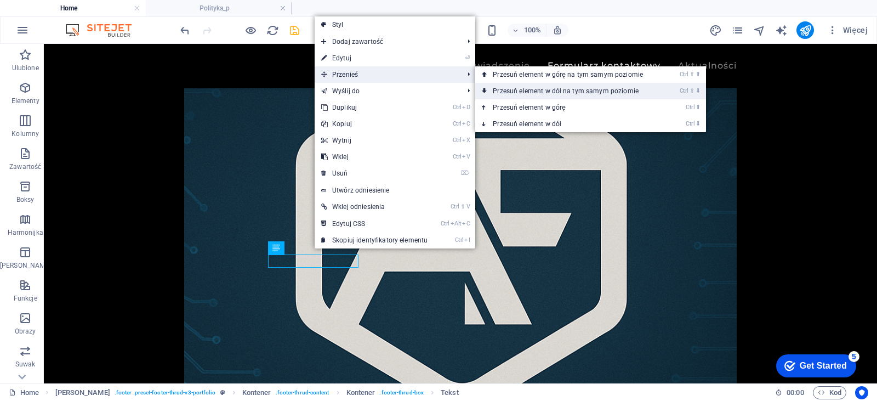
click at [527, 87] on link "Ctrl ⇧ ⬇ Przesuń element w dół na tym samym poziomie" at bounding box center [570, 91] width 190 height 16
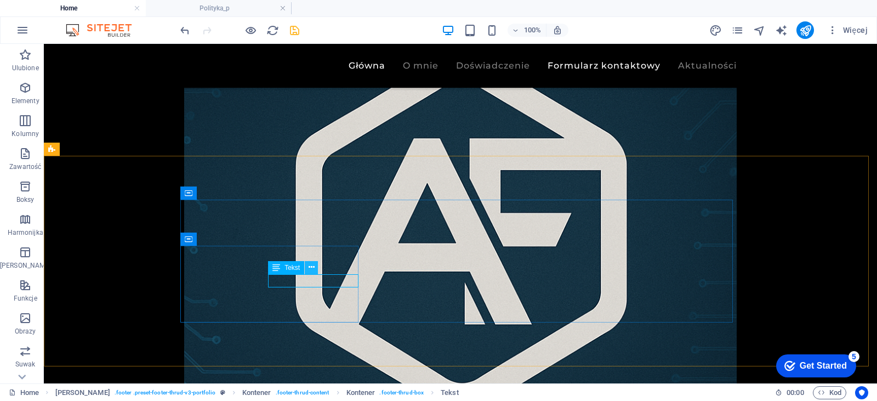
click at [309, 267] on icon at bounding box center [312, 268] width 6 height 12
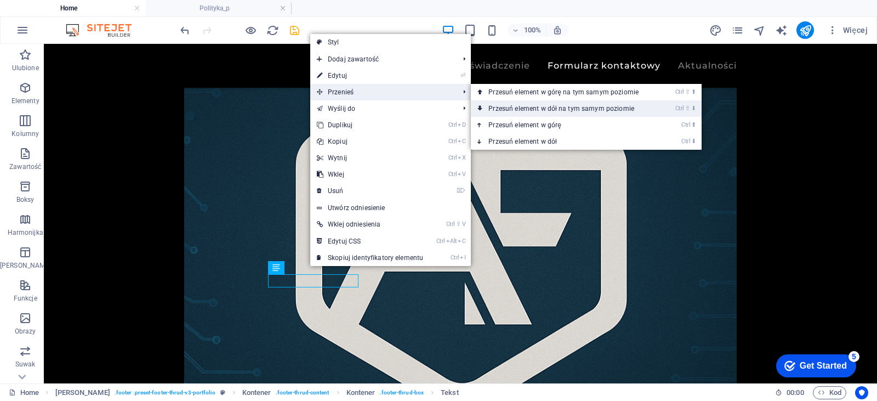
click at [539, 101] on link "Ctrl ⇧ ⬇ Przesuń element w dół na tym samym poziomie" at bounding box center [566, 108] width 190 height 16
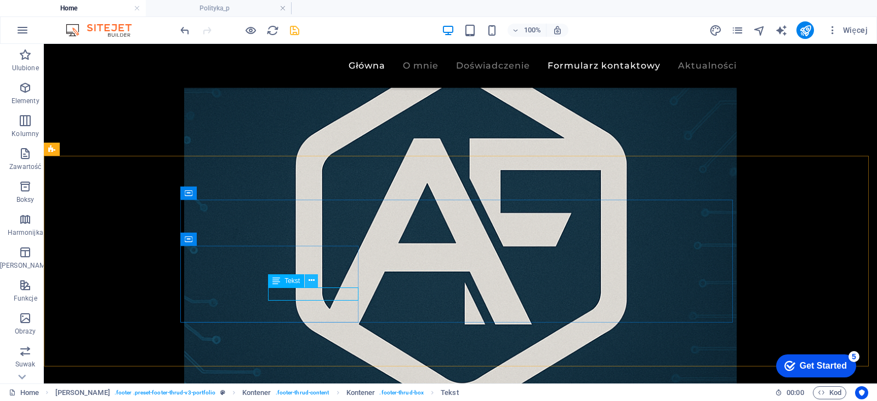
click at [315, 283] on button at bounding box center [311, 280] width 13 height 13
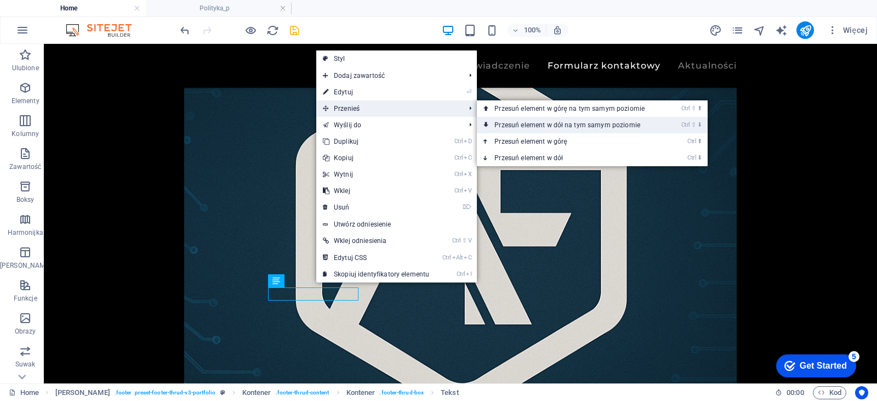
click at [507, 121] on link "Ctrl ⇧ ⬇ Przesuń element w dół na tym samym poziomie" at bounding box center [572, 125] width 190 height 16
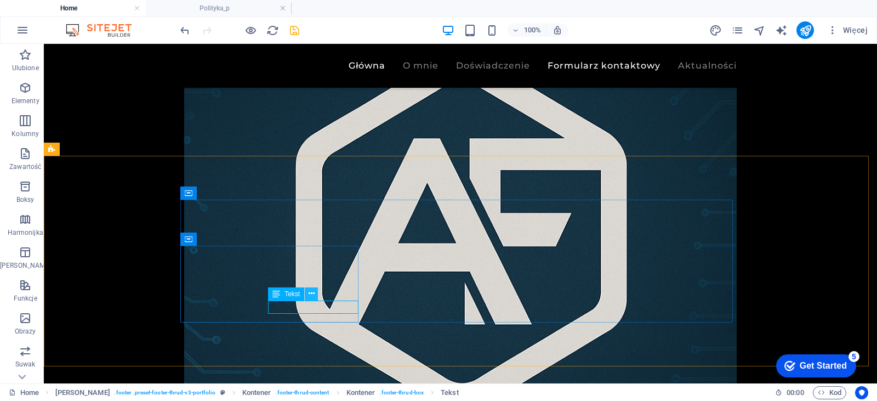
click at [315, 294] on icon at bounding box center [312, 294] width 6 height 12
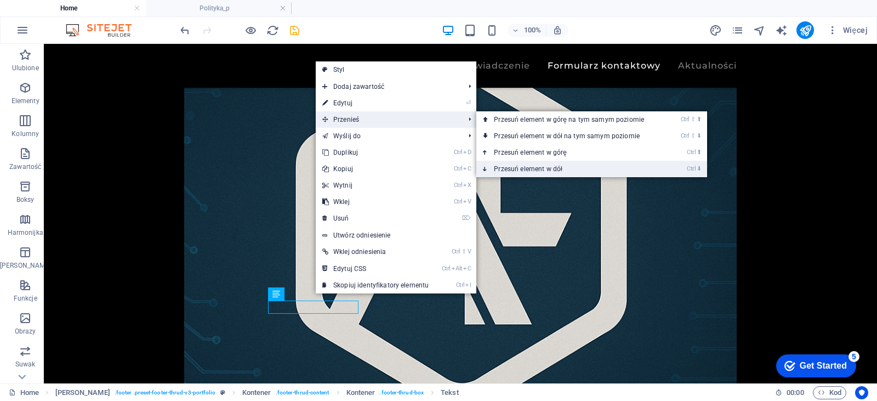
click at [522, 163] on link "Ctrl ⬇ Przesuń element w dół" at bounding box center [571, 169] width 190 height 16
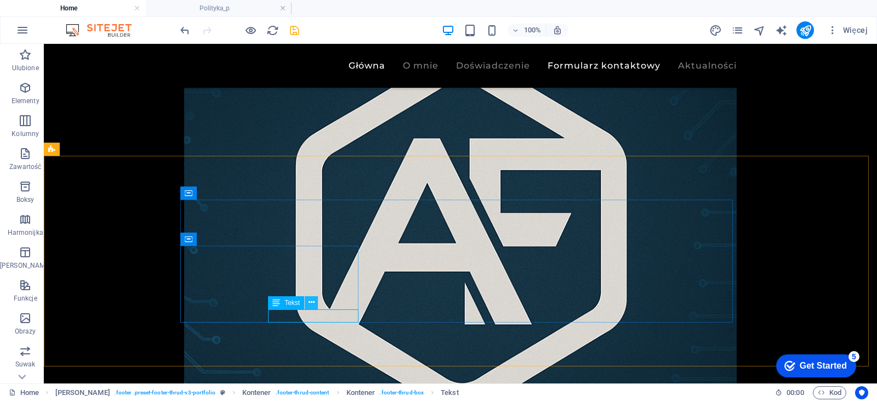
click at [314, 301] on icon at bounding box center [312, 303] width 6 height 12
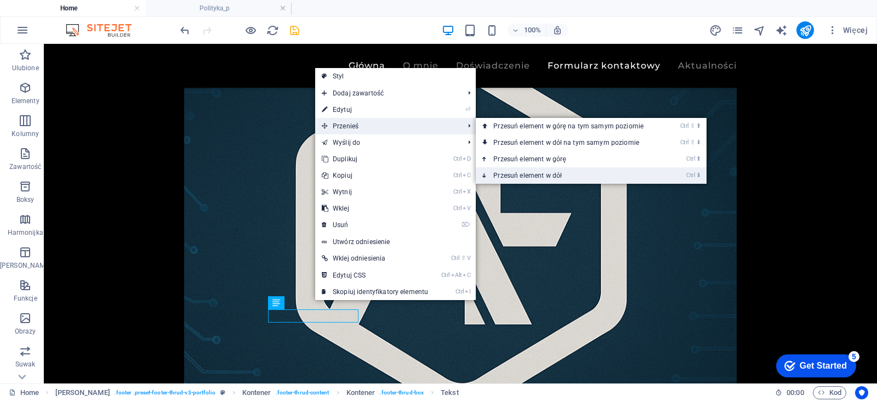
click at [530, 175] on link "Ctrl ⬇ Przesuń element w dół" at bounding box center [571, 175] width 190 height 16
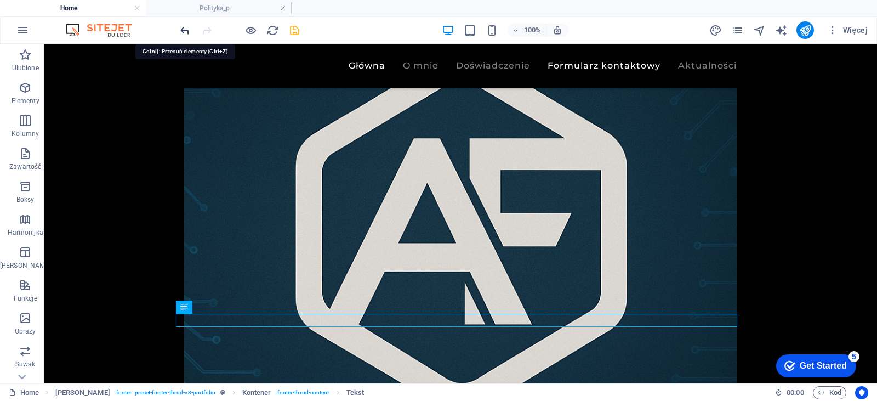
click at [179, 33] on icon "undo" at bounding box center [185, 30] width 13 height 13
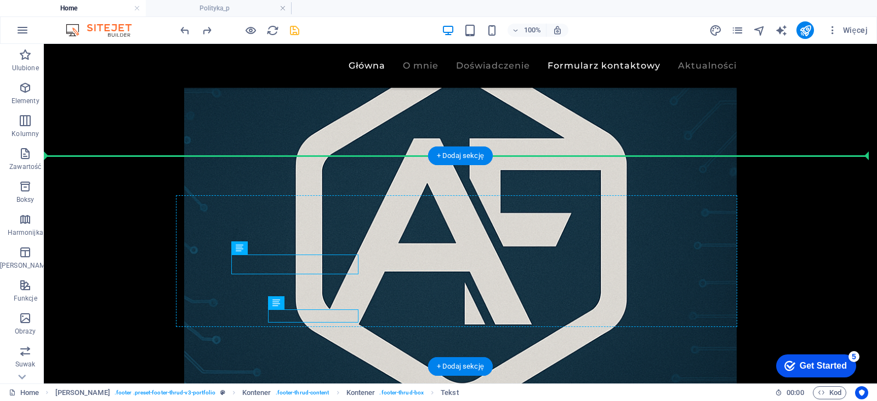
drag, startPoint x: 331, startPoint y: 258, endPoint x: 329, endPoint y: 249, distance: 9.0
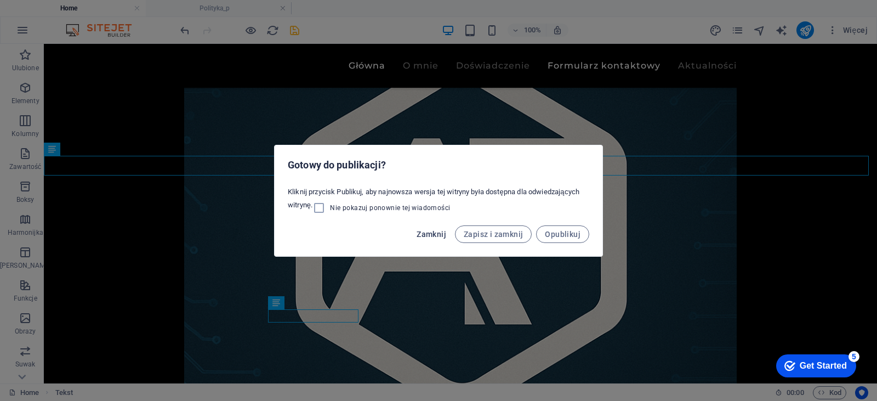
click at [440, 235] on span "Zamknij" at bounding box center [432, 234] width 30 height 9
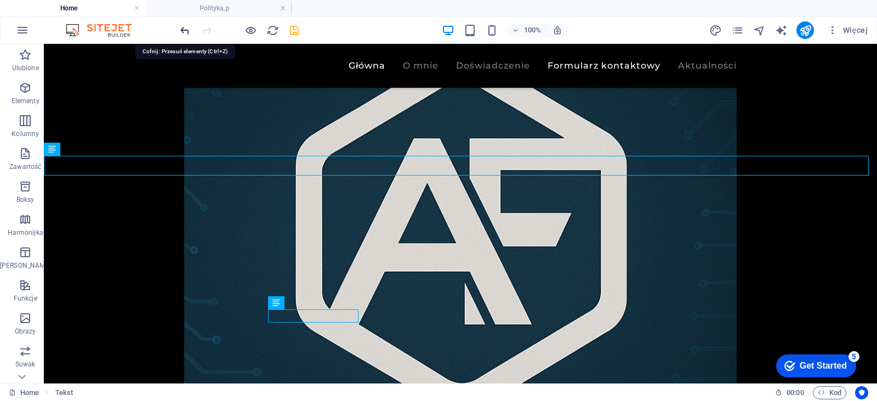
click at [183, 30] on icon "undo" at bounding box center [185, 30] width 13 height 13
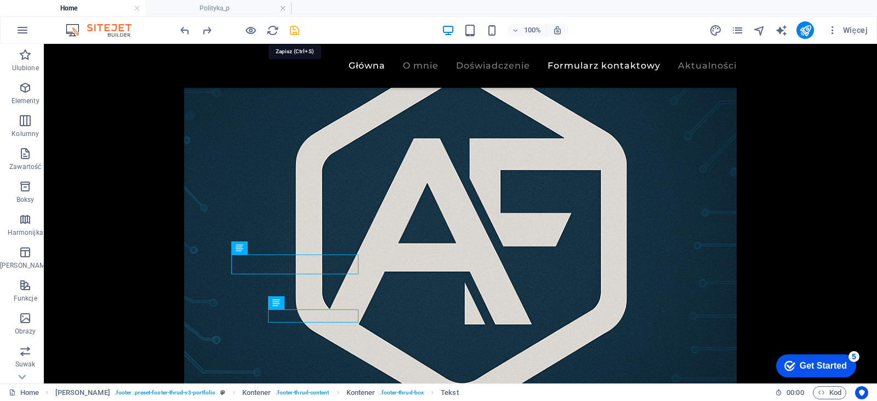
click at [295, 28] on icon "save" at bounding box center [294, 30] width 13 height 13
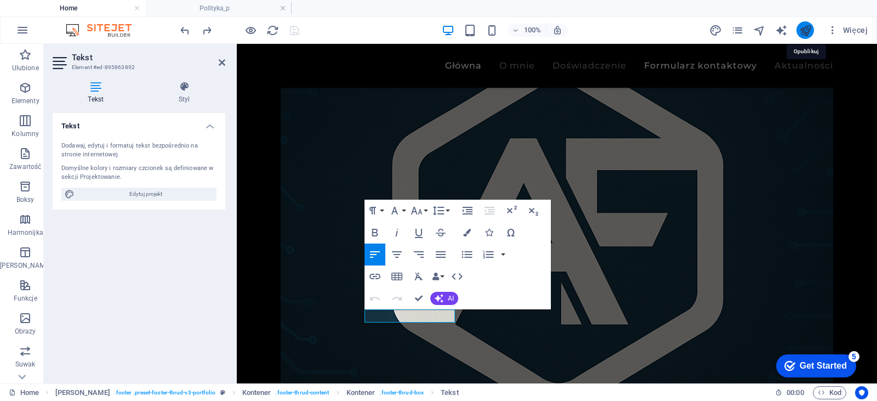
click at [810, 30] on icon "publish" at bounding box center [805, 30] width 13 height 13
